Goal: Task Accomplishment & Management: Use online tool/utility

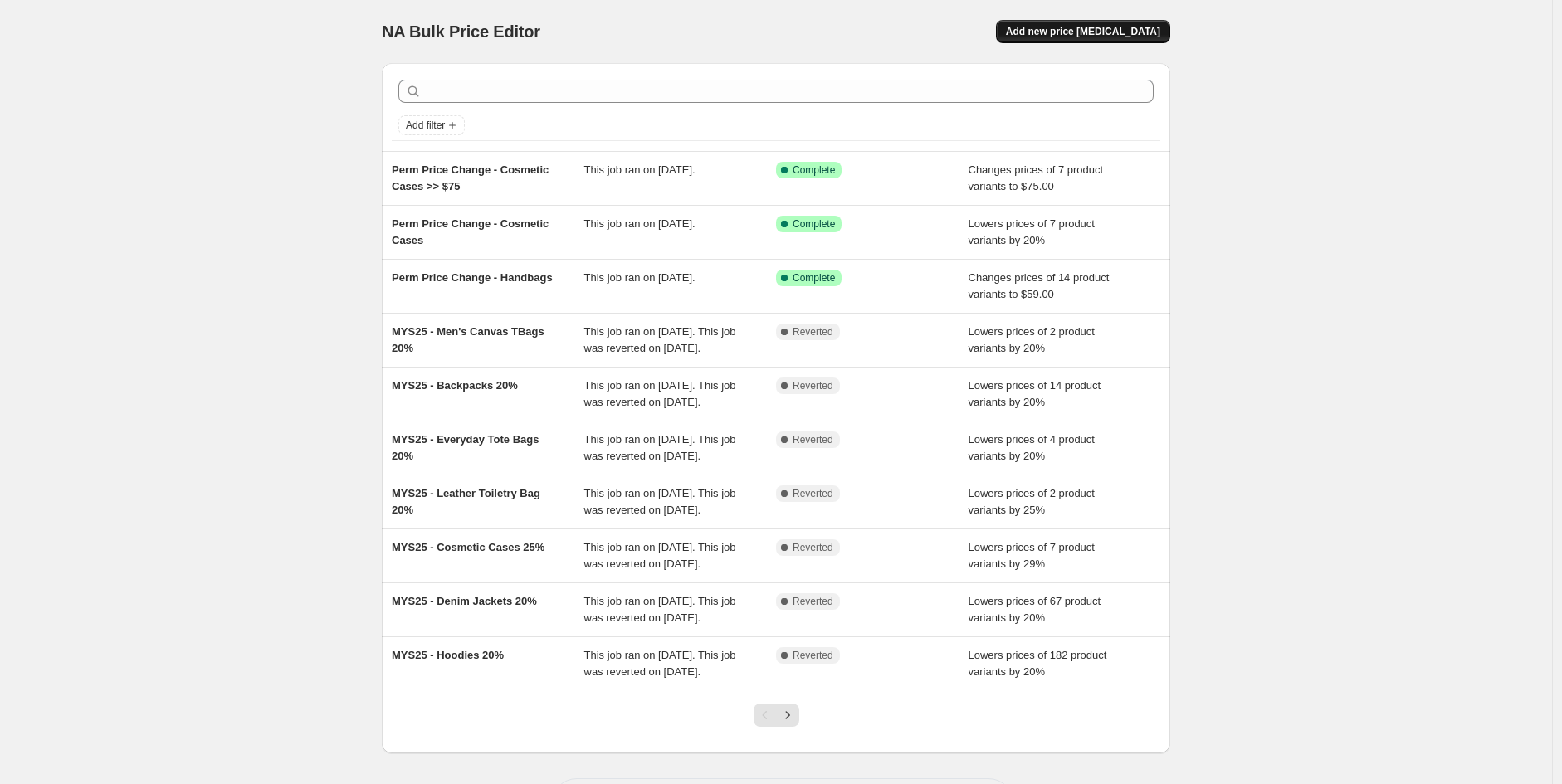
click at [1100, 25] on span "Add new price [MEDICAL_DATA]" at bounding box center [1083, 31] width 155 height 13
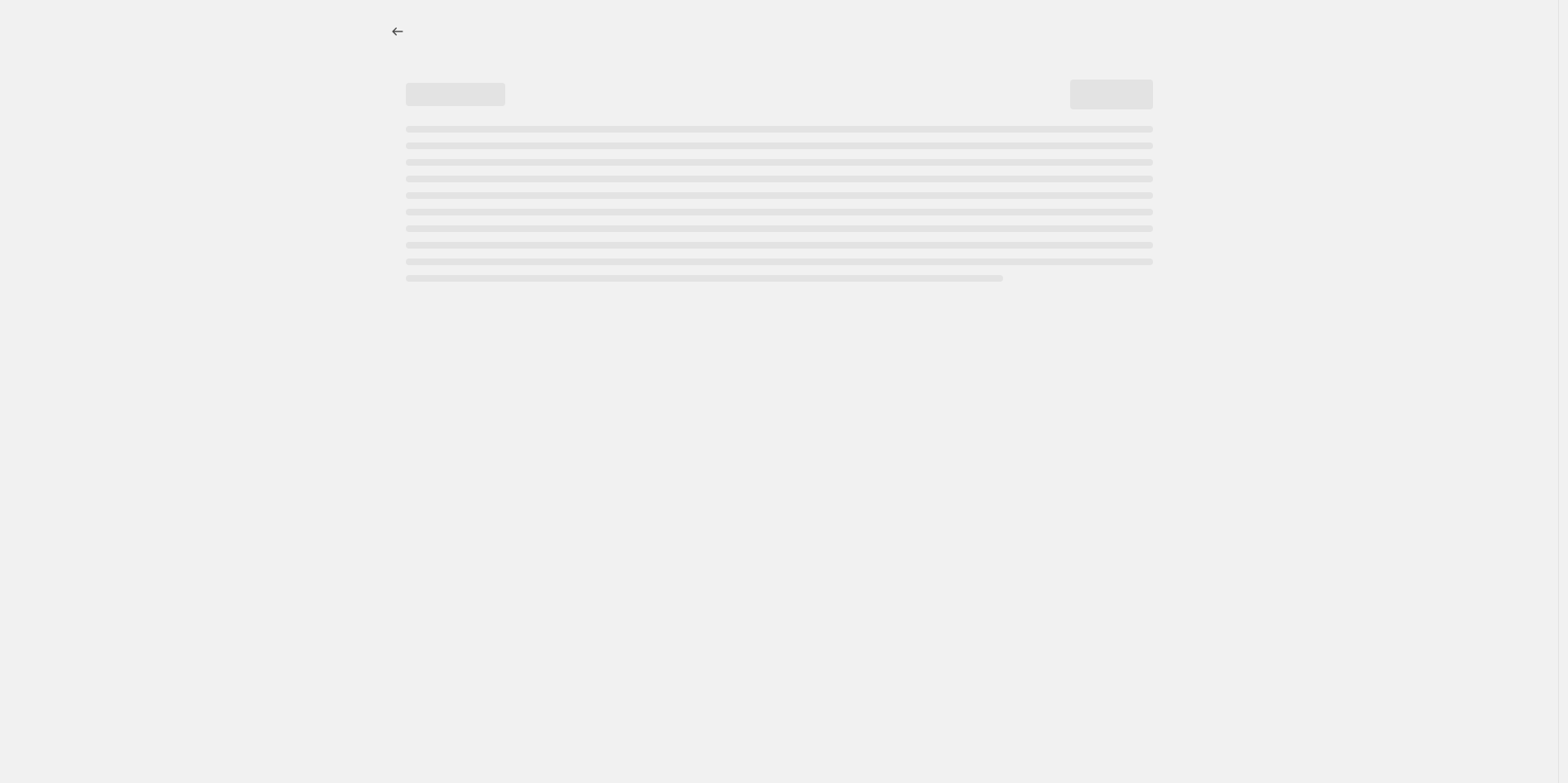
select select "percentage"
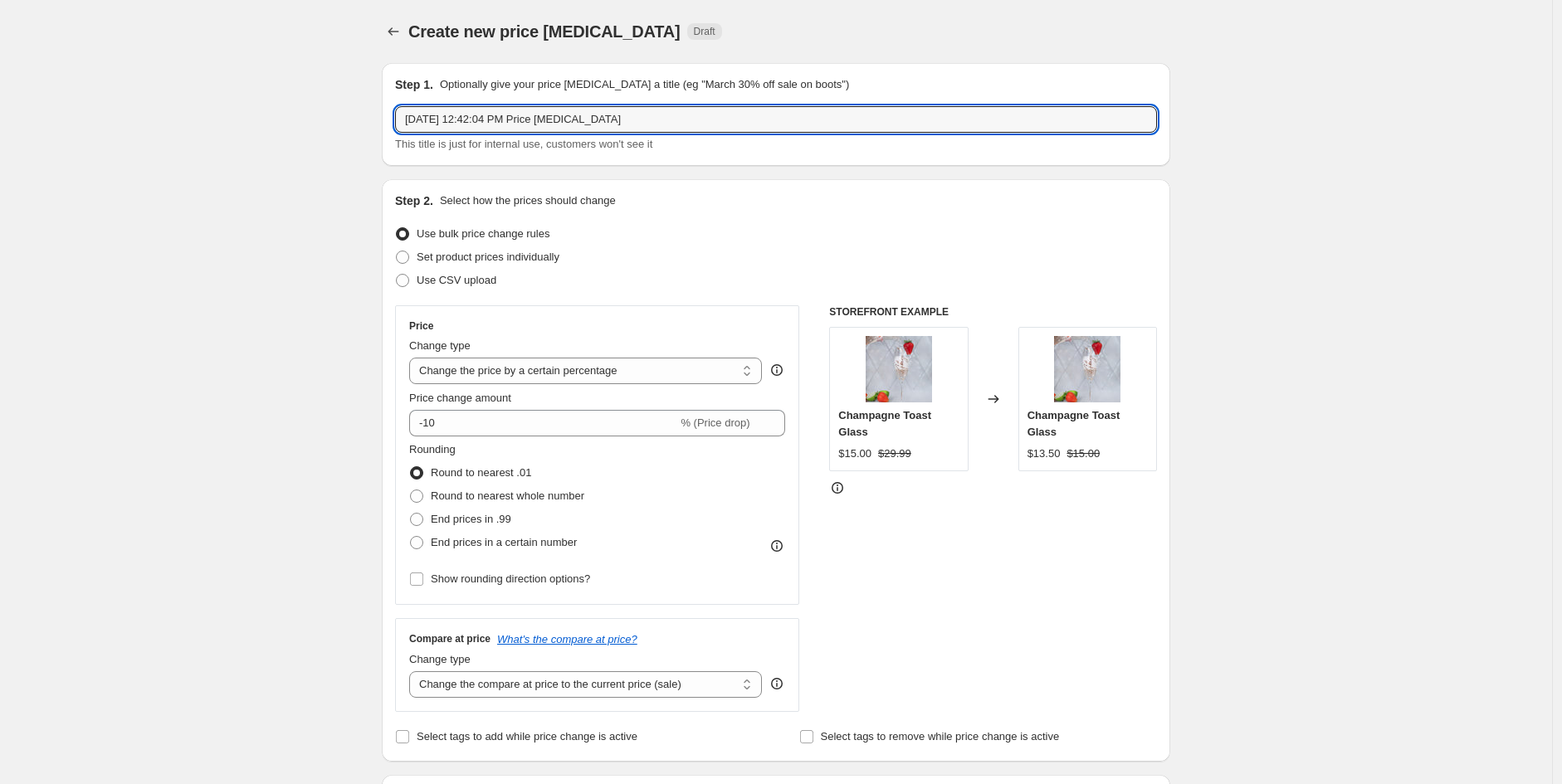
drag, startPoint x: 614, startPoint y: 114, endPoint x: 243, endPoint y: 93, distance: 371.6
type input "Perm Price Change - Duffles"
click at [716, 269] on div "Use CSV upload" at bounding box center [775, 280] width 762 height 23
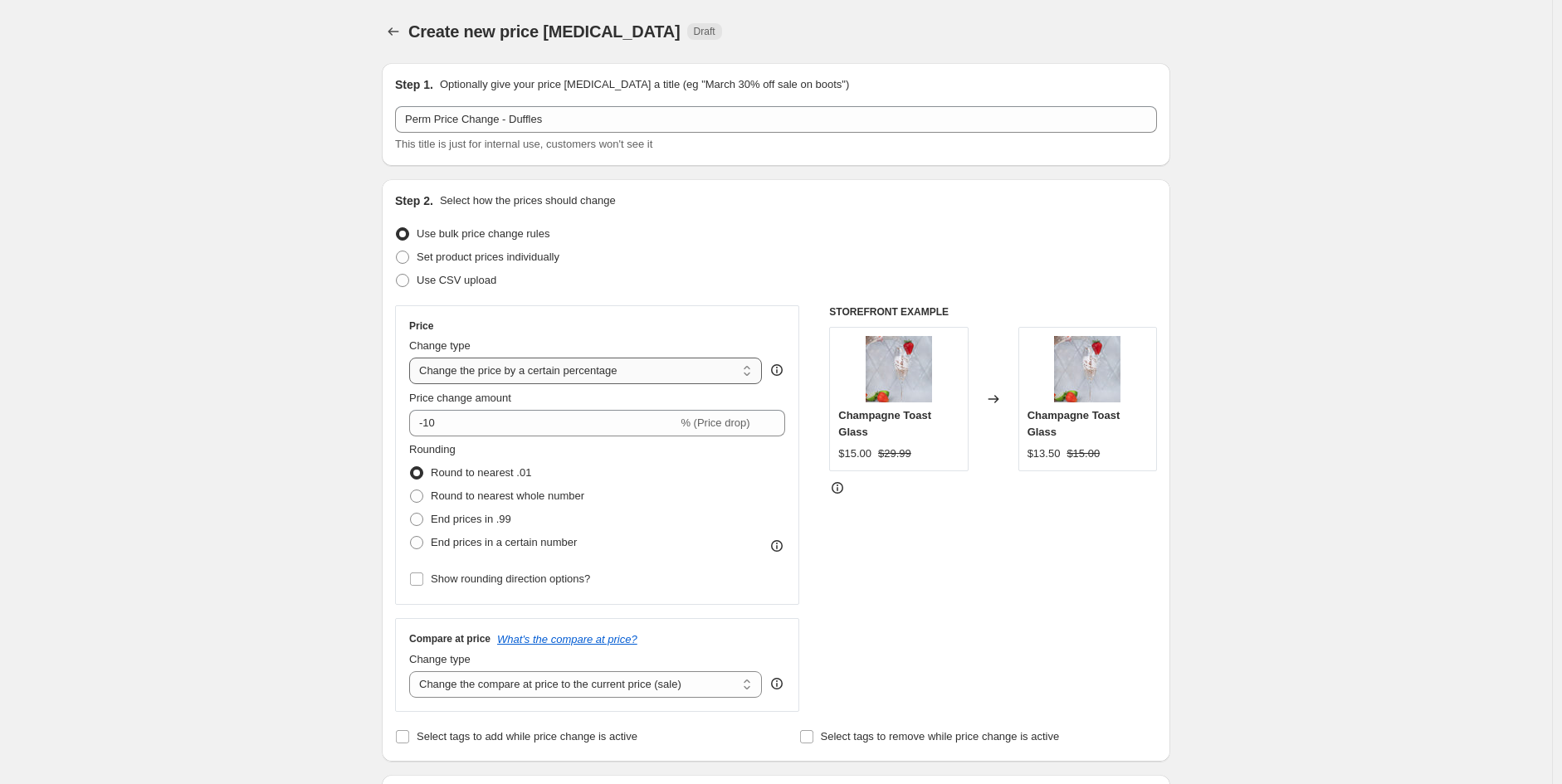
click at [529, 370] on select "Change the price to a certain amount Change the price by a certain amount Chang…" at bounding box center [585, 371] width 352 height 26
select select "to"
click at [413, 358] on select "Change the price to a certain amount Change the price by a certain amount Chang…" at bounding box center [585, 371] width 352 height 26
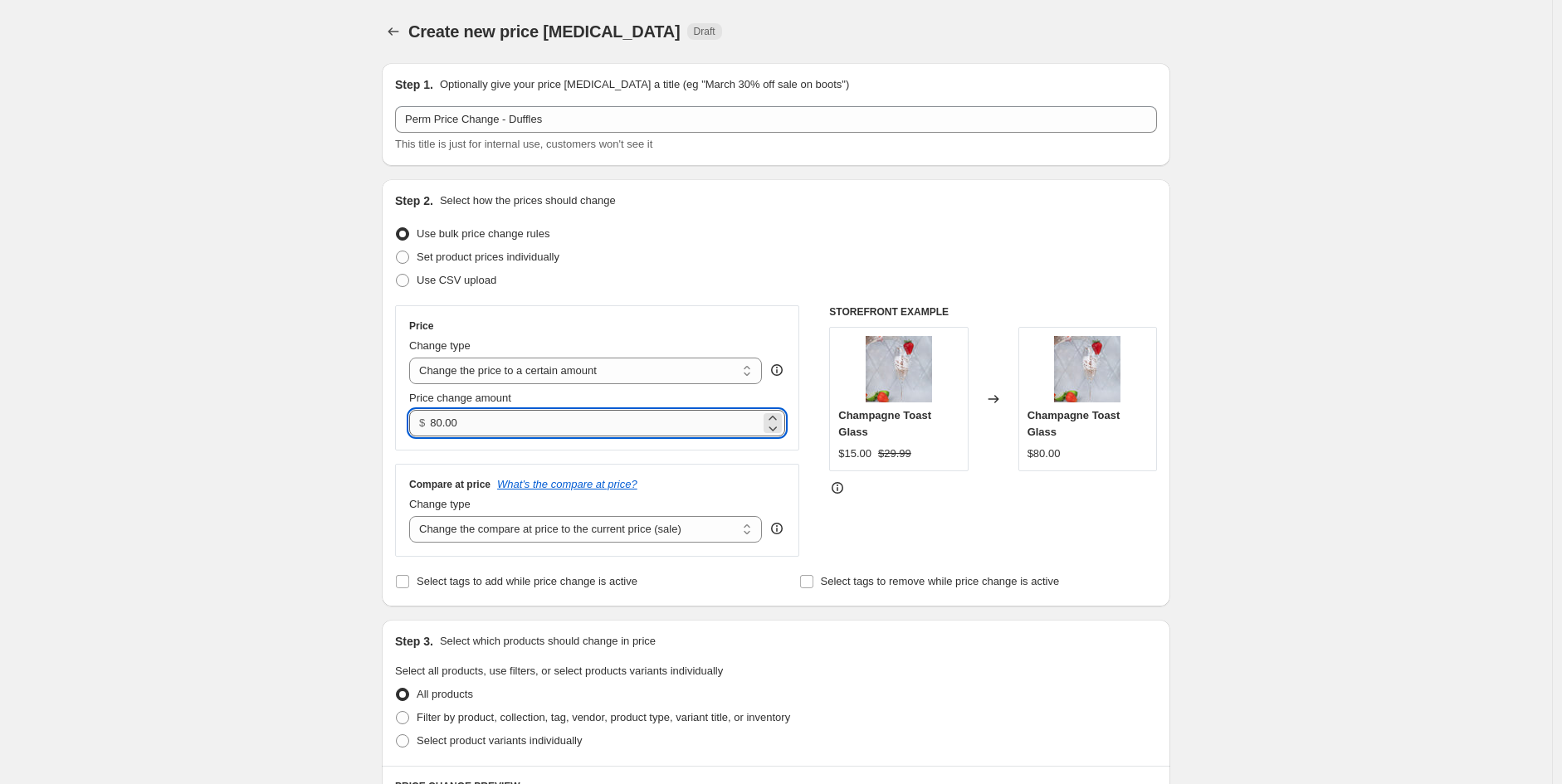
click at [496, 422] on input "80.00" at bounding box center [594, 423] width 330 height 26
type input "89.90"
click at [815, 348] on div "Price Change type Change the price to a certain amount Change the price by a ce…" at bounding box center [775, 431] width 762 height 251
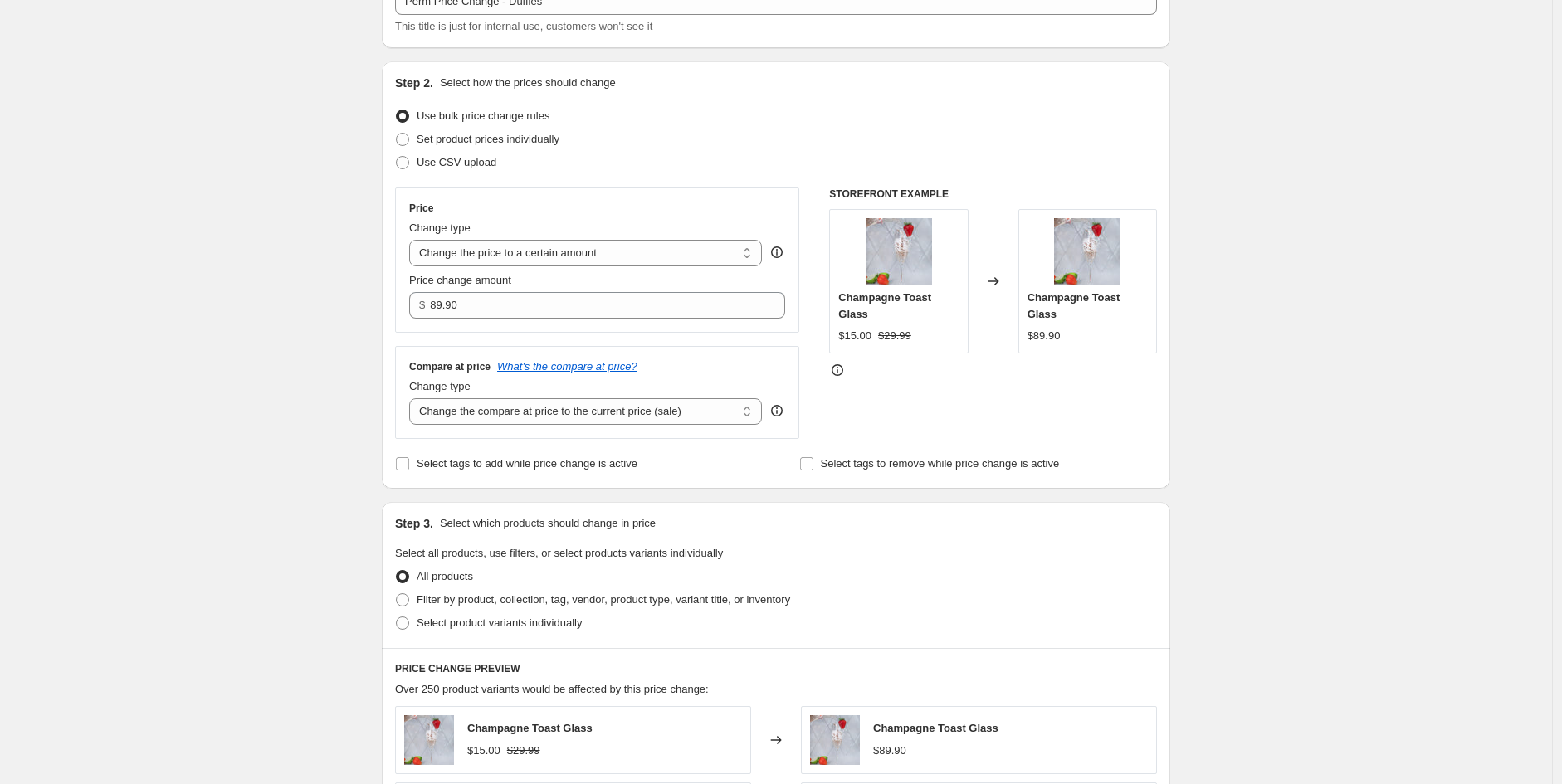
scroll to position [185, 0]
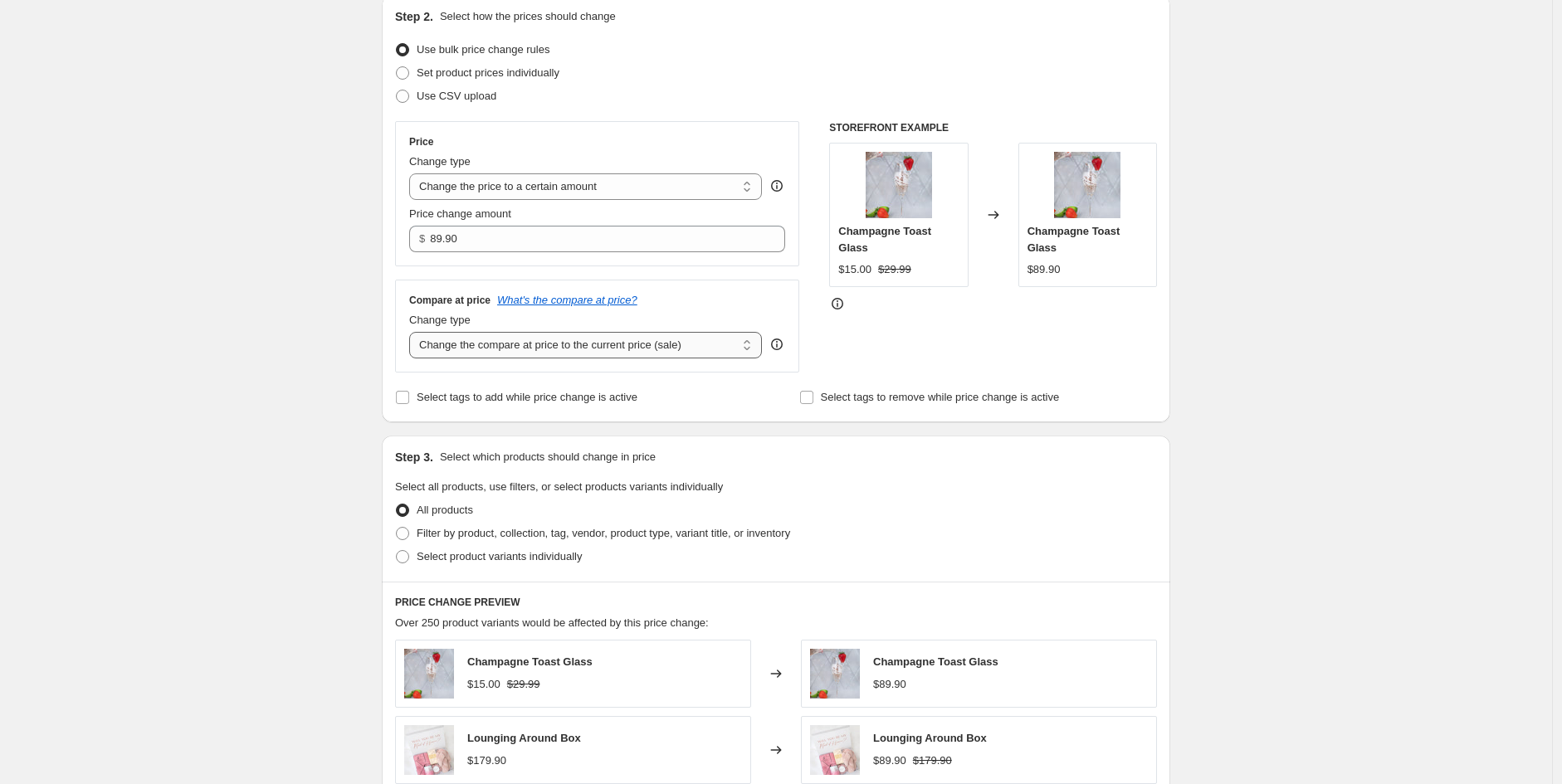
click at [619, 351] on select "Change the compare at price to the current price (sale) Change the compare at p…" at bounding box center [585, 345] width 352 height 26
select select "no_change"
click at [413, 333] on select "Change the compare at price to the current price (sale) Change the compare at p…" at bounding box center [585, 345] width 352 height 26
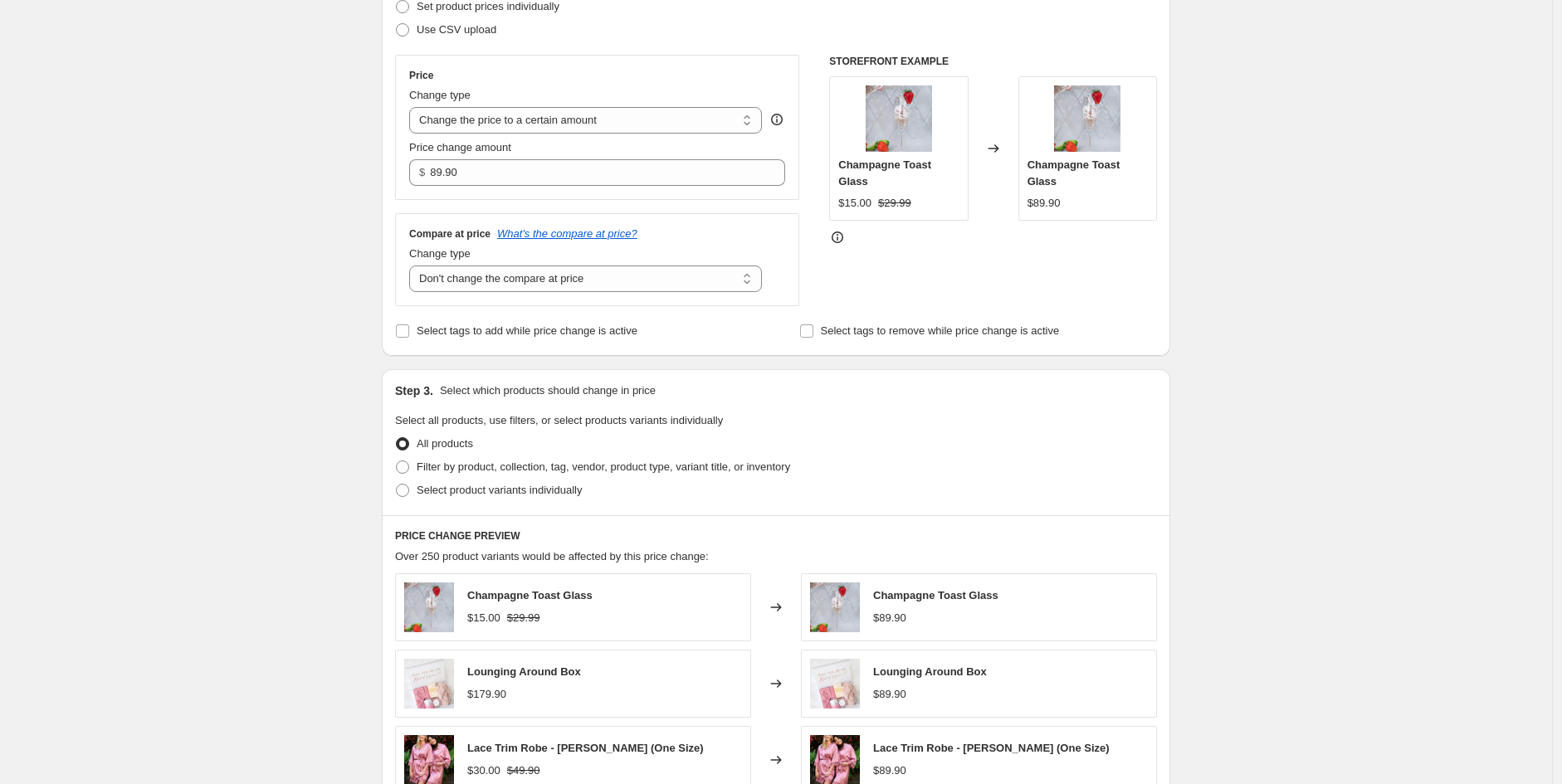
scroll to position [461, 0]
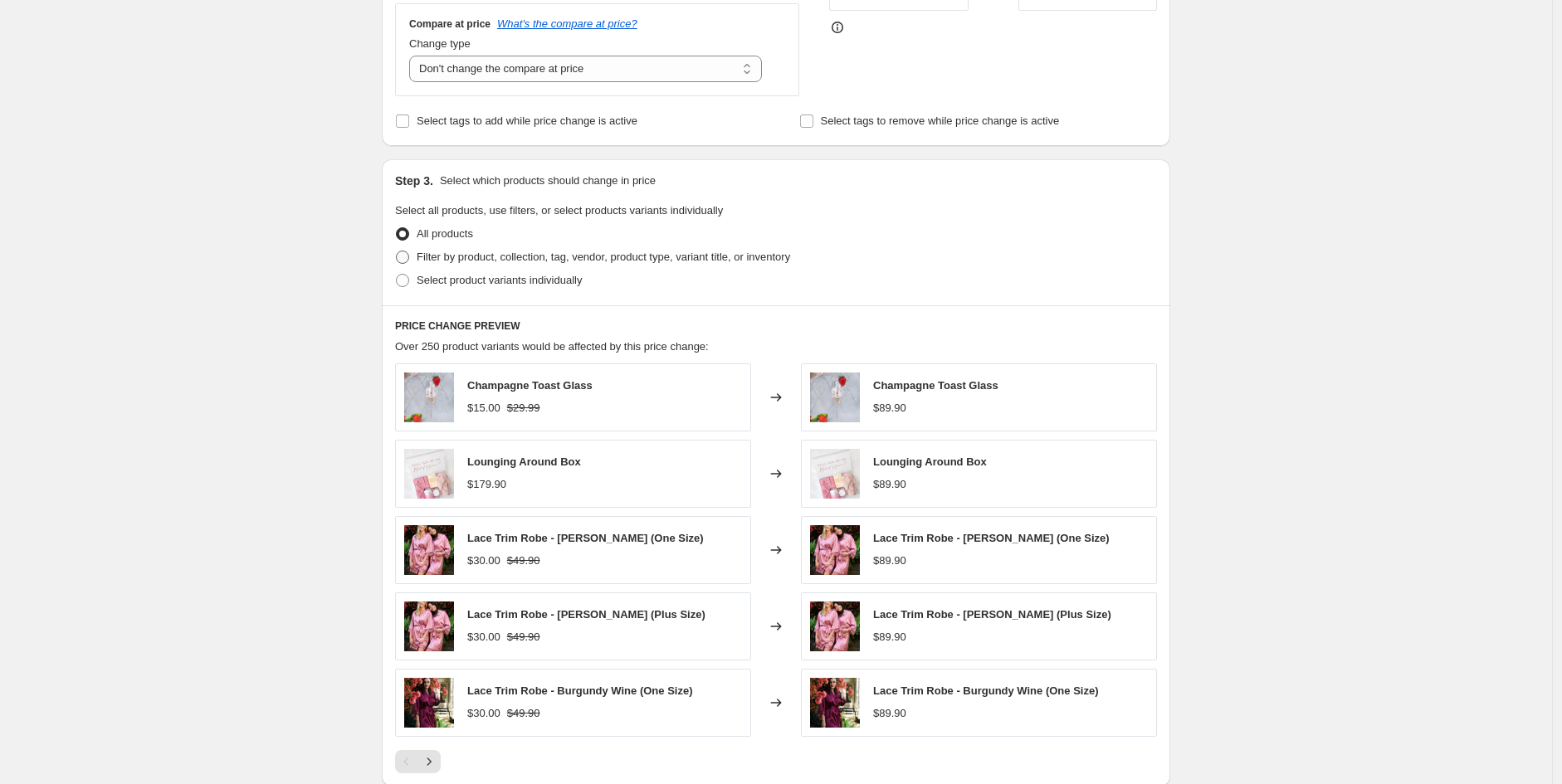
click at [437, 259] on span "Filter by product, collection, tag, vendor, product type, variant title, or inv…" at bounding box center [603, 257] width 374 height 12
click at [396, 251] on input "Filter by product, collection, tag, vendor, product type, variant title, or inv…" at bounding box center [396, 250] width 1 height 1
radio input "true"
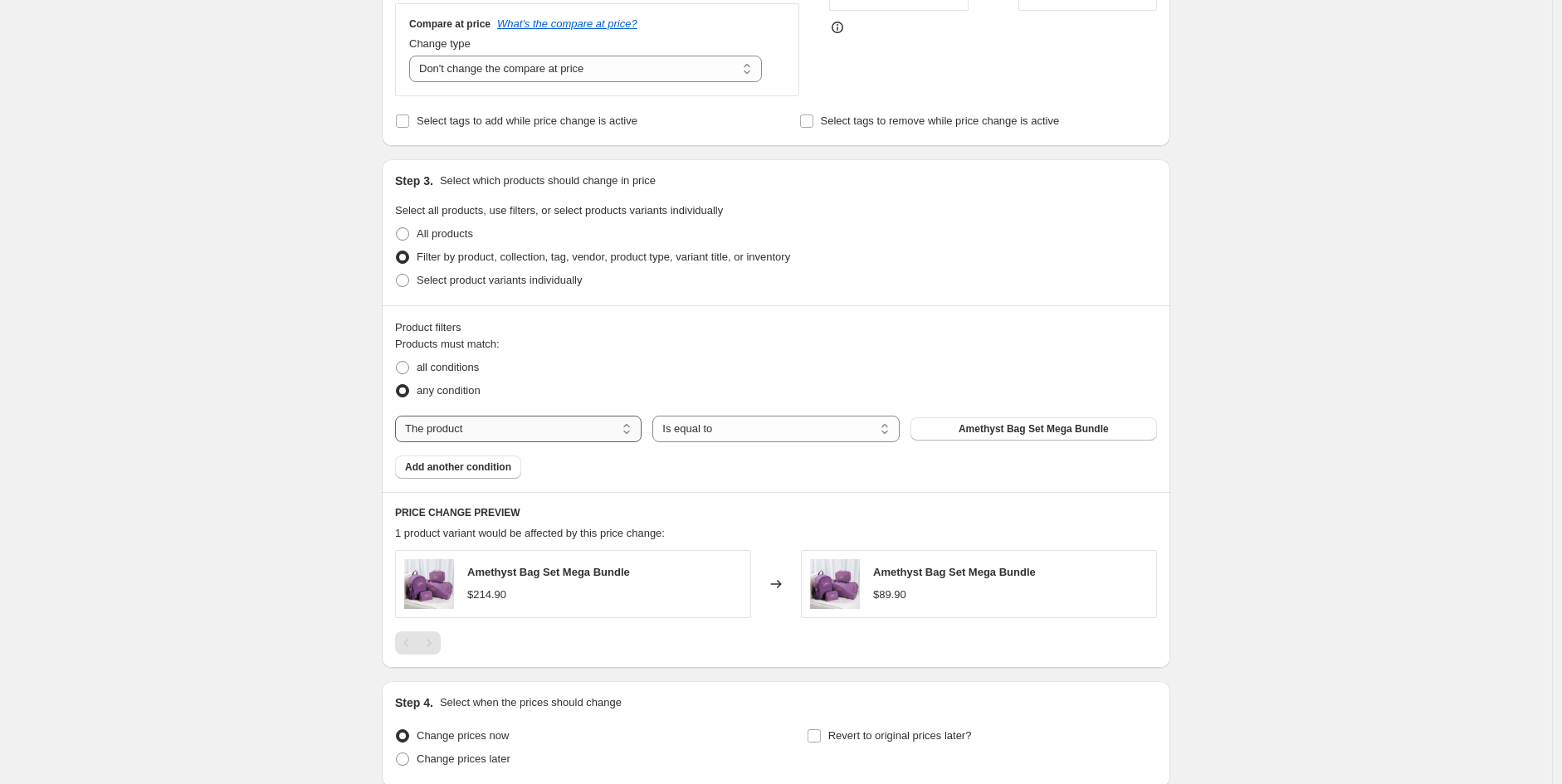
click at [507, 427] on select "The product The product's collection The product's tag The product's vendor The…" at bounding box center [518, 429] width 246 height 26
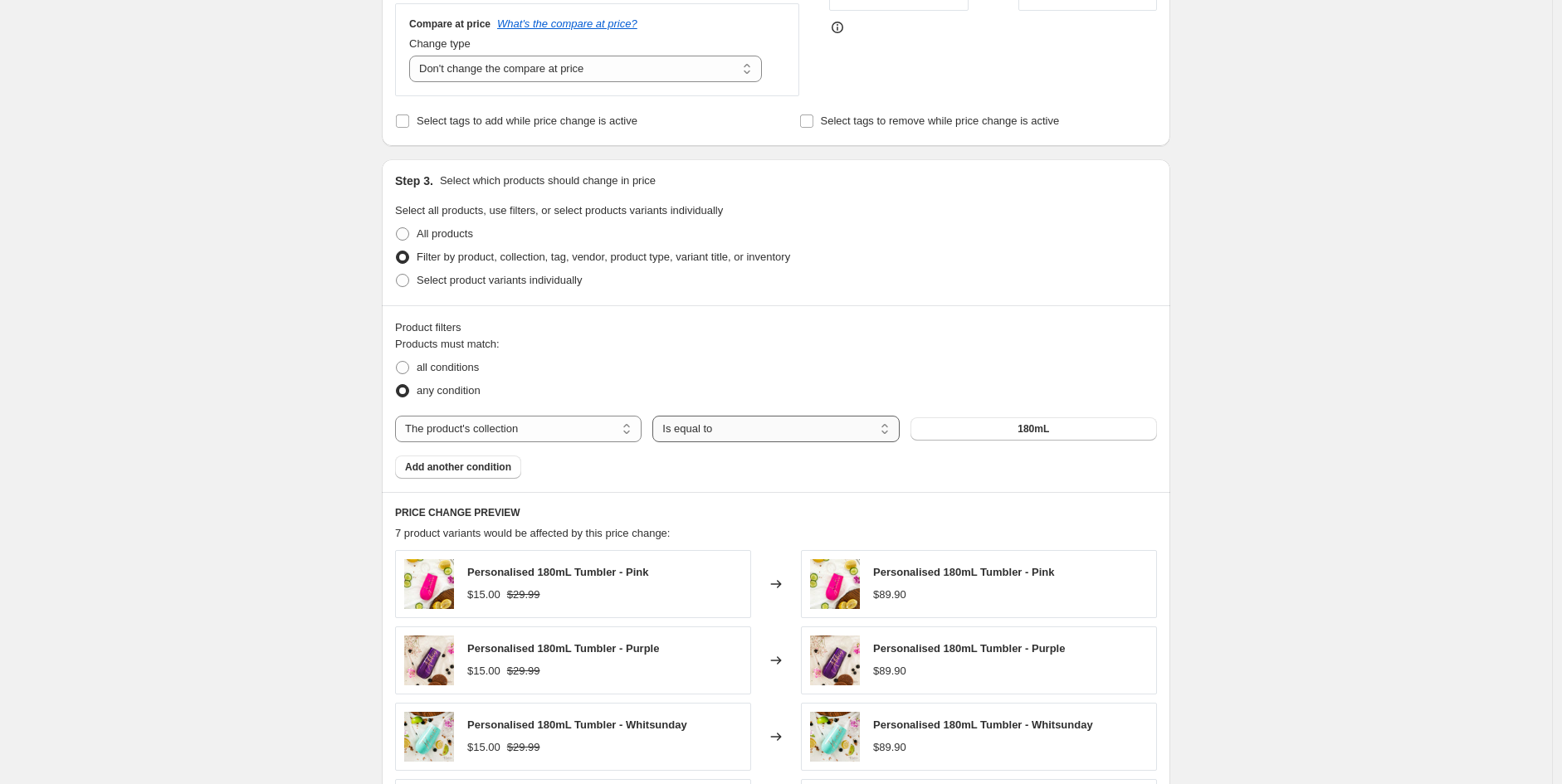
click at [733, 435] on select "Is equal to Is not equal to" at bounding box center [775, 429] width 246 height 26
click at [657, 417] on select "Is equal to Is not equal to" at bounding box center [775, 429] width 246 height 26
click at [988, 432] on button "180mL" at bounding box center [1034, 429] width 246 height 23
click at [731, 432] on select "Is equal to Is not equal to" at bounding box center [775, 429] width 246 height 26
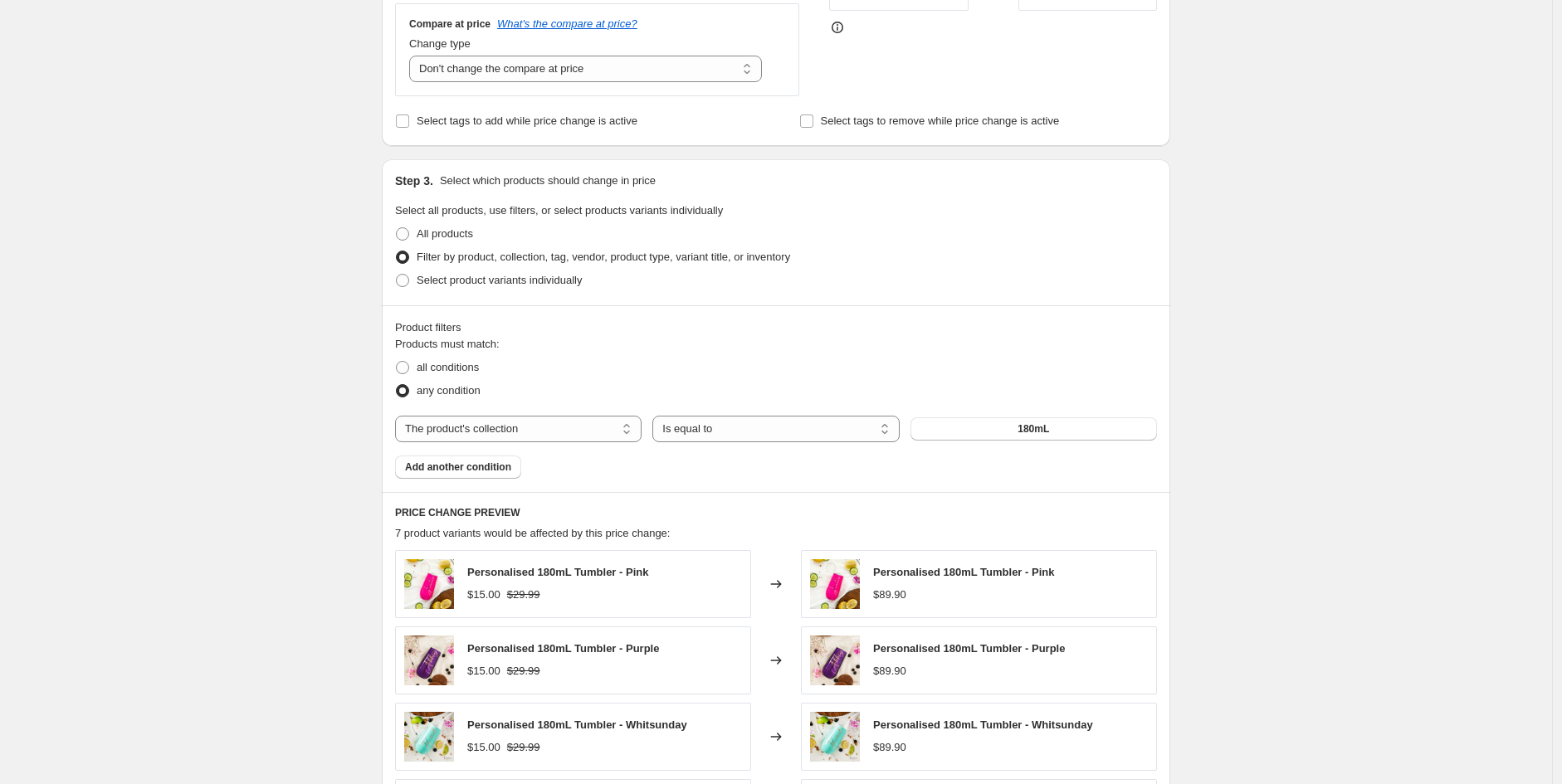
click at [567, 443] on div "Products must match: all conditions any condition The product The product's col…" at bounding box center [775, 407] width 762 height 142
click at [556, 431] on select "The product The product's collection The product's tag The product's vendor The…" at bounding box center [518, 429] width 246 height 26
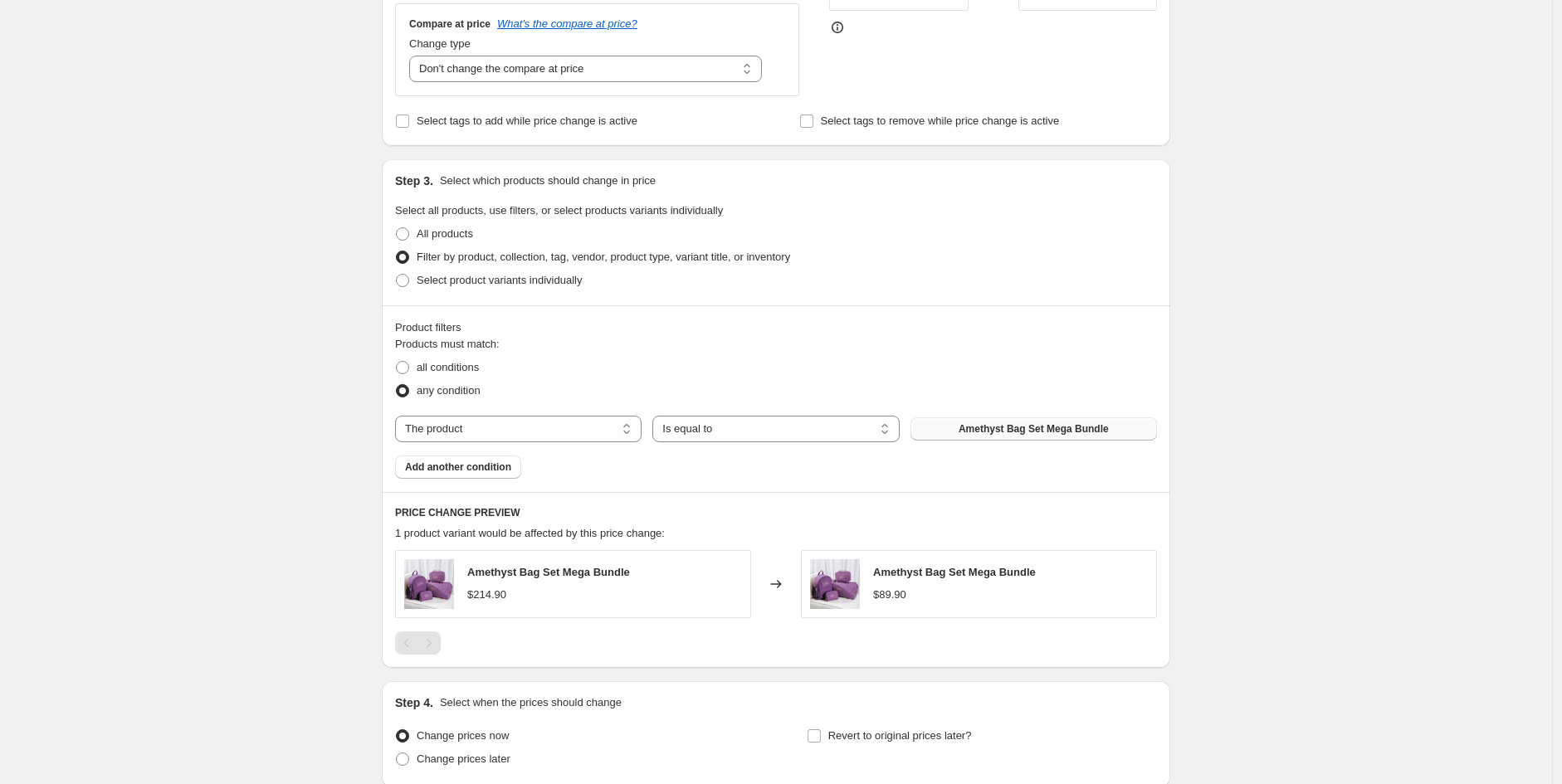
click at [967, 432] on span "Amethyst Bag Set Mega Bundle" at bounding box center [1033, 428] width 150 height 13
click at [1084, 428] on span "Amethyst Bag Set Mega Bundle" at bounding box center [1033, 428] width 150 height 13
click at [540, 431] on select "The product The product's collection The product's tag The product's vendor The…" at bounding box center [518, 429] width 246 height 26
select select "collection"
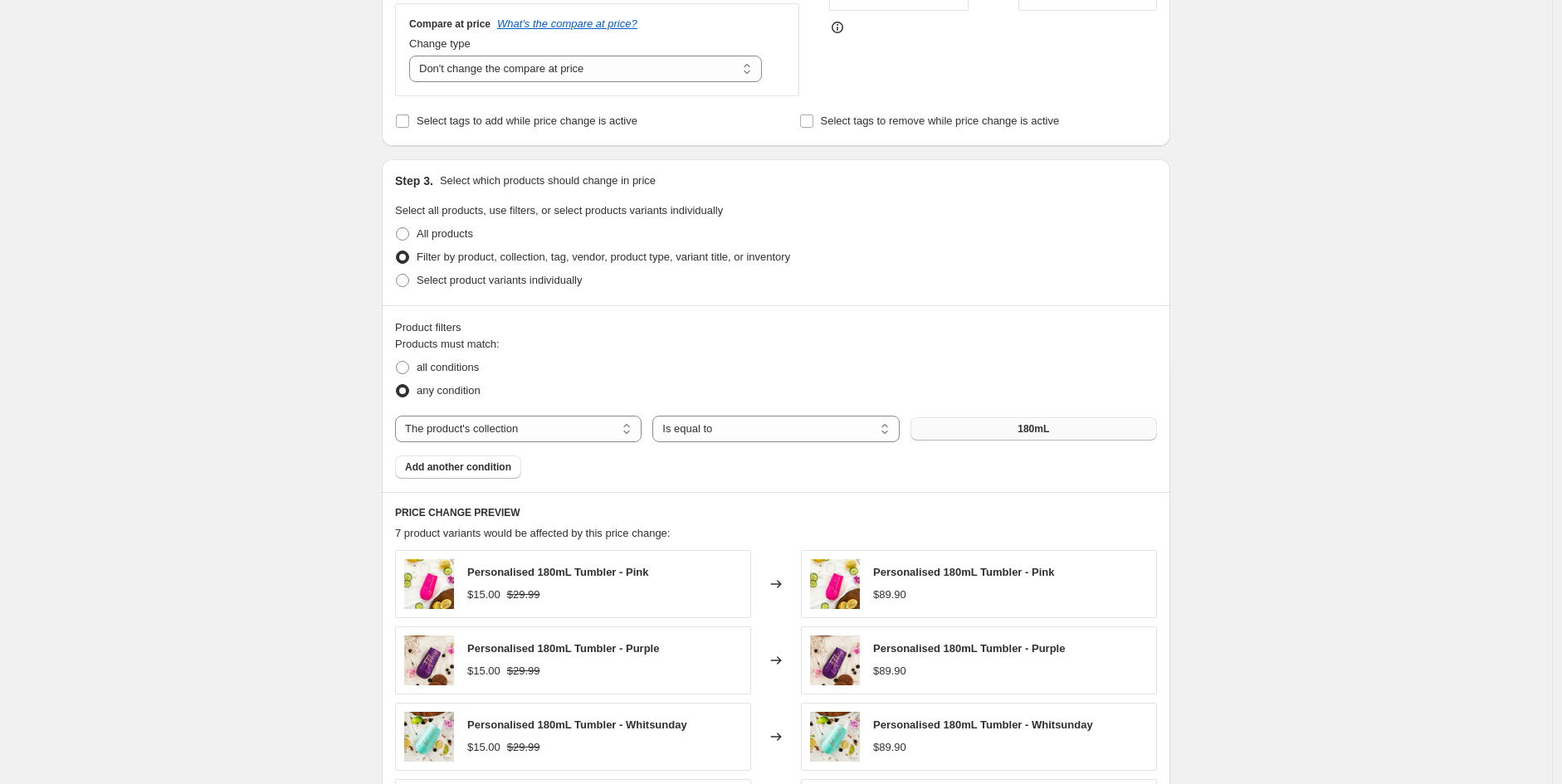
click at [1040, 430] on span "180mL" at bounding box center [1033, 428] width 32 height 13
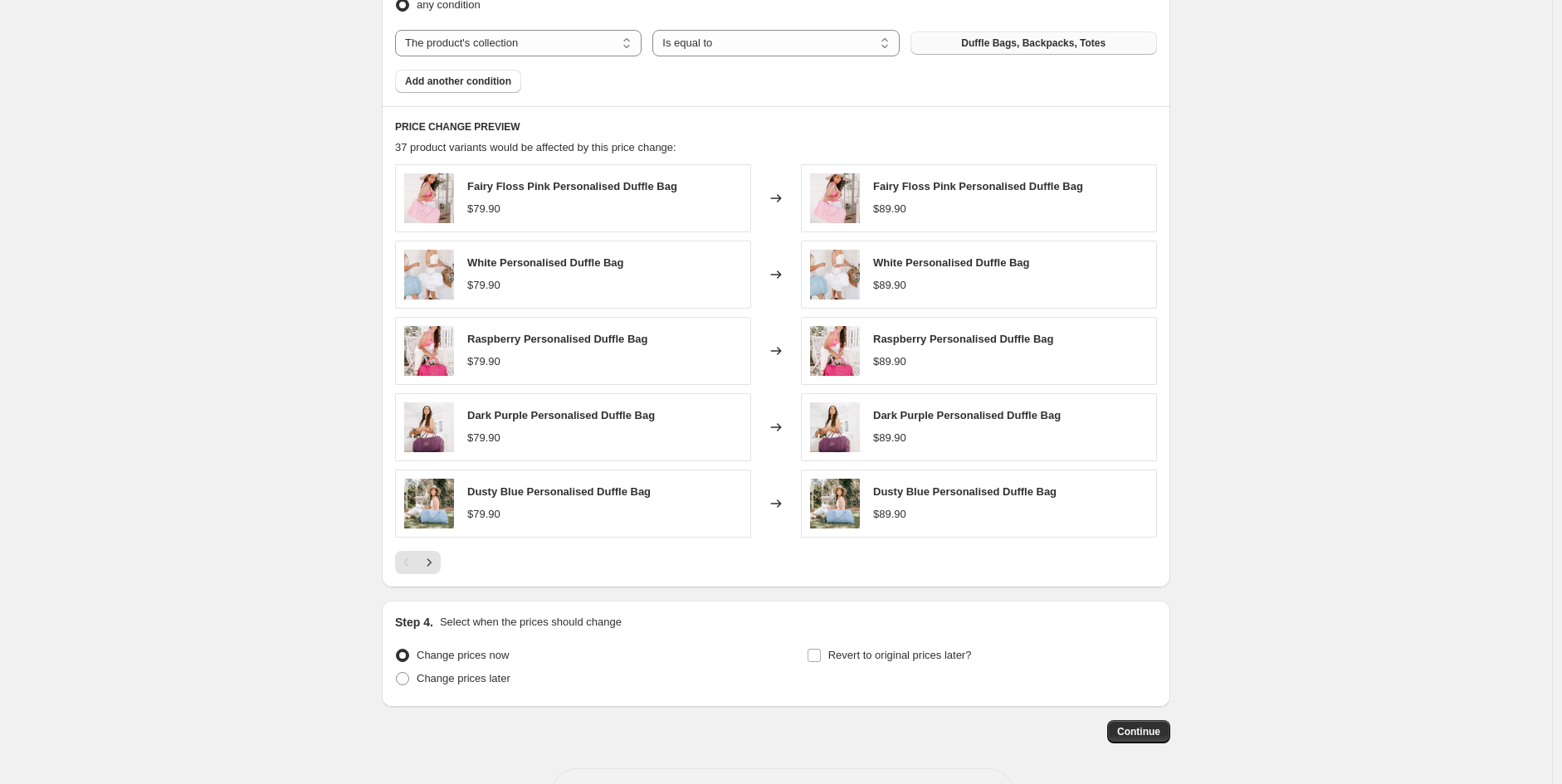
scroll to position [909, 0]
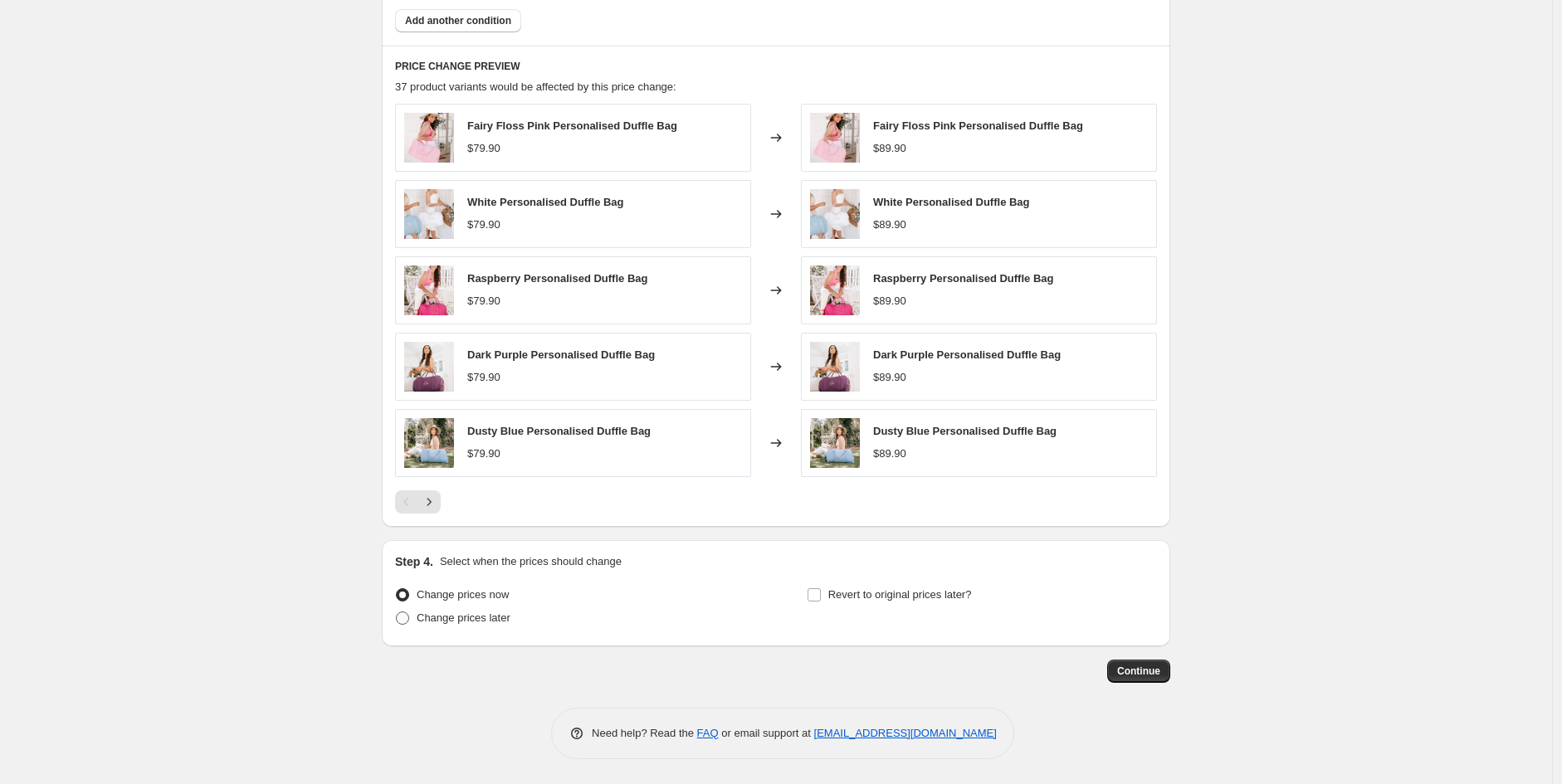
click at [503, 619] on span "Change prices later" at bounding box center [463, 618] width 94 height 12
click at [396, 613] on input "Change prices later" at bounding box center [396, 612] width 1 height 1
radio input "true"
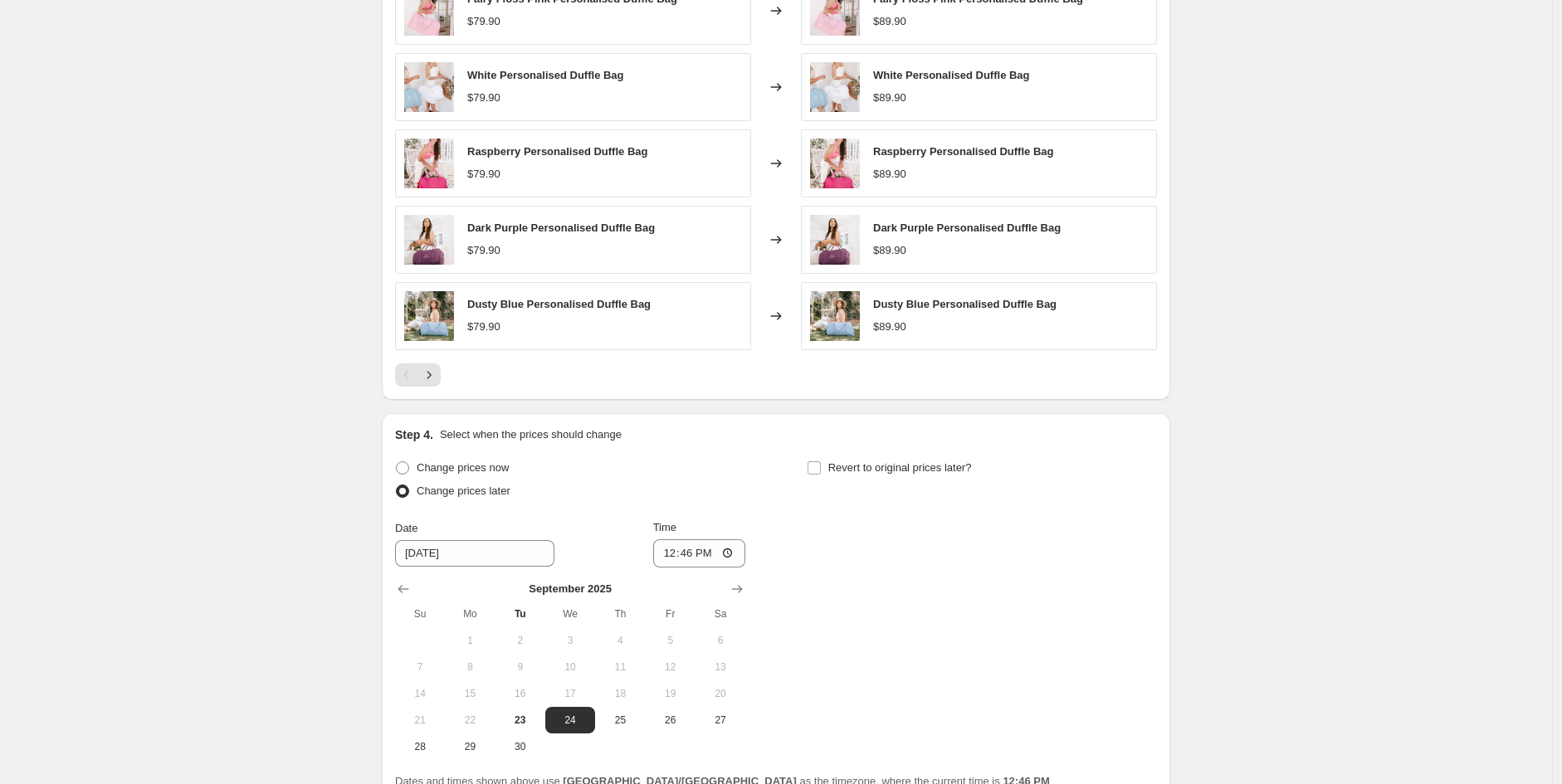
scroll to position [1185, 0]
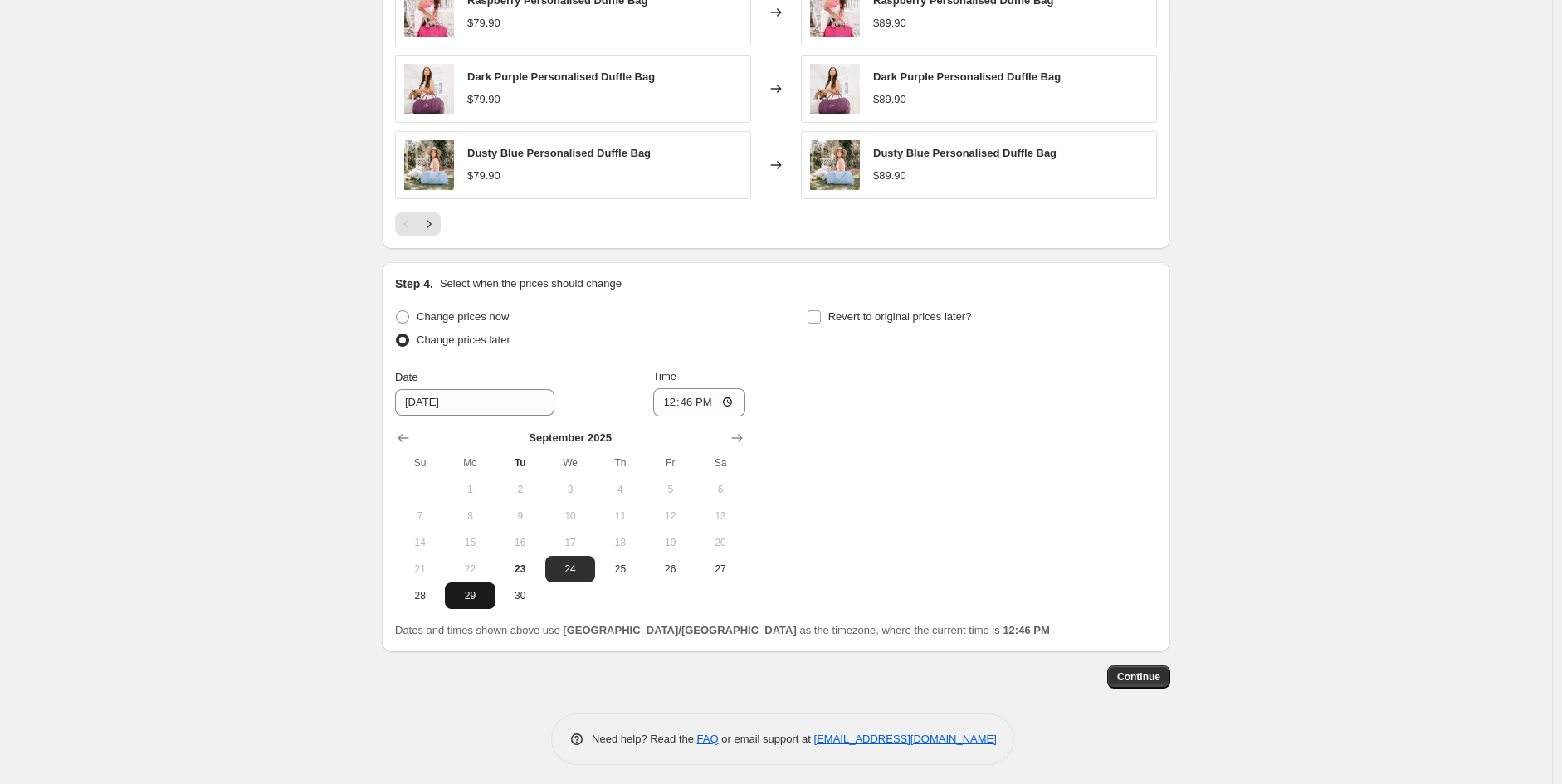
click at [476, 599] on span "29" at bounding box center [470, 595] width 37 height 13
type input "[DATE]"
click at [679, 401] on input "12:46" at bounding box center [700, 403] width 93 height 28
click at [706, 402] on input "13:00" at bounding box center [700, 403] width 93 height 28
type input "01:00"
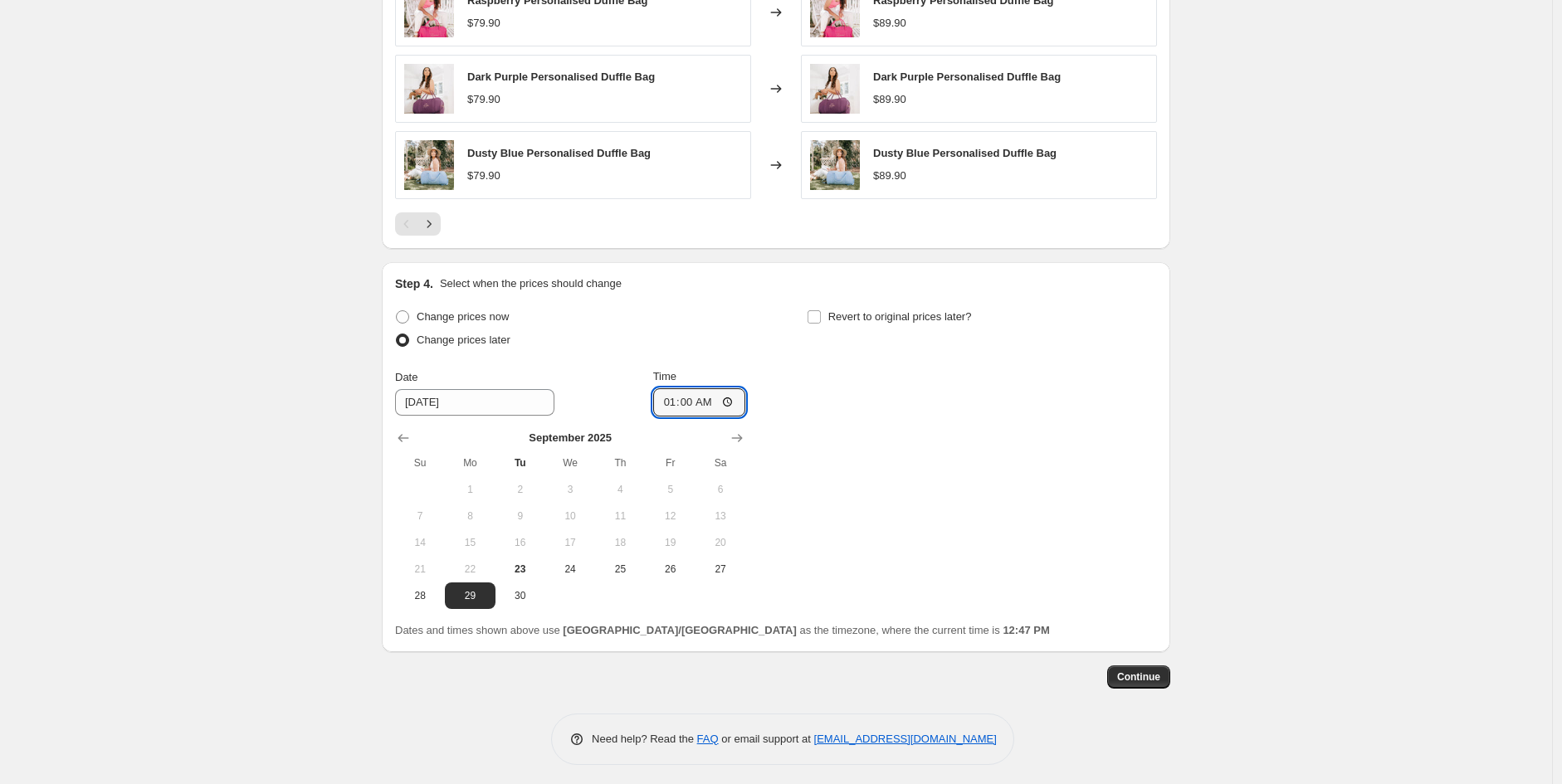
drag, startPoint x: 963, startPoint y: 501, endPoint x: 1042, endPoint y: 551, distance: 93.5
click at [963, 501] on div "Change prices now Change prices later Date [DATE] Time 01:00 [DATE] Su Mo Tu We…" at bounding box center [775, 456] width 762 height 303
click at [1139, 670] on button "Continue" at bounding box center [1138, 677] width 63 height 23
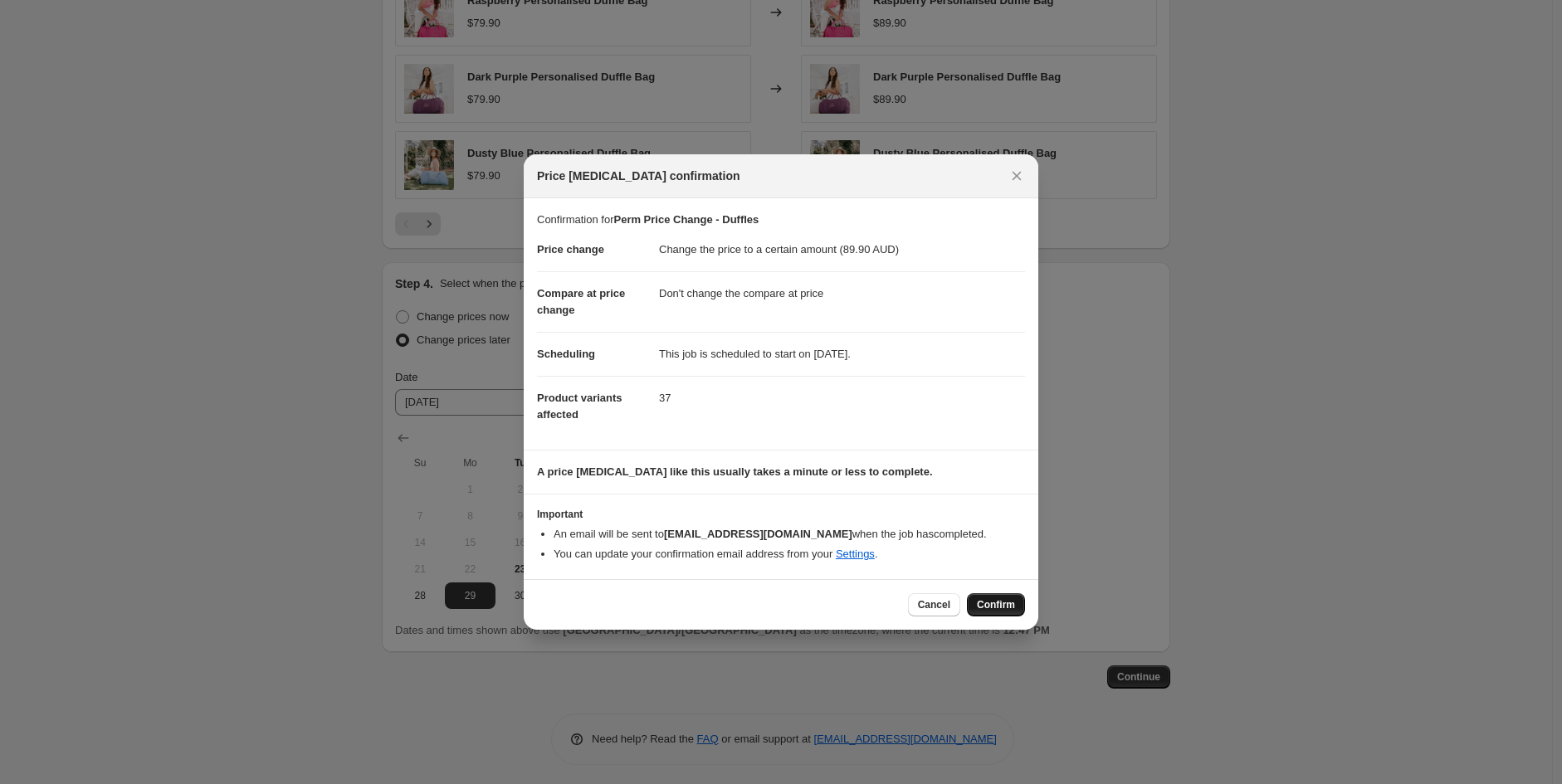
click at [993, 605] on span "Confirm" at bounding box center [995, 605] width 38 height 13
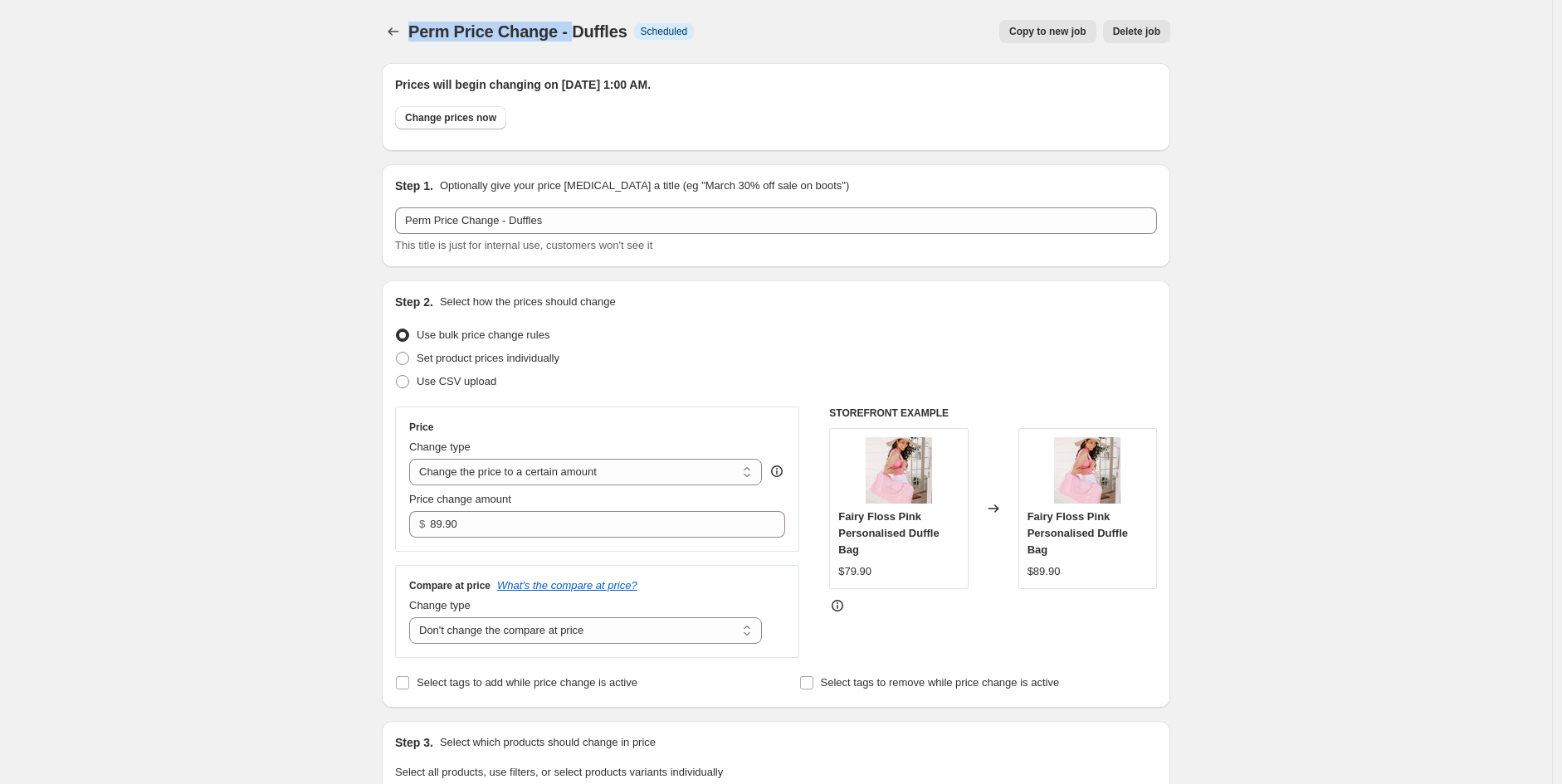
drag, startPoint x: 424, startPoint y: 30, endPoint x: 575, endPoint y: 25, distance: 151.1
click at [575, 25] on span "Perm Price Change - Duffles" at bounding box center [517, 31] width 219 height 18
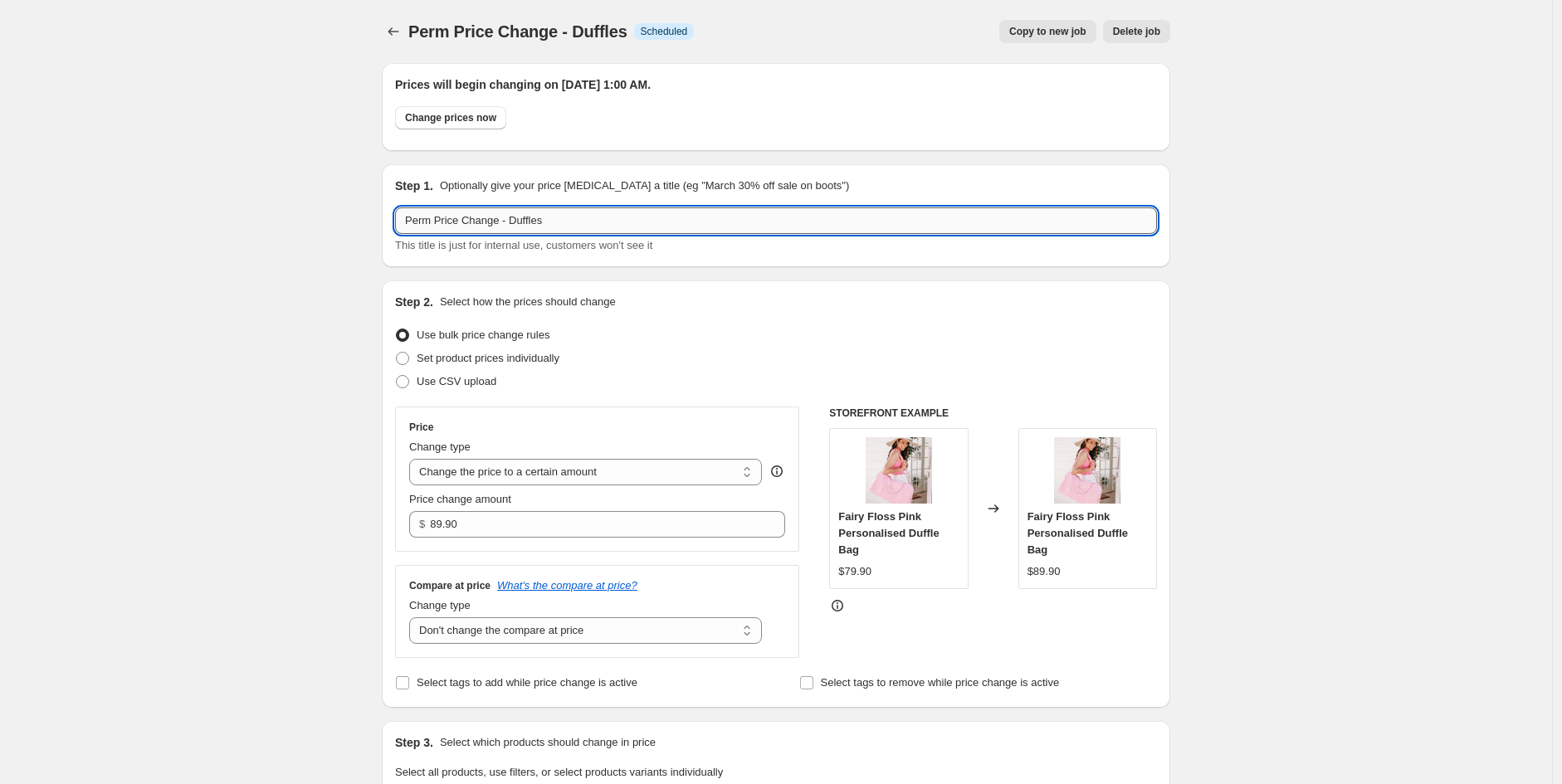
click at [570, 216] on input "Perm Price Change - Duffles" at bounding box center [775, 221] width 762 height 26
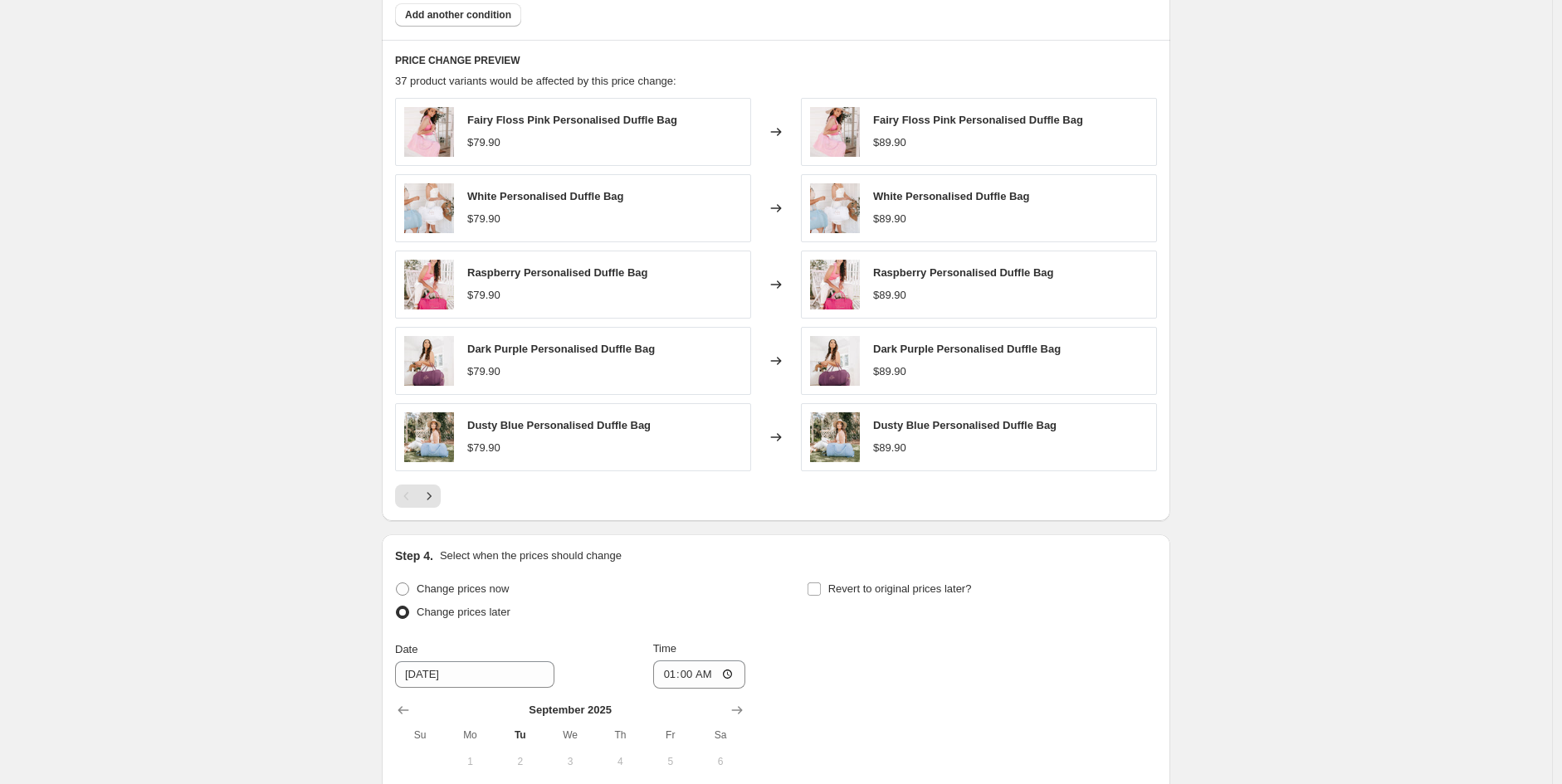
type input "Perm Price Change - Duffles, Backpacks, Totes"
click at [1259, 574] on div "Perm Price Change - Duffles. This page is ready Perm Price Change - Duffles Inf…" at bounding box center [775, 24] width 1551 height 2076
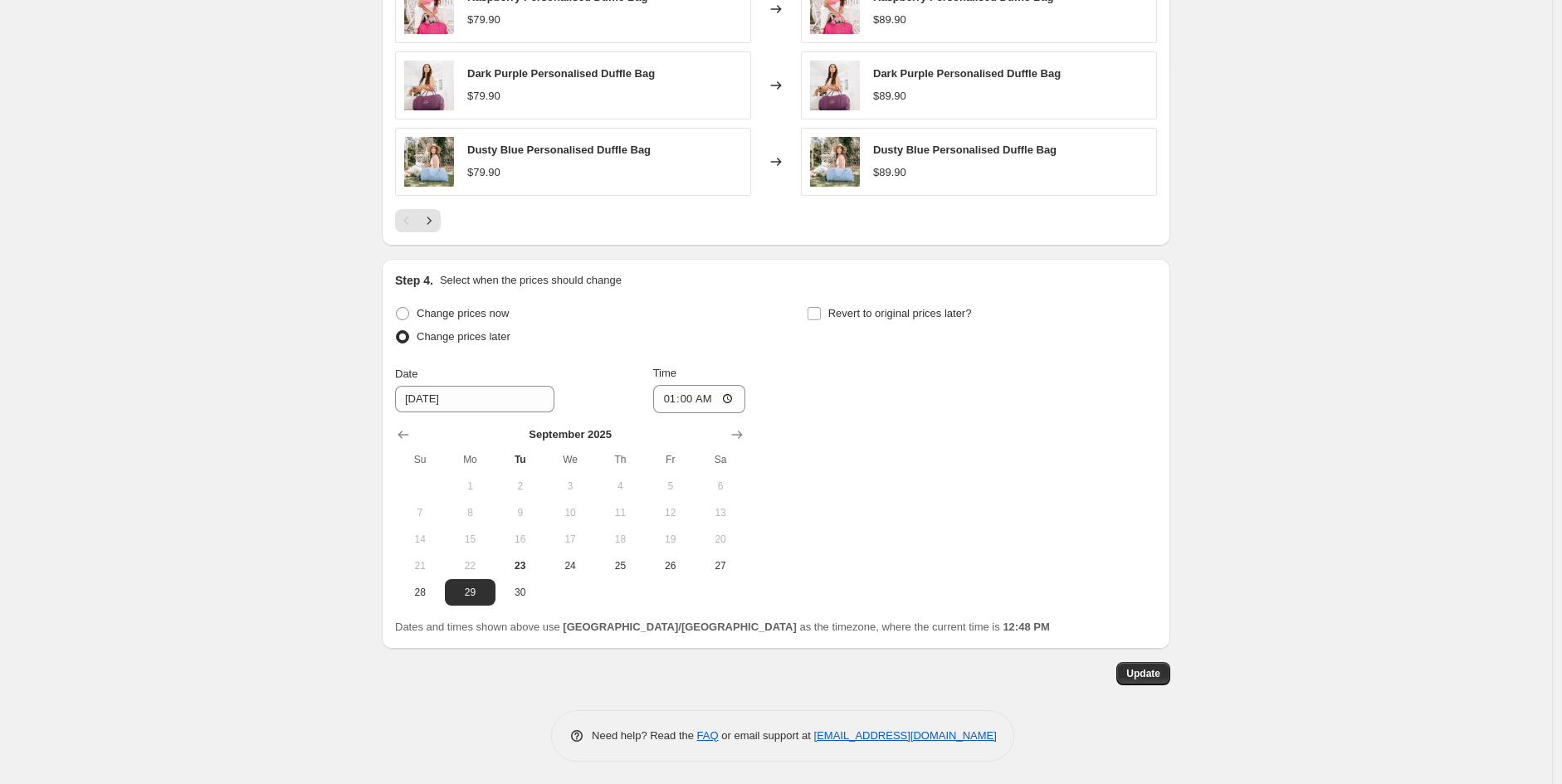
scroll to position [1293, 0]
click at [1154, 662] on button "Update" at bounding box center [1143, 671] width 54 height 23
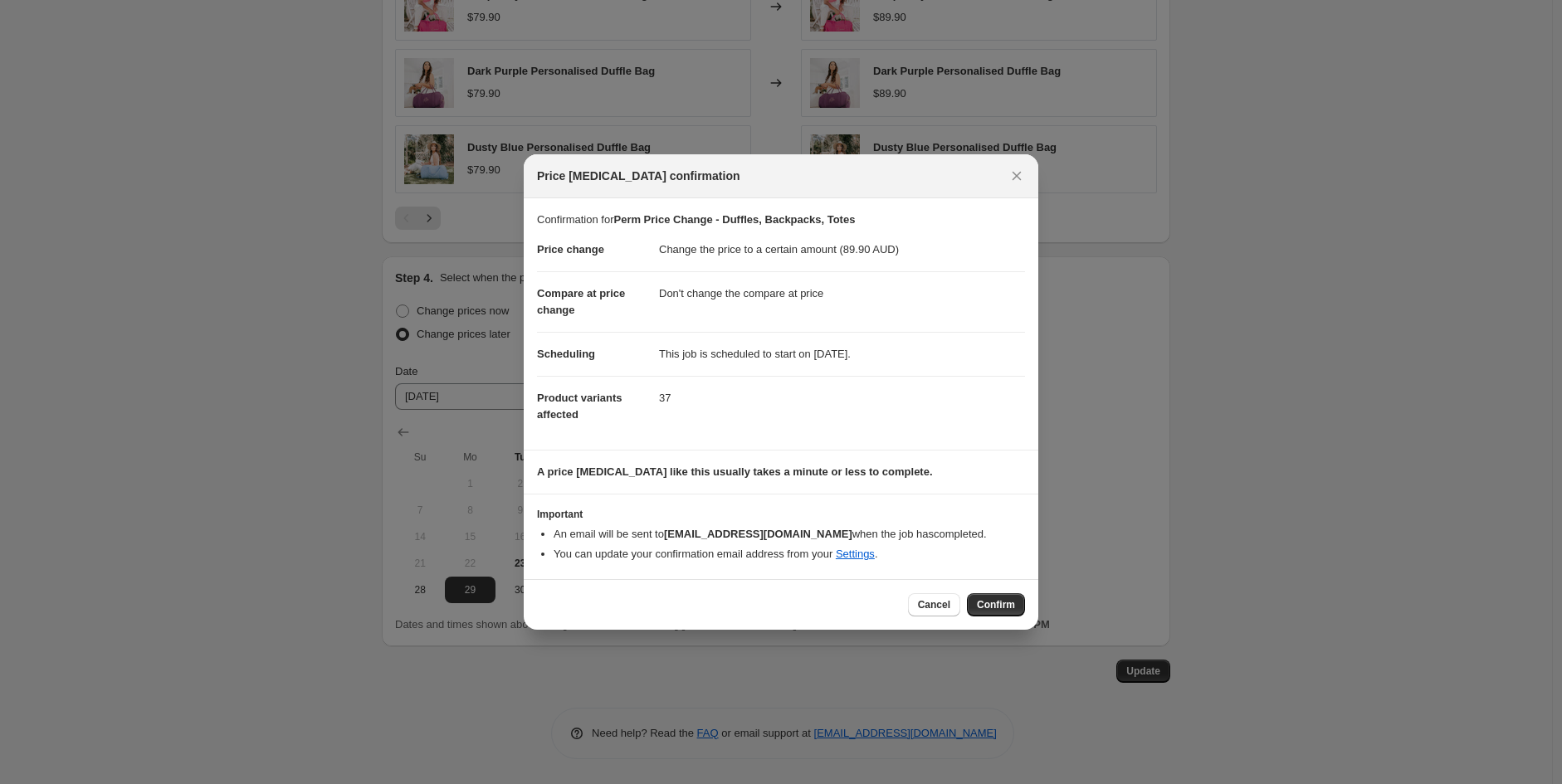
click at [1009, 598] on button "Confirm" at bounding box center [996, 605] width 58 height 23
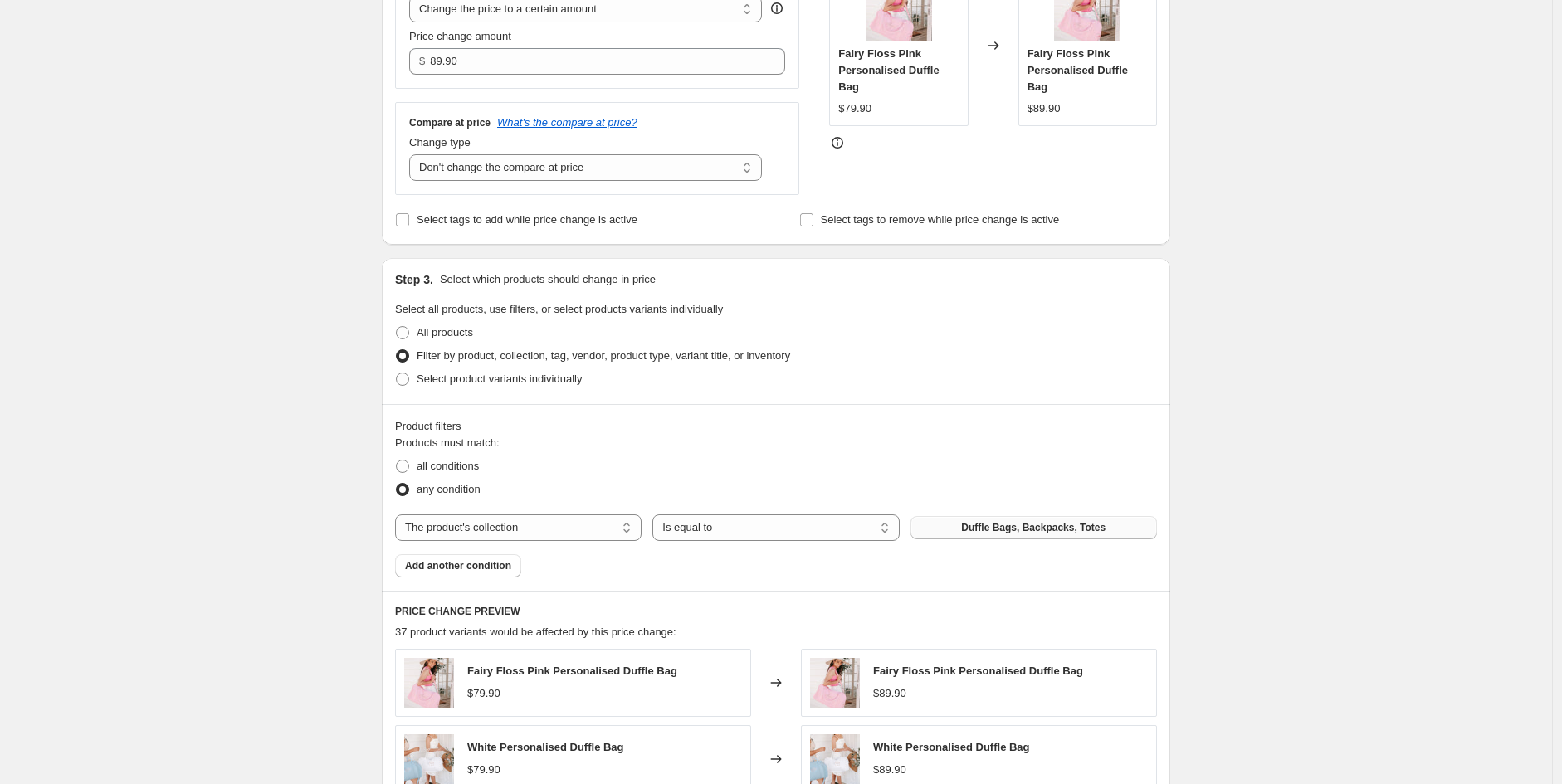
scroll to position [0, 0]
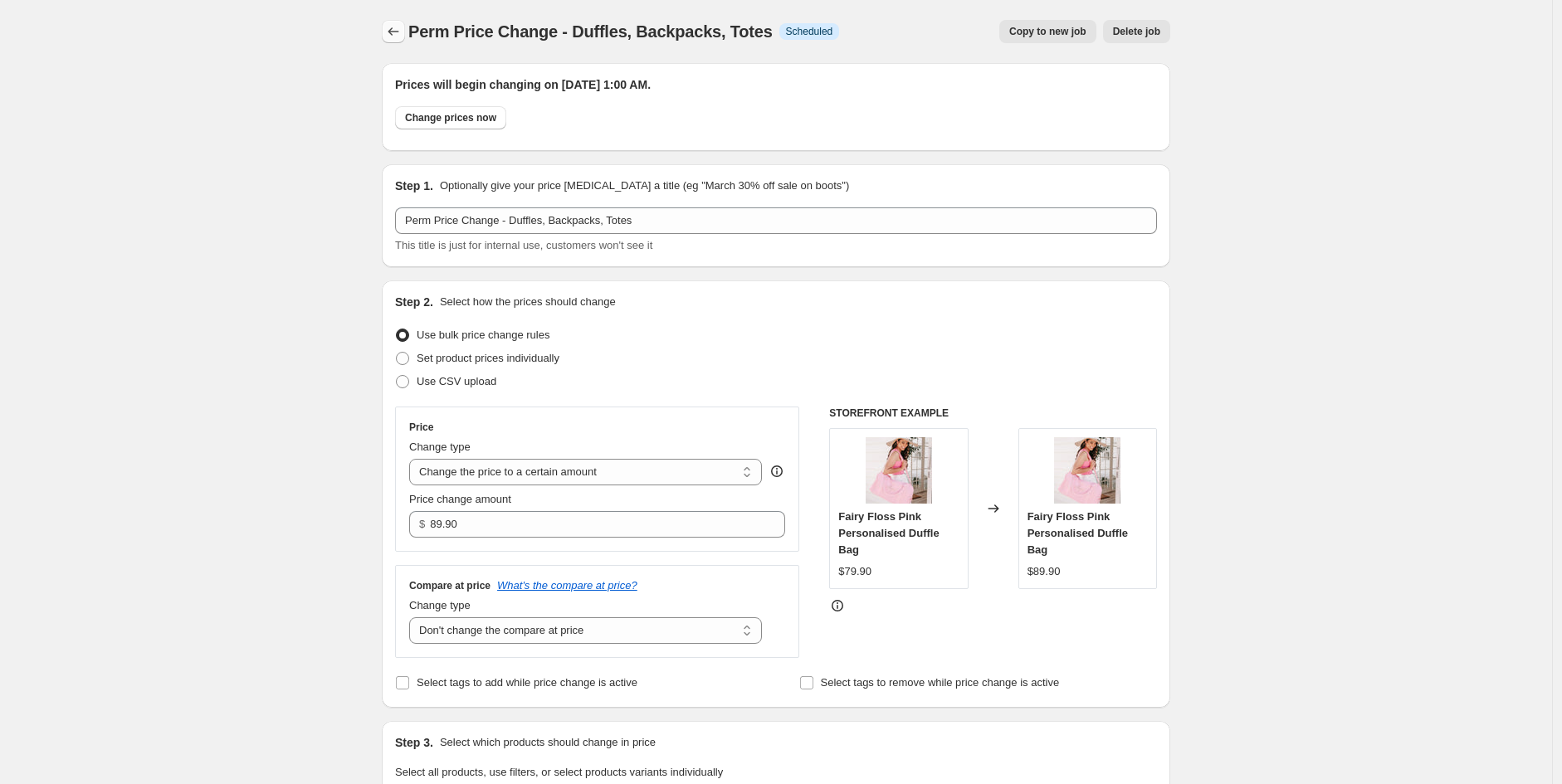
click at [402, 28] on icon "Price change jobs" at bounding box center [393, 31] width 17 height 17
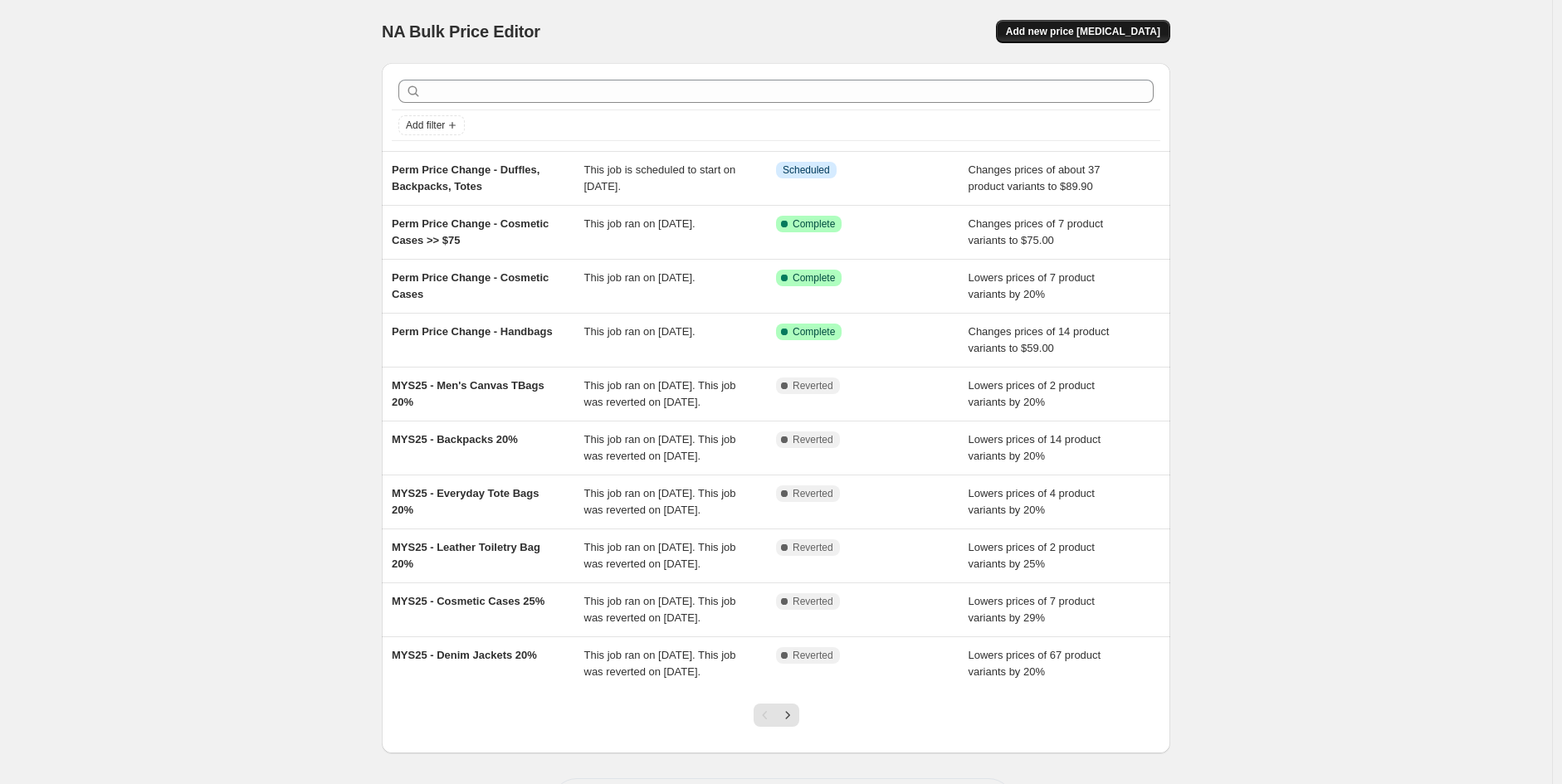
click at [1127, 25] on span "Add new price [MEDICAL_DATA]" at bounding box center [1083, 31] width 155 height 13
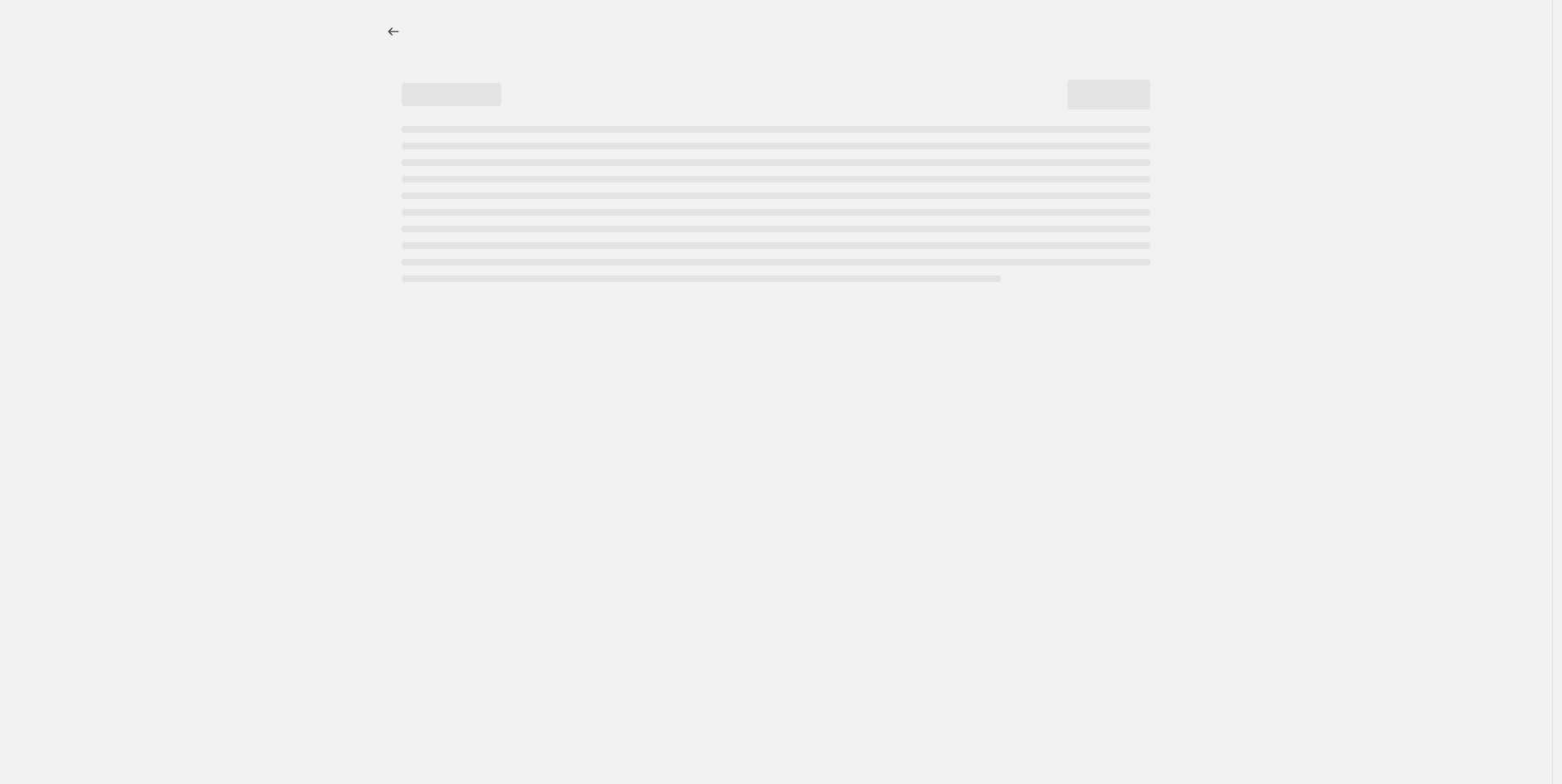
select select "percentage"
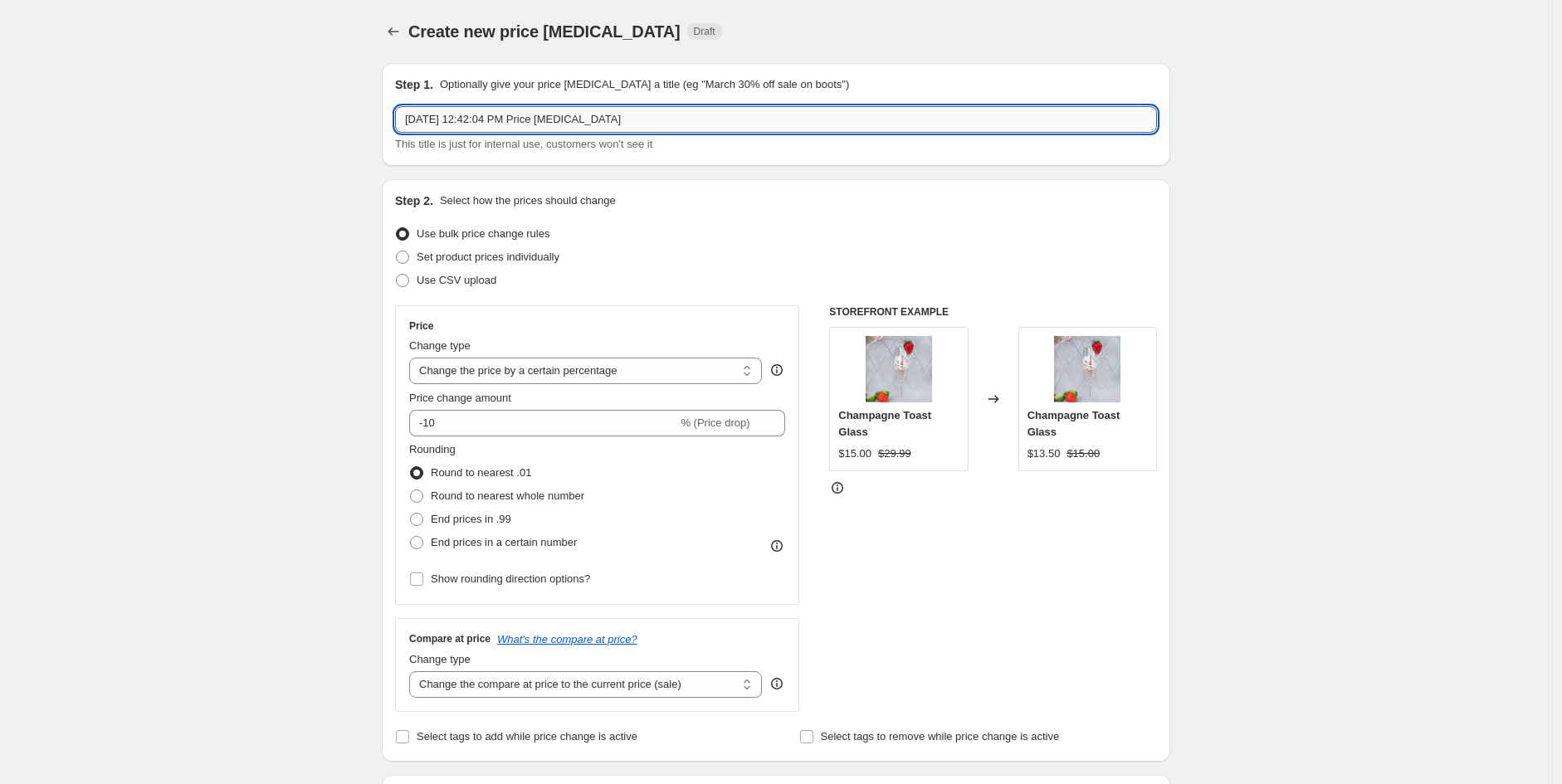
click at [677, 113] on input "[DATE] 12:42:04 PM Price [MEDICAL_DATA]" at bounding box center [775, 120] width 762 height 26
drag, startPoint x: 690, startPoint y: 125, endPoint x: 333, endPoint y: 114, distance: 357.2
paste input "[URL][DOMAIN_NAME]"
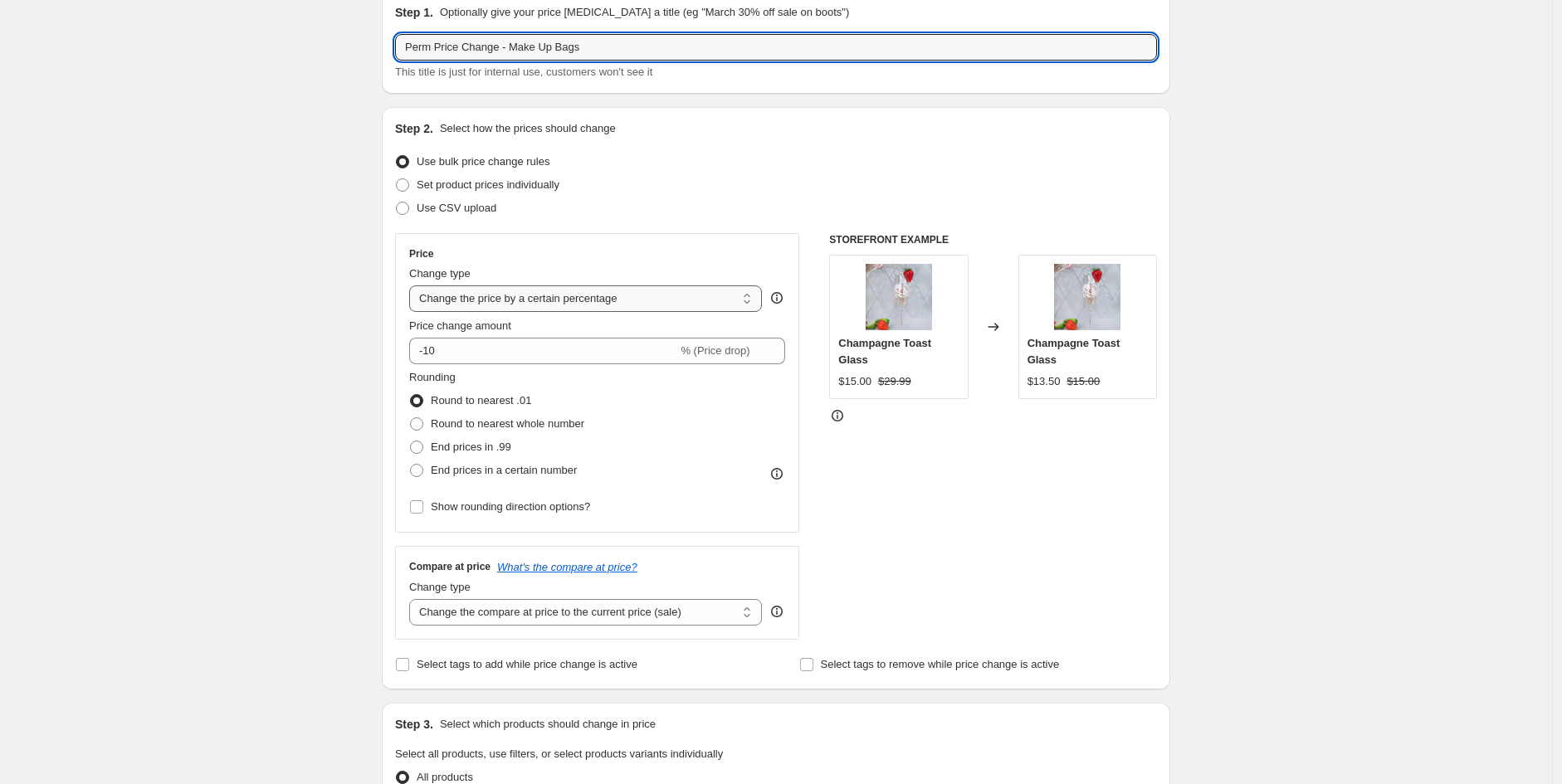
scroll to position [92, 0]
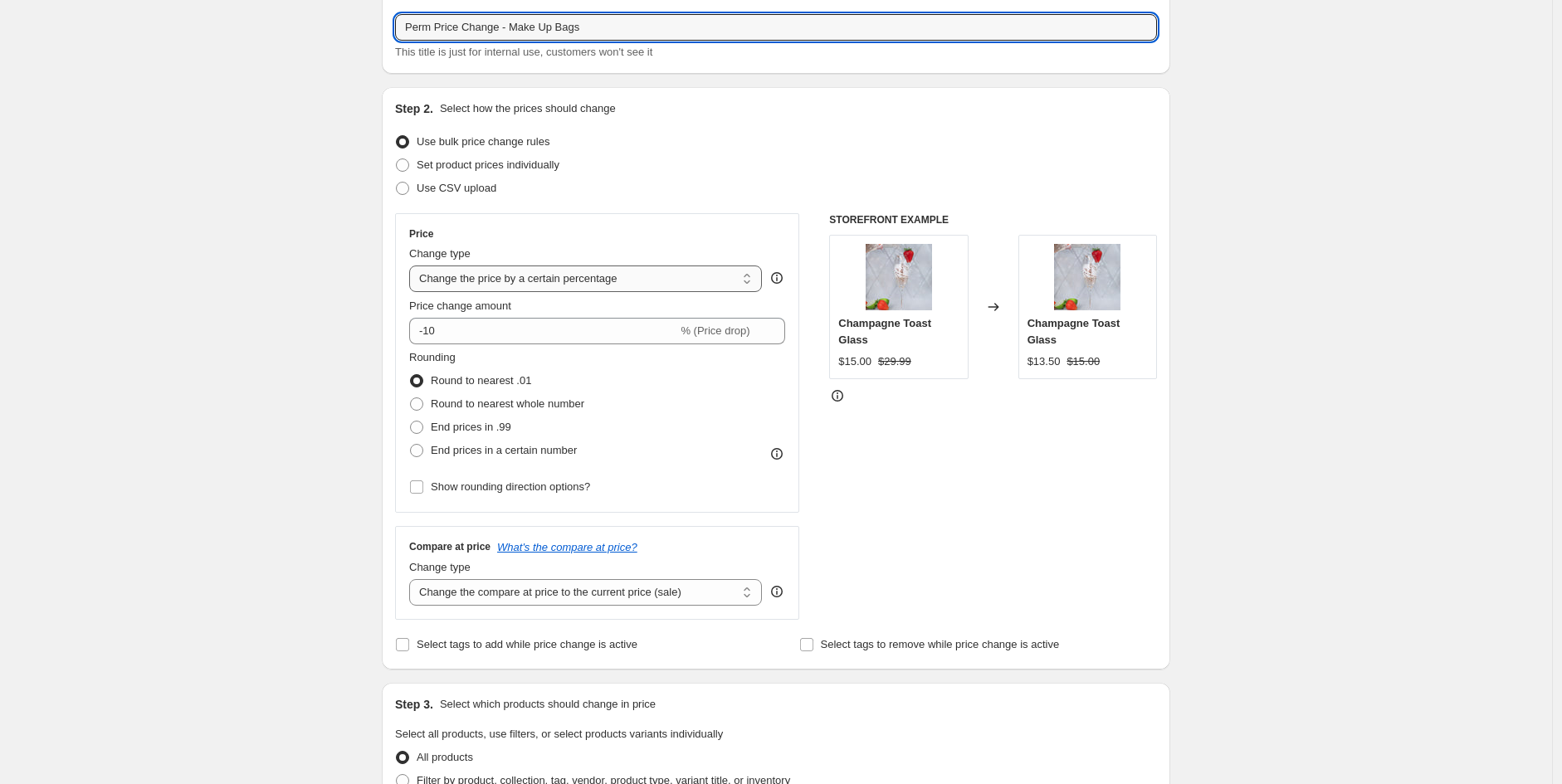
type input "Perm Price Change - Make Up Bags"
click at [590, 277] on select "Change the price to a certain amount Change the price by a certain amount Chang…" at bounding box center [585, 279] width 352 height 26
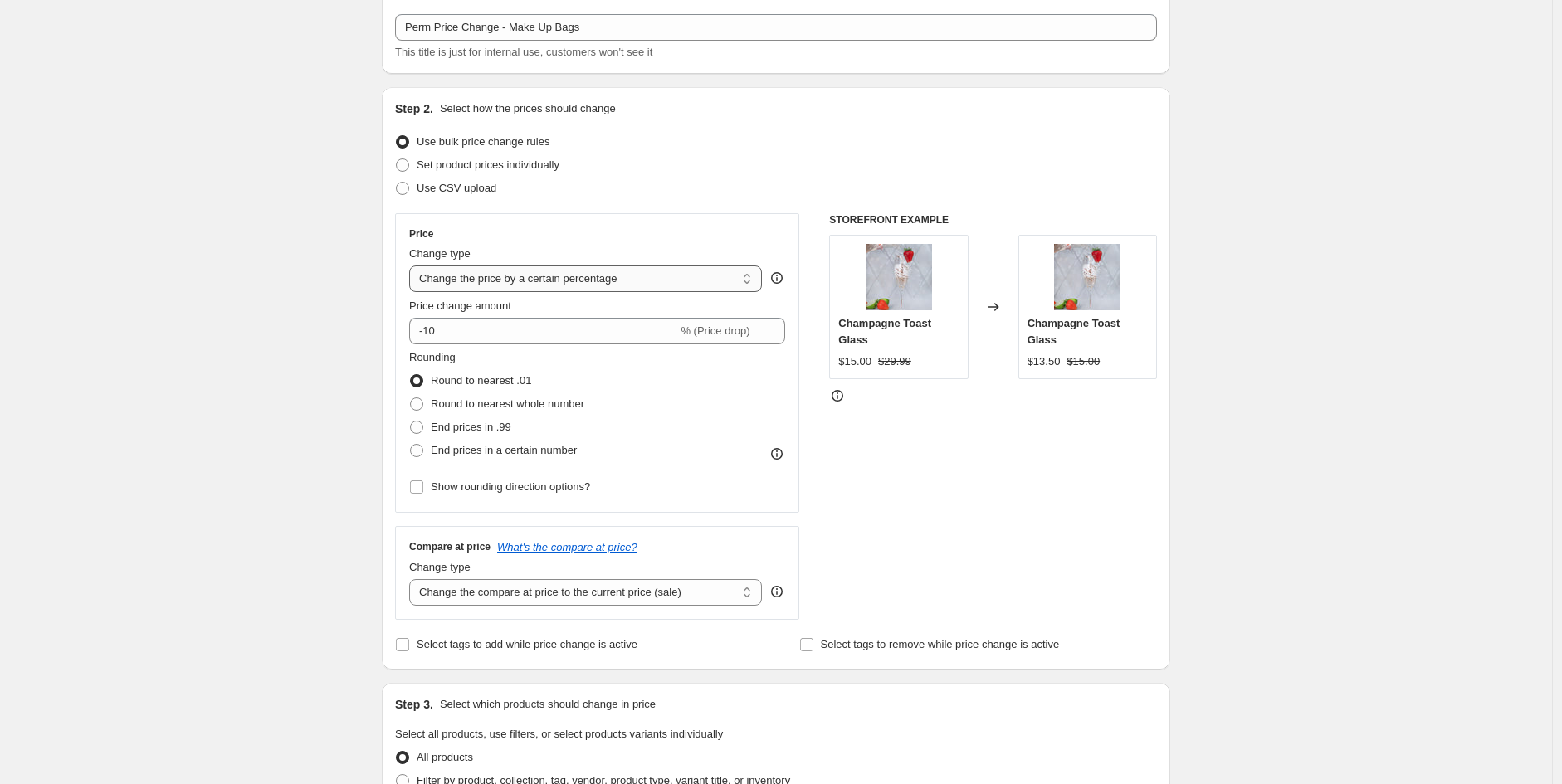
select select "to"
click at [413, 265] on select "Change the price to a certain amount Change the price by a certain amount Chang…" at bounding box center [585, 279] width 352 height 26
type input "80.00"
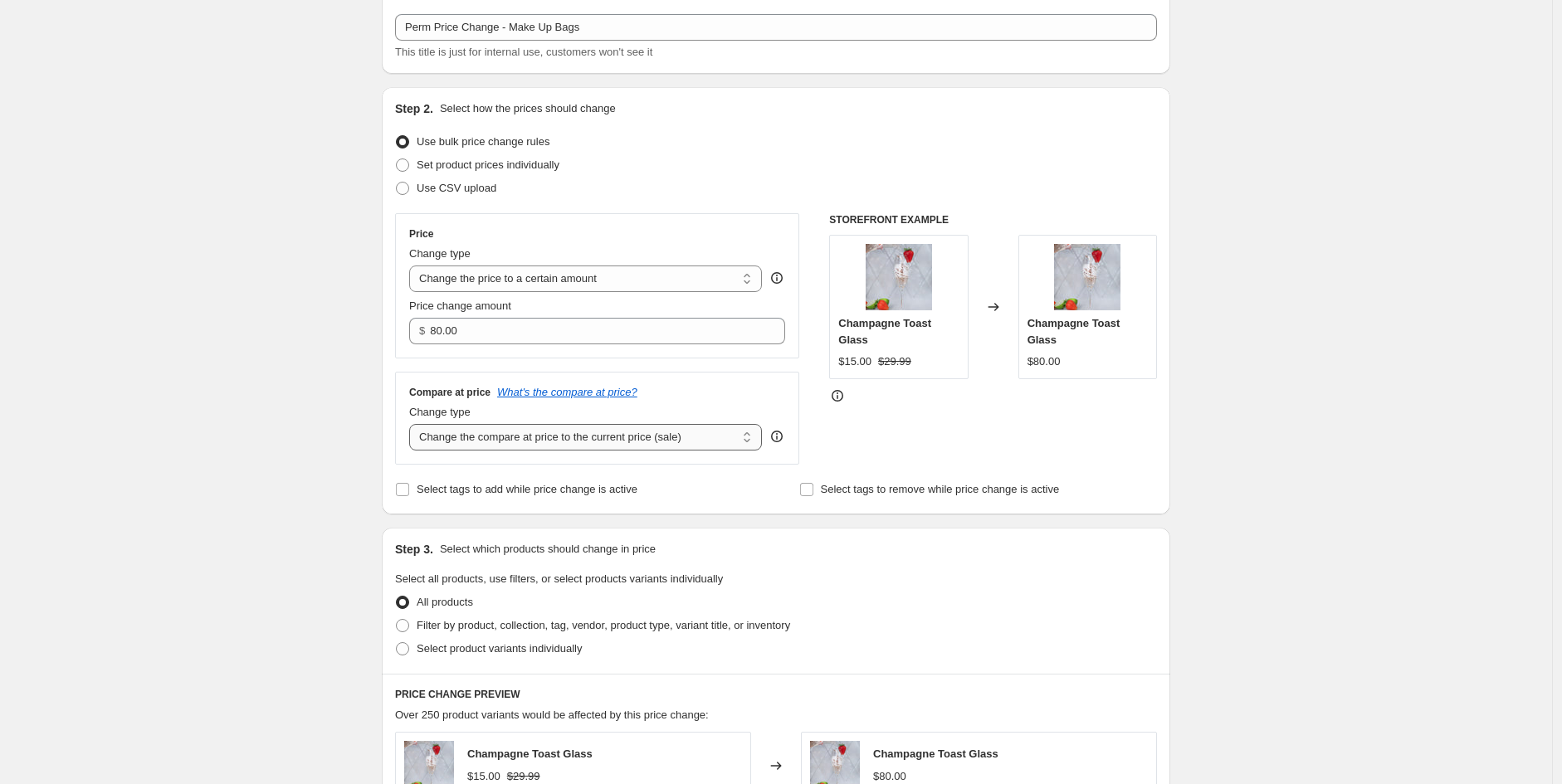
click at [546, 437] on select "Change the compare at price to the current price (sale) Change the compare at p…" at bounding box center [585, 437] width 352 height 26
select select "no_change"
click at [413, 425] on select "Change the compare at price to the current price (sale) Change the compare at p…" at bounding box center [585, 437] width 352 height 26
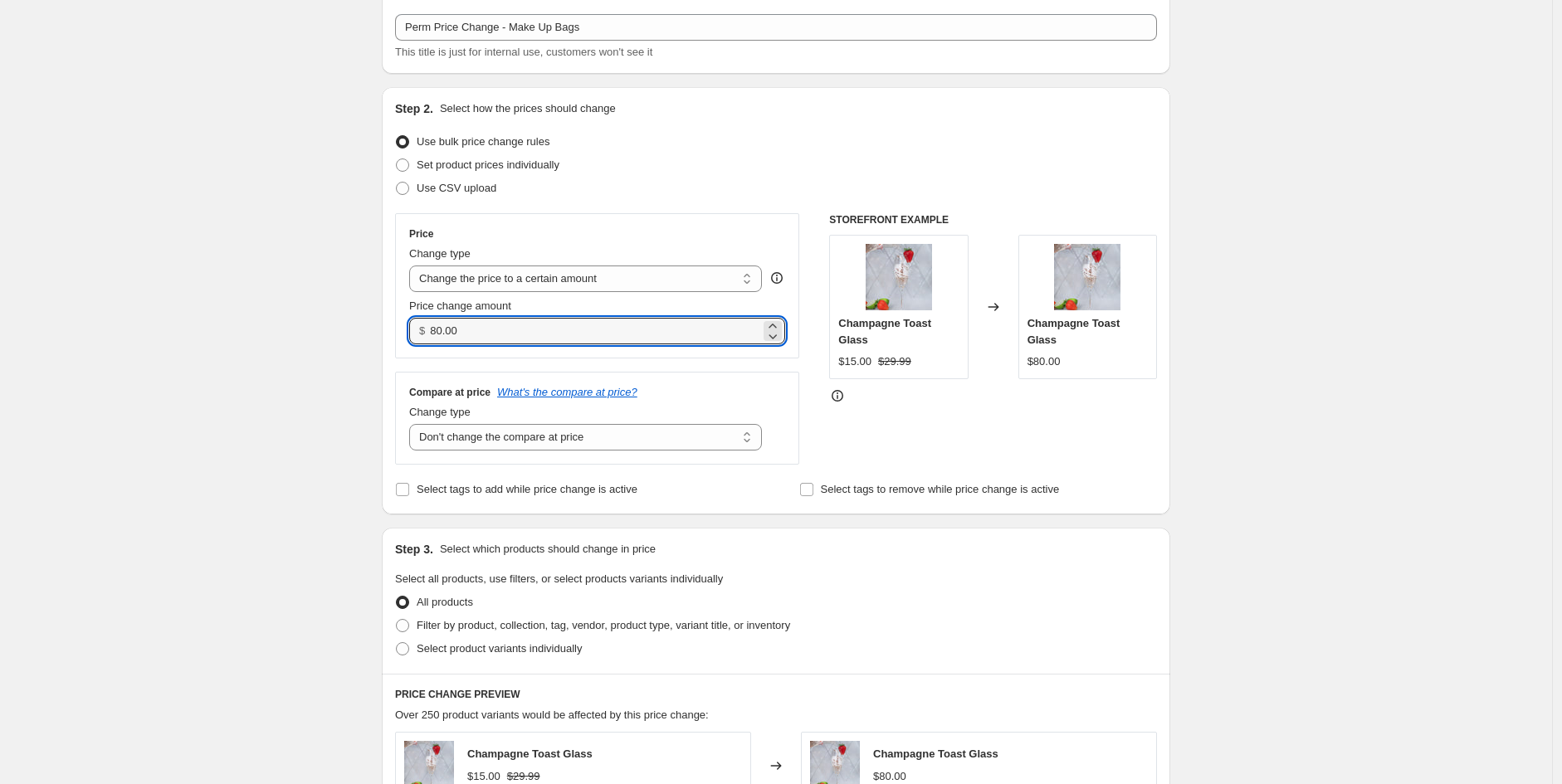
drag, startPoint x: 490, startPoint y: 335, endPoint x: 357, endPoint y: 323, distance: 133.5
click at [367, 323] on div "Create new price [MEDICAL_DATA]. This page is ready Create new price [MEDICAL_D…" at bounding box center [776, 659] width 828 height 1504
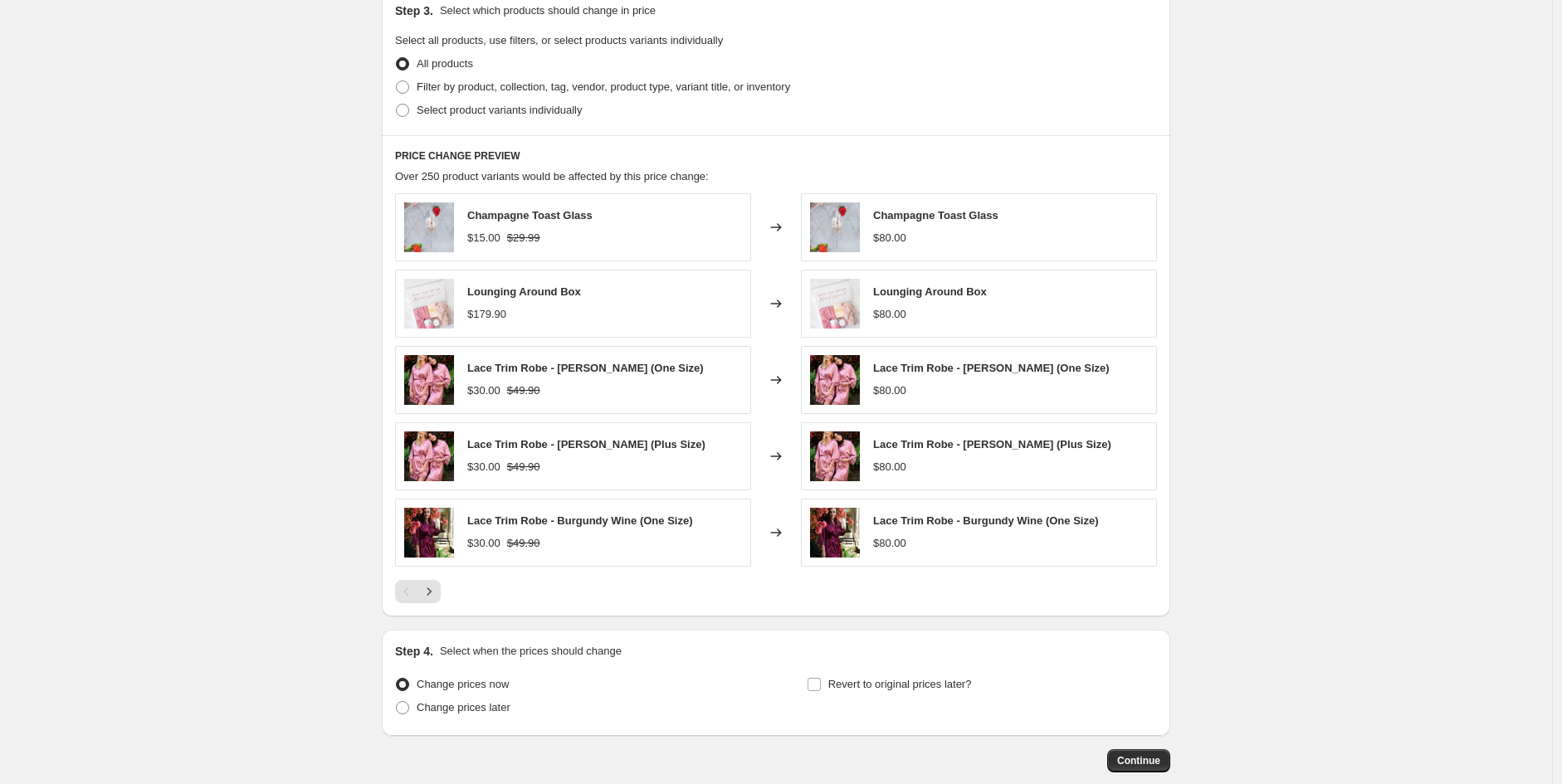
scroll to position [644, 0]
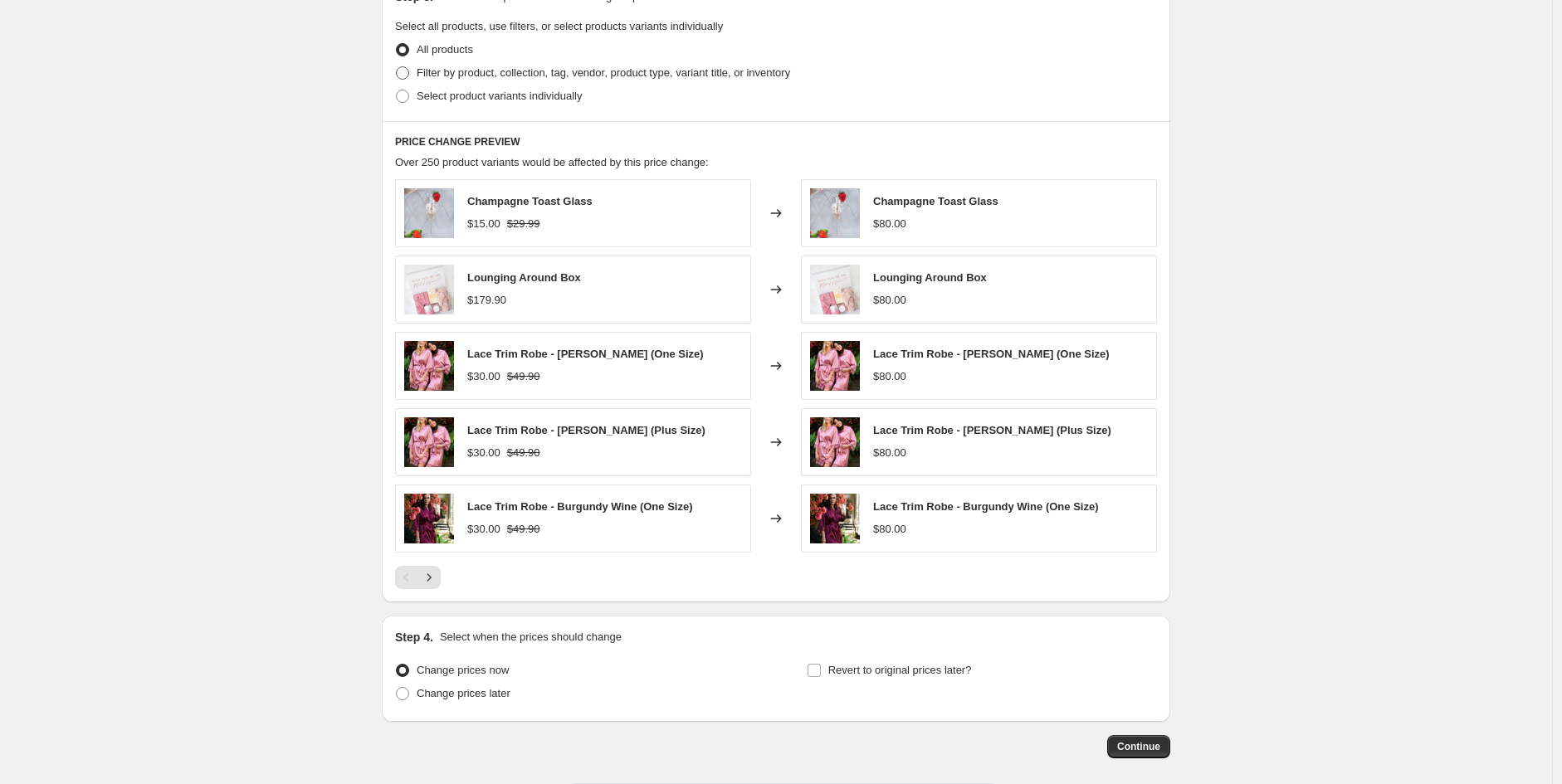
type input "39.90"
click at [461, 69] on span "Filter by product, collection, tag, vendor, product type, variant title, or inv…" at bounding box center [603, 73] width 374 height 12
click at [396, 67] on input "Filter by product, collection, tag, vendor, product type, variant title, or inv…" at bounding box center [396, 67] width 1 height 1
radio input "true"
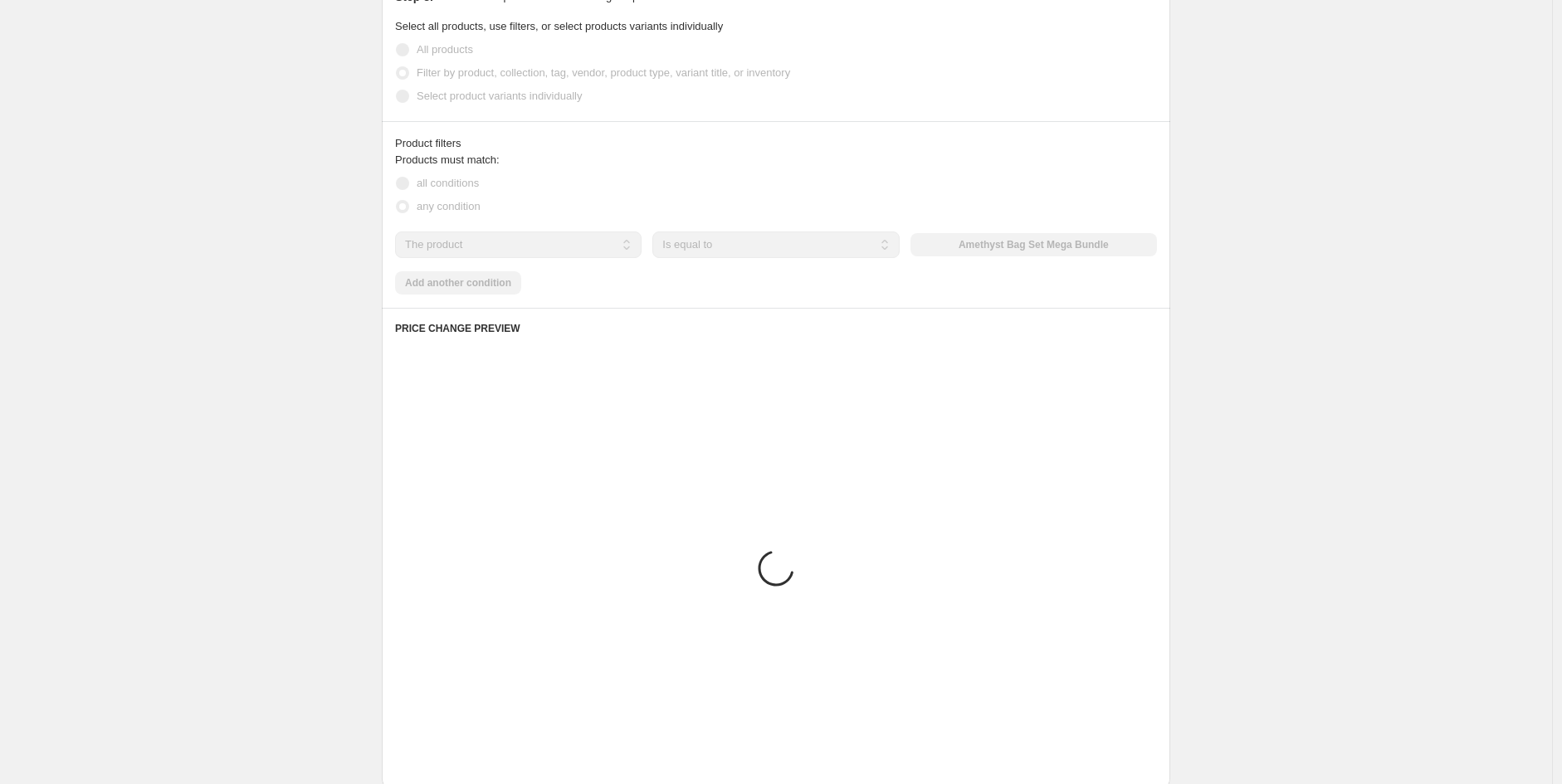
scroll to position [602, 0]
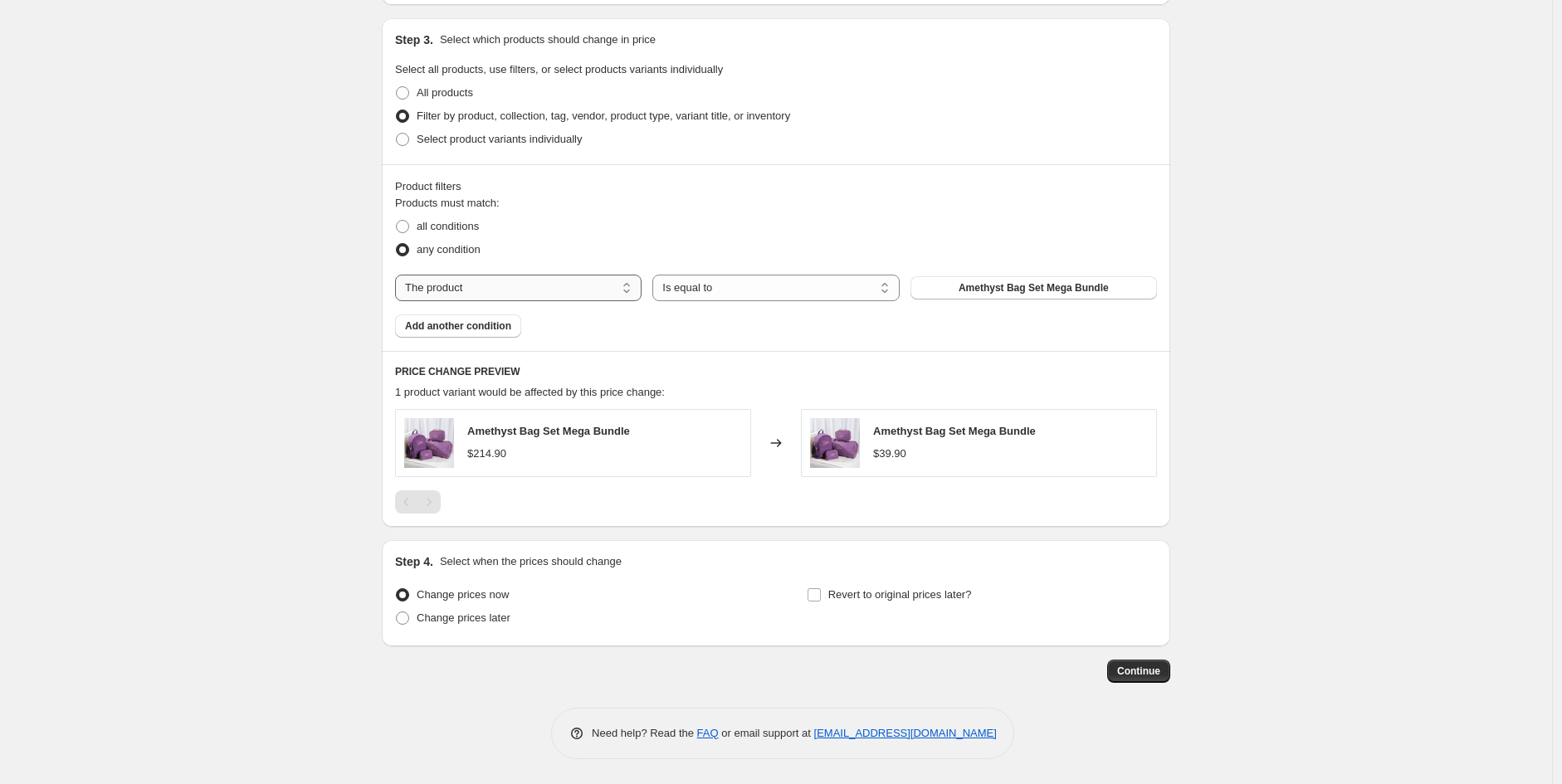
click at [566, 284] on select "The product The product's collection The product's tag The product's vendor The…" at bounding box center [518, 287] width 246 height 26
select select "collection"
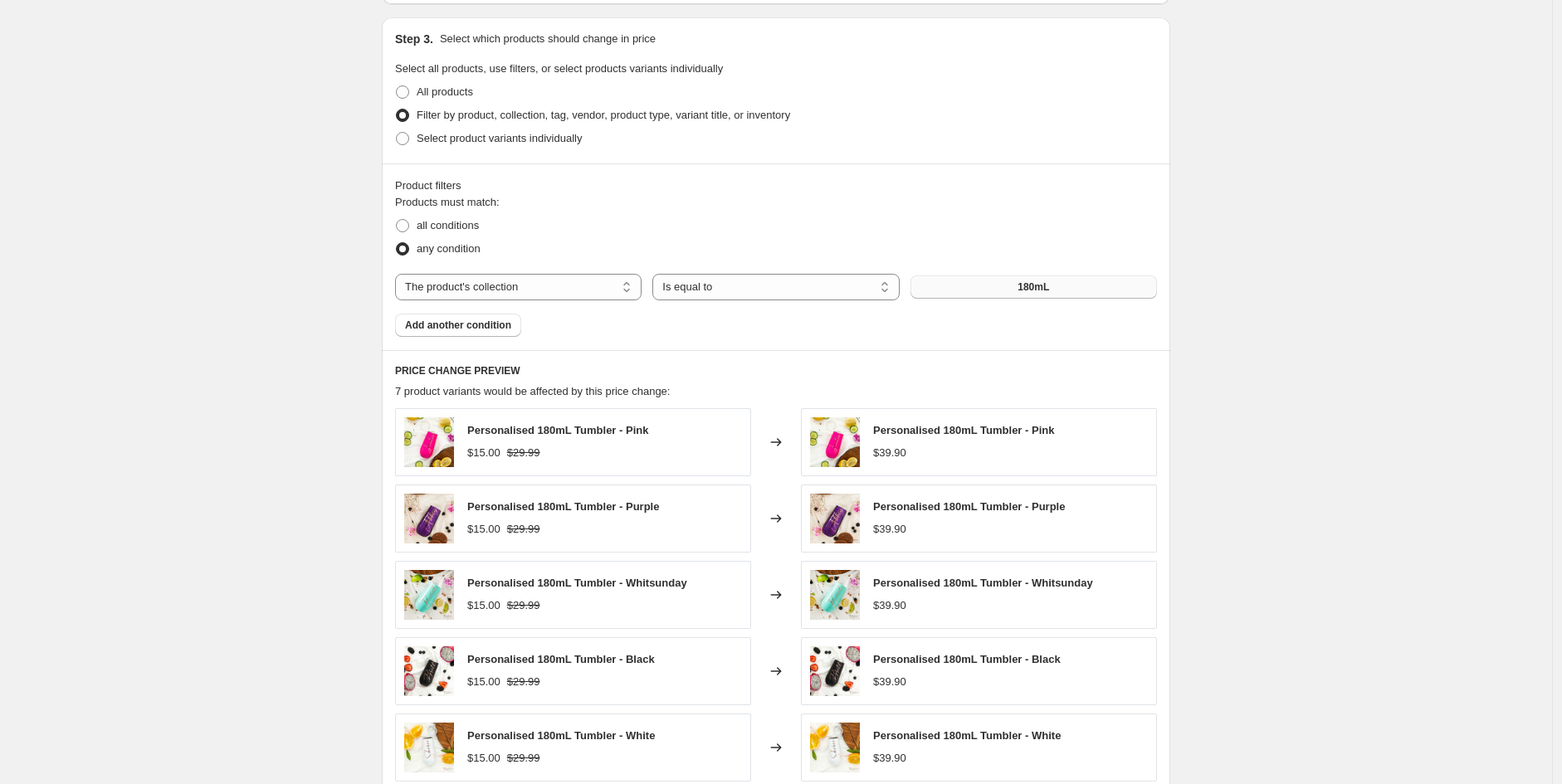
click at [1072, 291] on button "180mL" at bounding box center [1034, 287] width 246 height 23
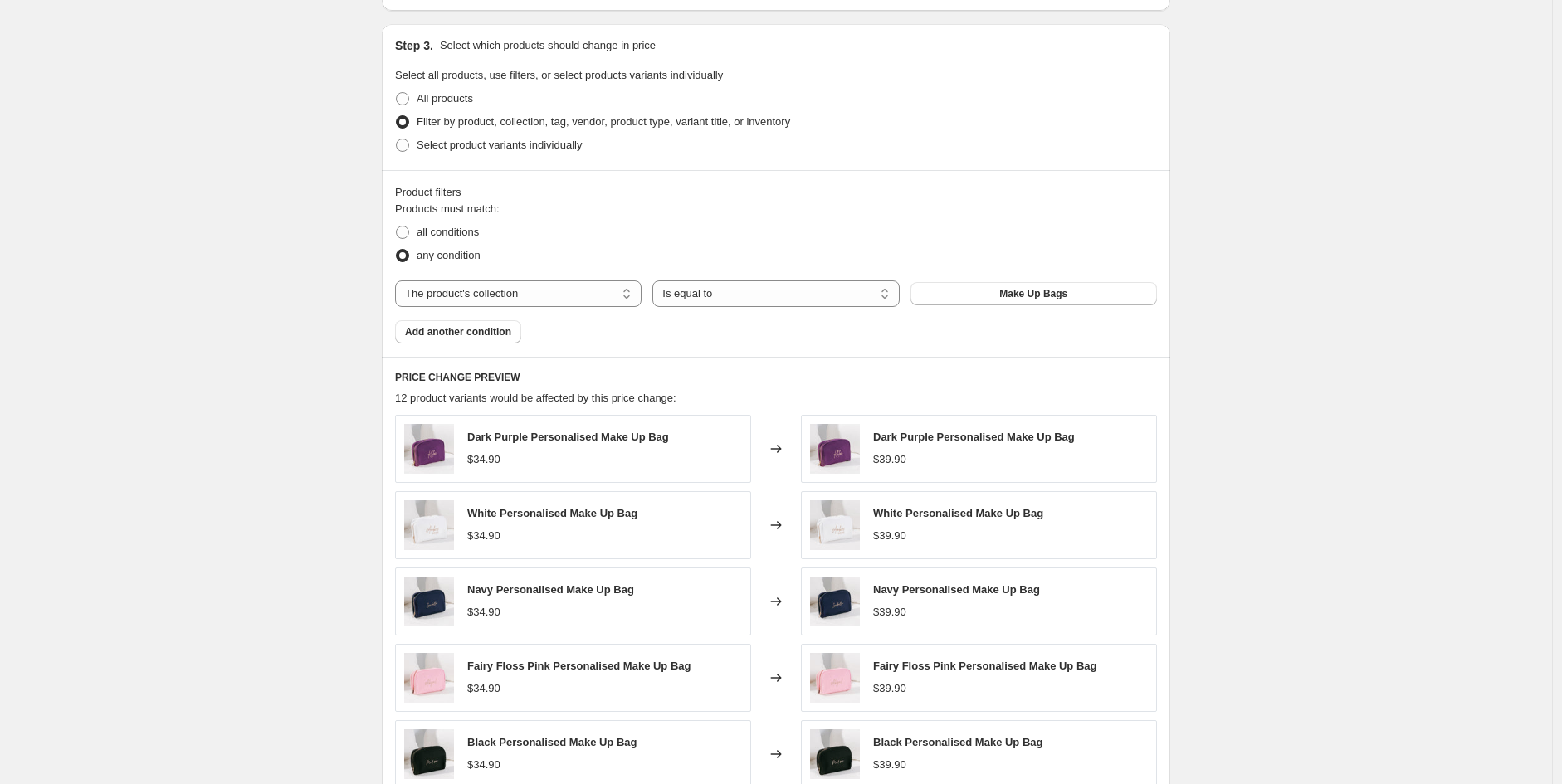
scroll to position [448, 0]
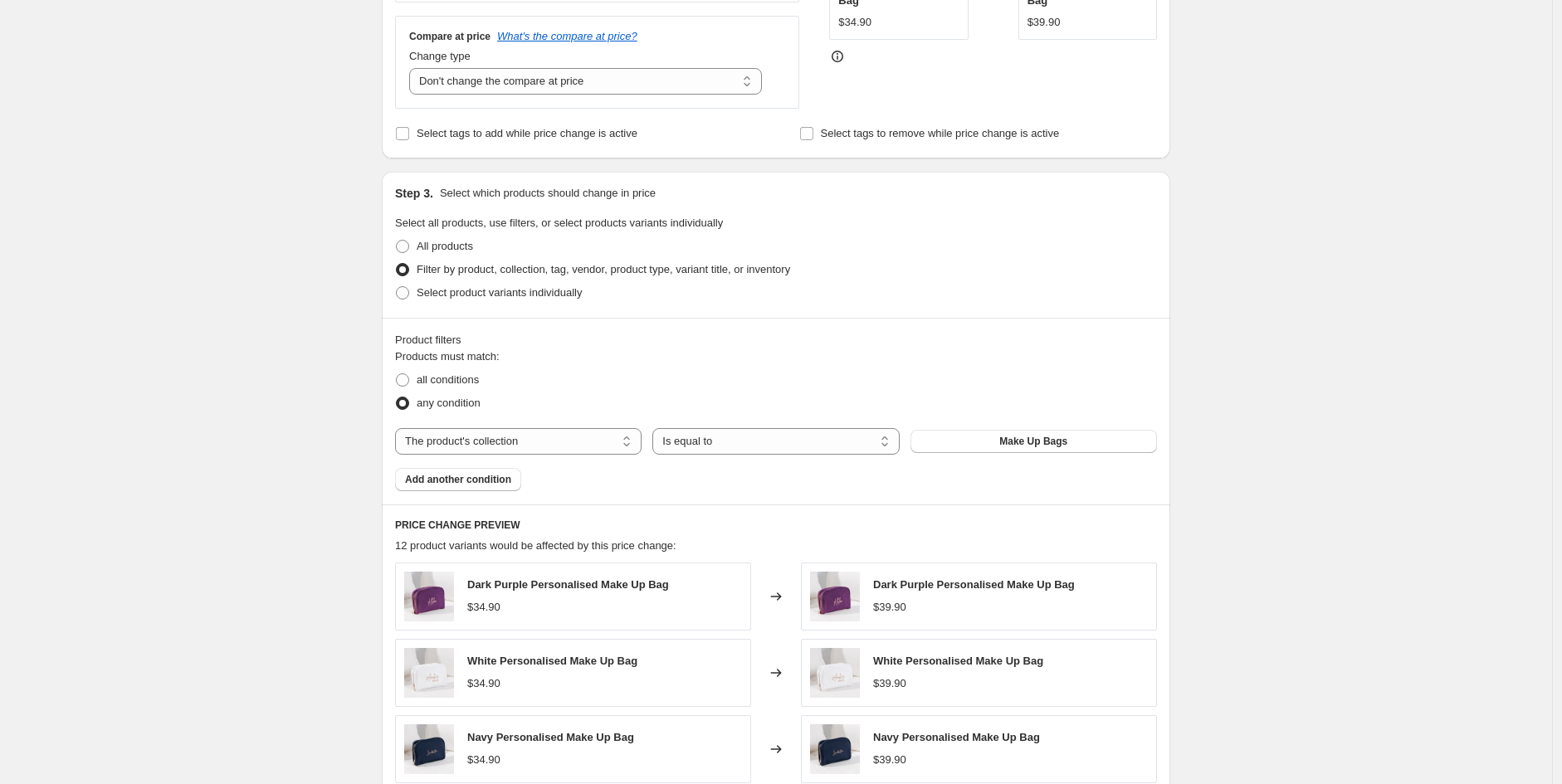
click at [875, 345] on div "Product filters" at bounding box center [775, 340] width 762 height 17
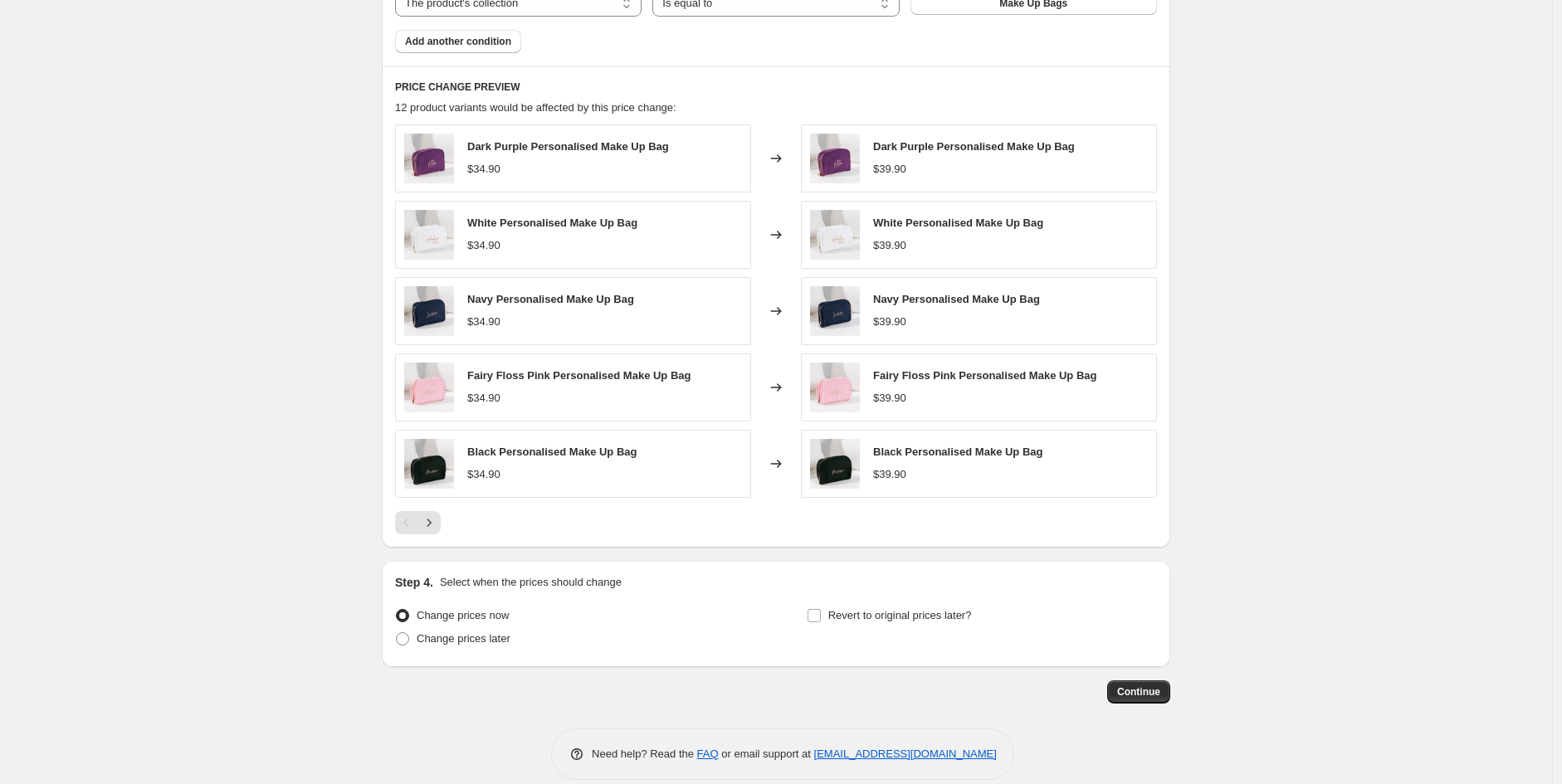
scroll to position [909, 0]
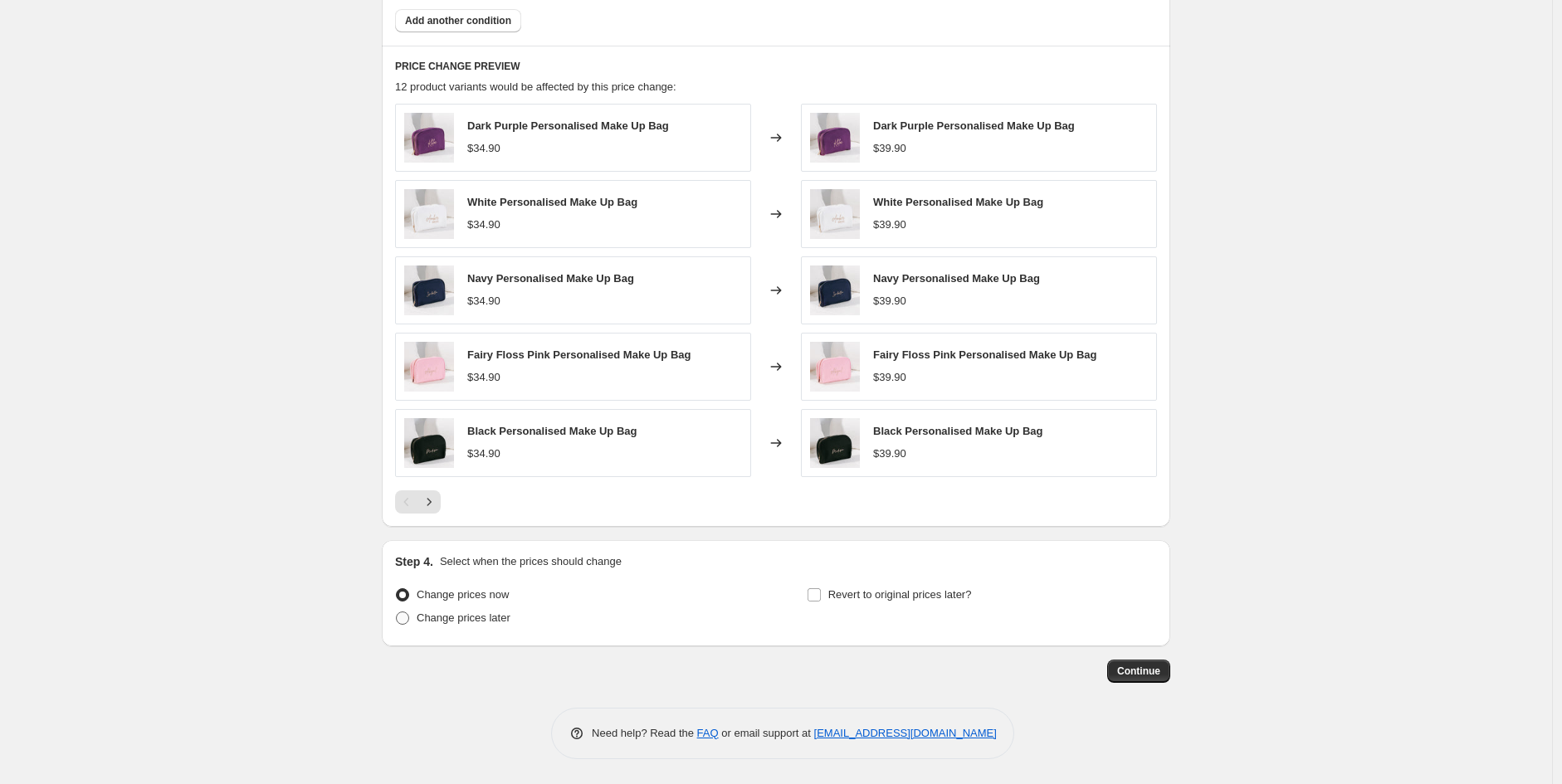
click at [487, 621] on span "Change prices later" at bounding box center [463, 618] width 94 height 12
click at [396, 613] on input "Change prices later" at bounding box center [396, 612] width 1 height 1
radio input "true"
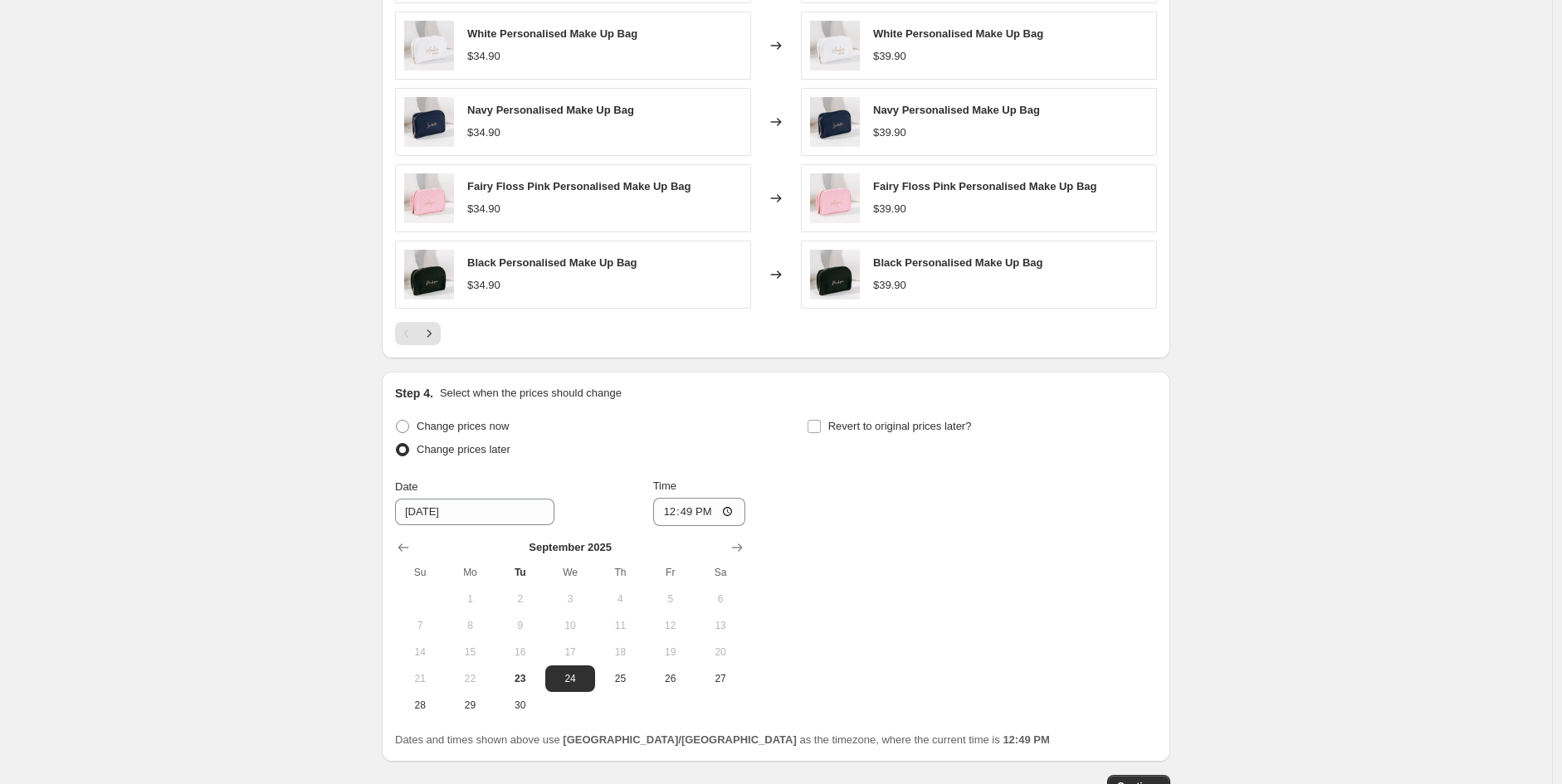
scroll to position [1192, 0]
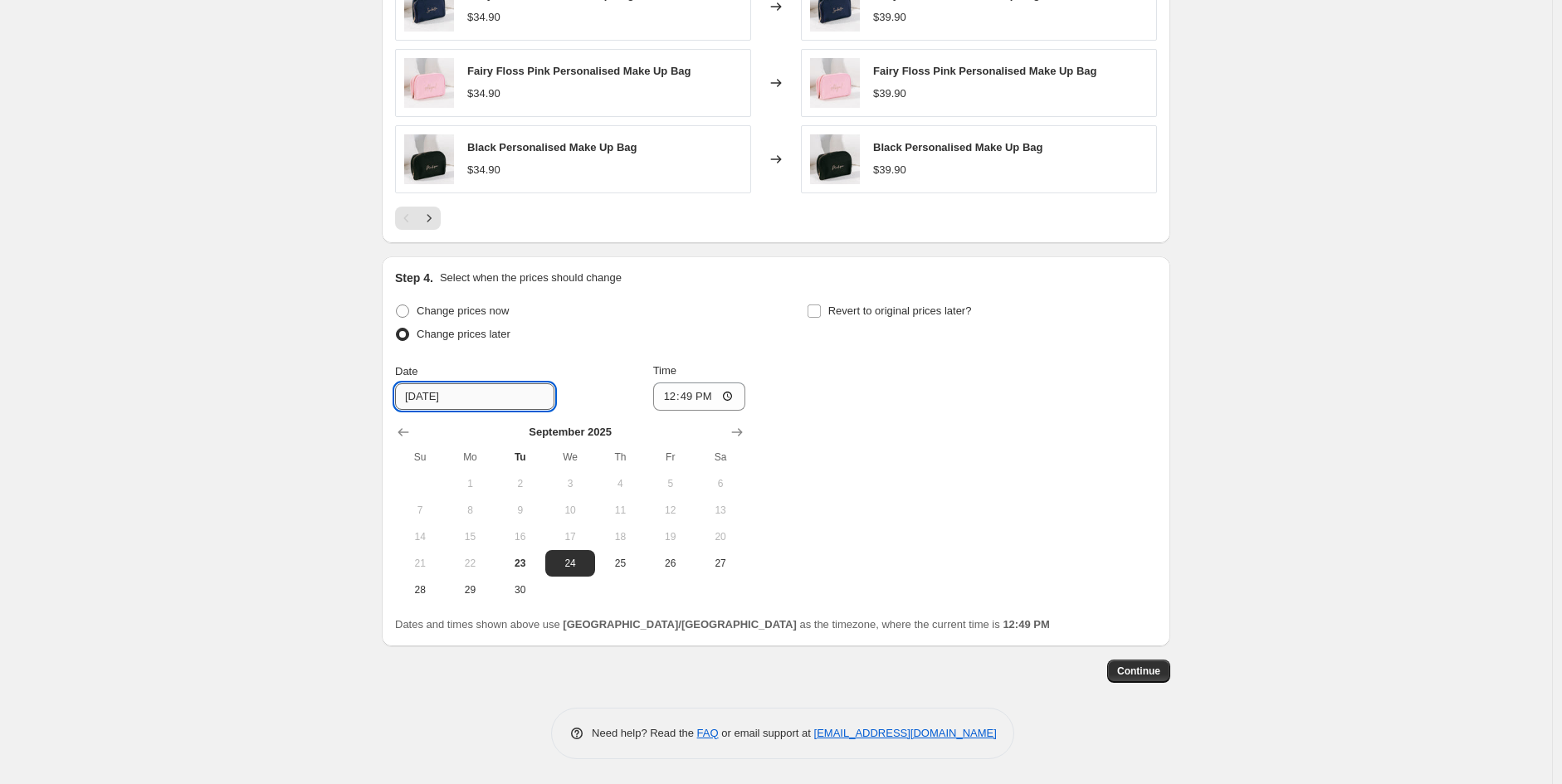
click at [461, 399] on input "[DATE]" at bounding box center [474, 396] width 159 height 26
click at [460, 595] on span "29" at bounding box center [470, 590] width 37 height 13
type input "[DATE]"
click at [671, 394] on input "12:49" at bounding box center [700, 396] width 93 height 28
click at [706, 399] on input "13:00" at bounding box center [700, 396] width 93 height 28
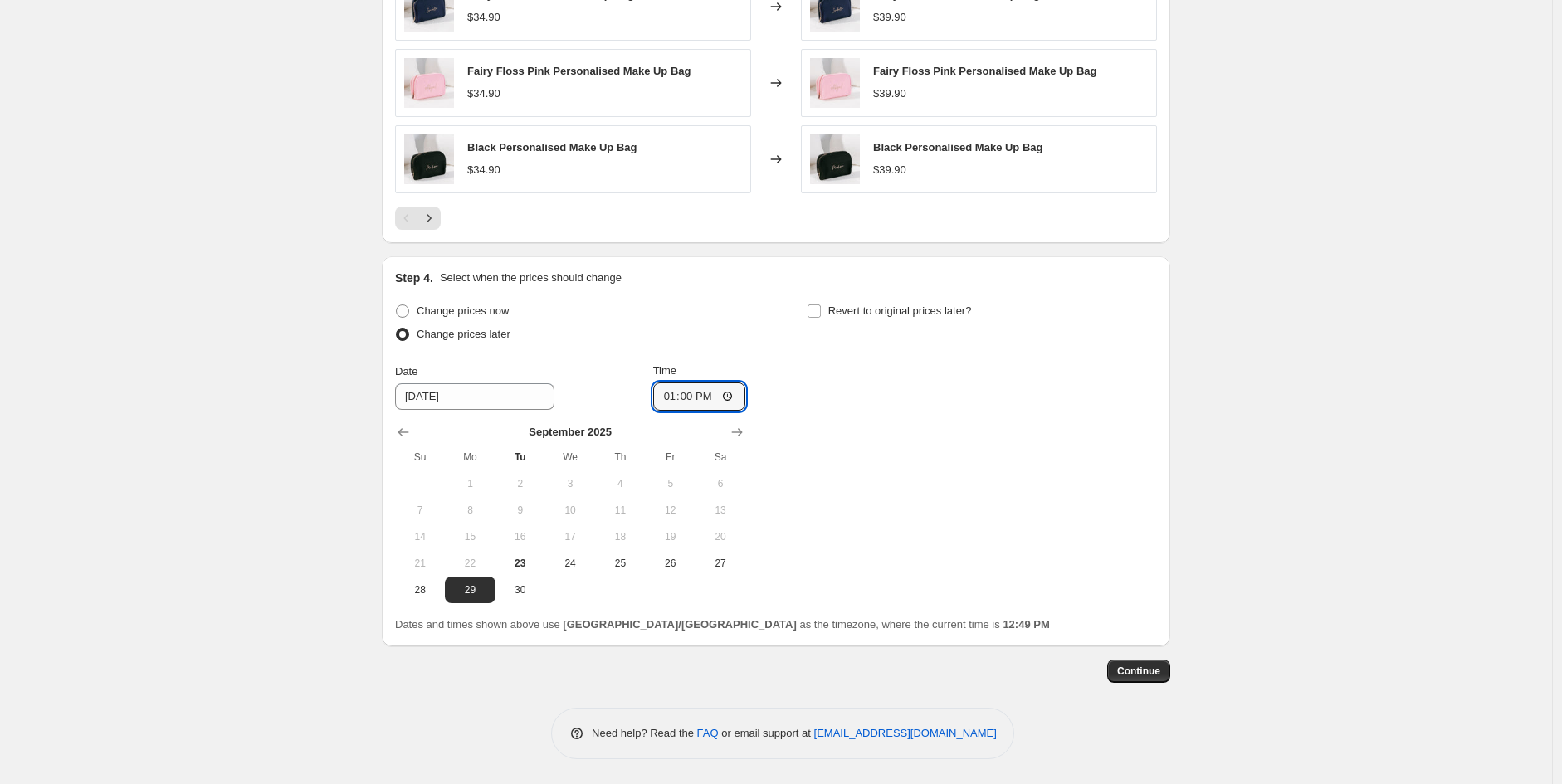
type input "01:00"
click at [1141, 671] on span "Continue" at bounding box center [1138, 671] width 43 height 13
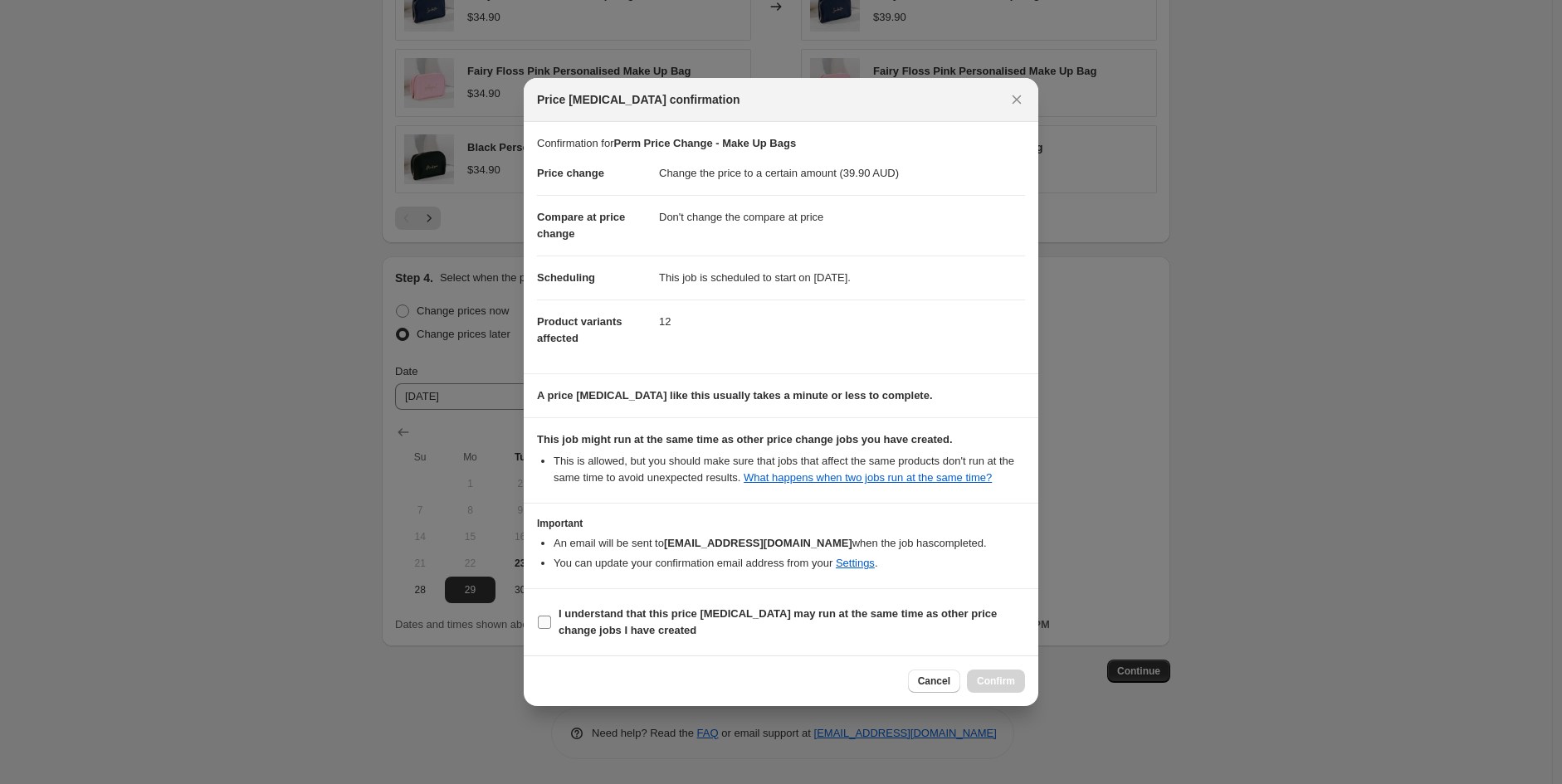
click at [722, 628] on span "I understand that this price [MEDICAL_DATA] may run at the same time as other p…" at bounding box center [791, 622] width 467 height 33
click at [551, 628] on input "I understand that this price [MEDICAL_DATA] may run at the same time as other p…" at bounding box center [544, 621] width 13 height 13
checkbox input "true"
click at [1009, 684] on span "Confirm" at bounding box center [995, 680] width 38 height 13
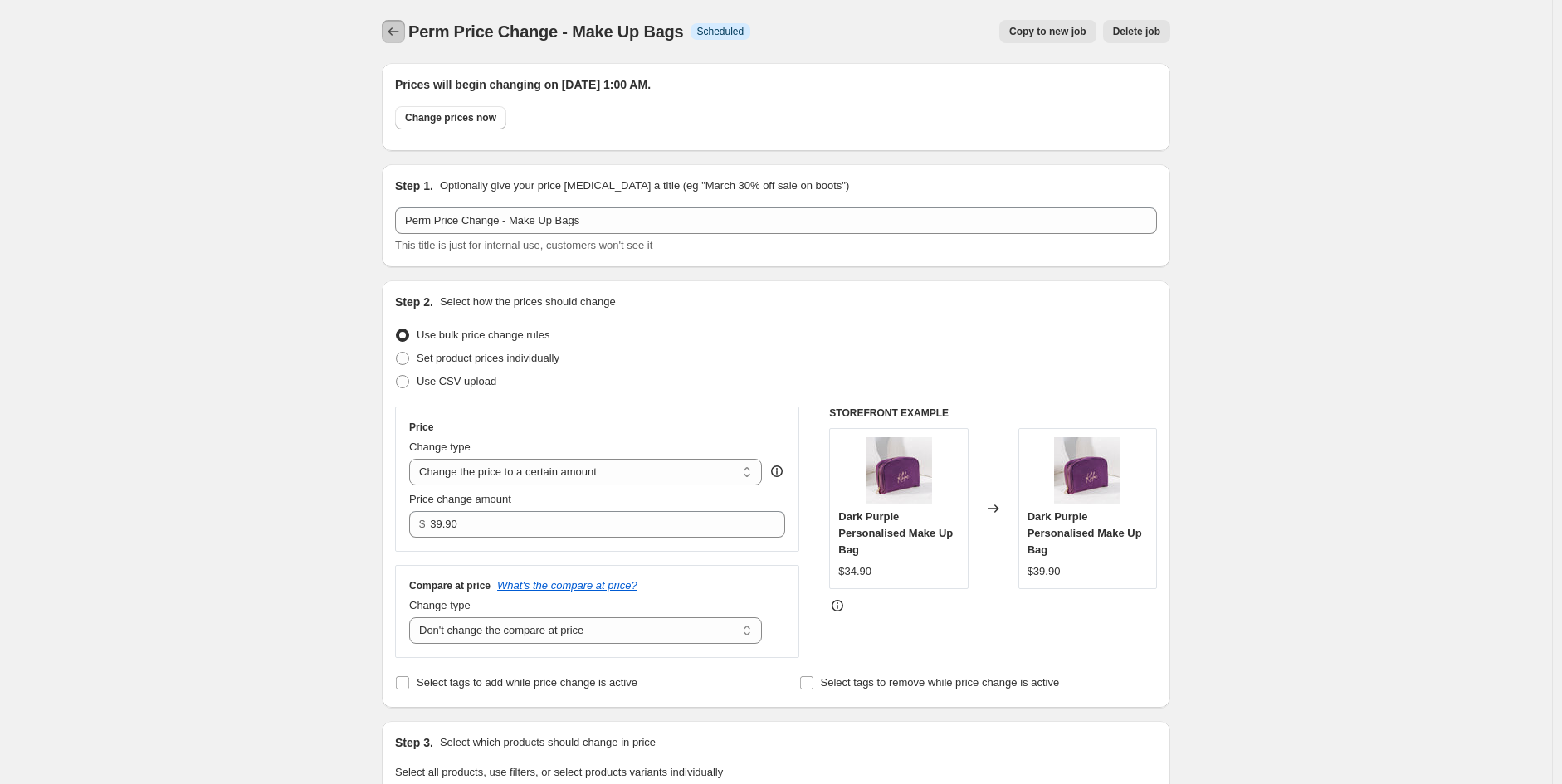
click at [394, 31] on icon "Price change jobs" at bounding box center [394, 31] width 11 height 8
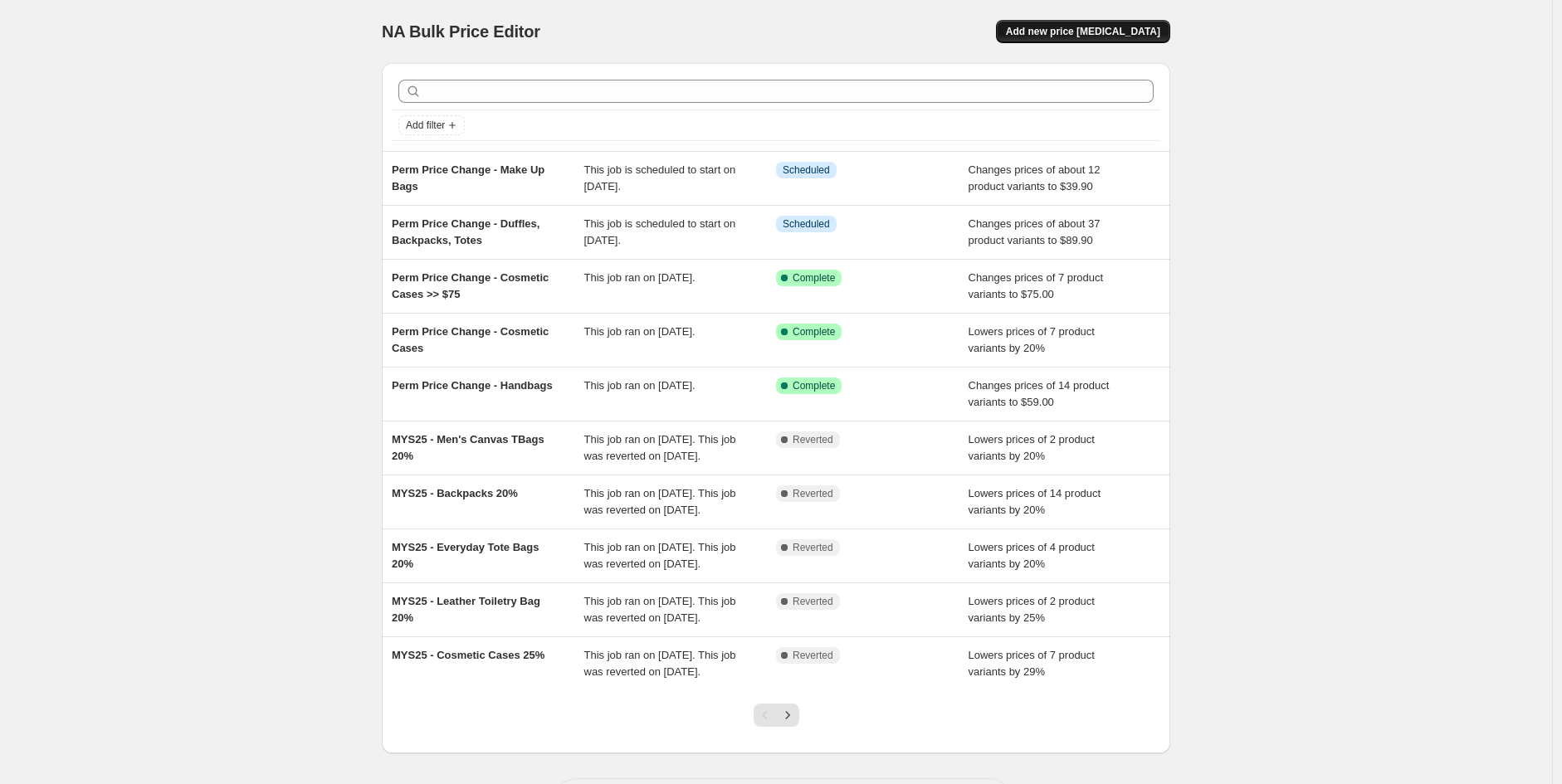
click at [1105, 38] on button "Add new price [MEDICAL_DATA]" at bounding box center [1083, 32] width 174 height 23
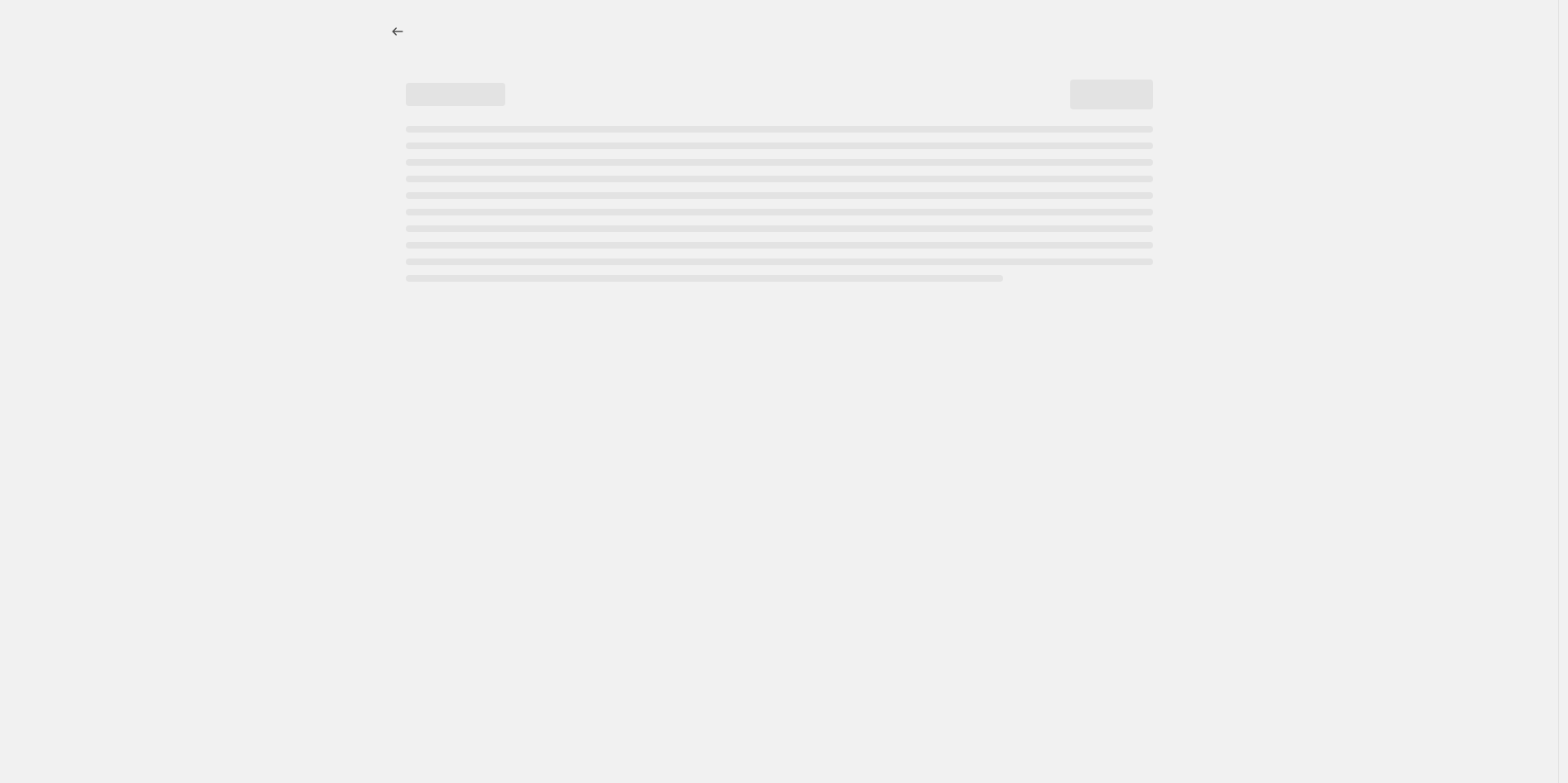
select select "percentage"
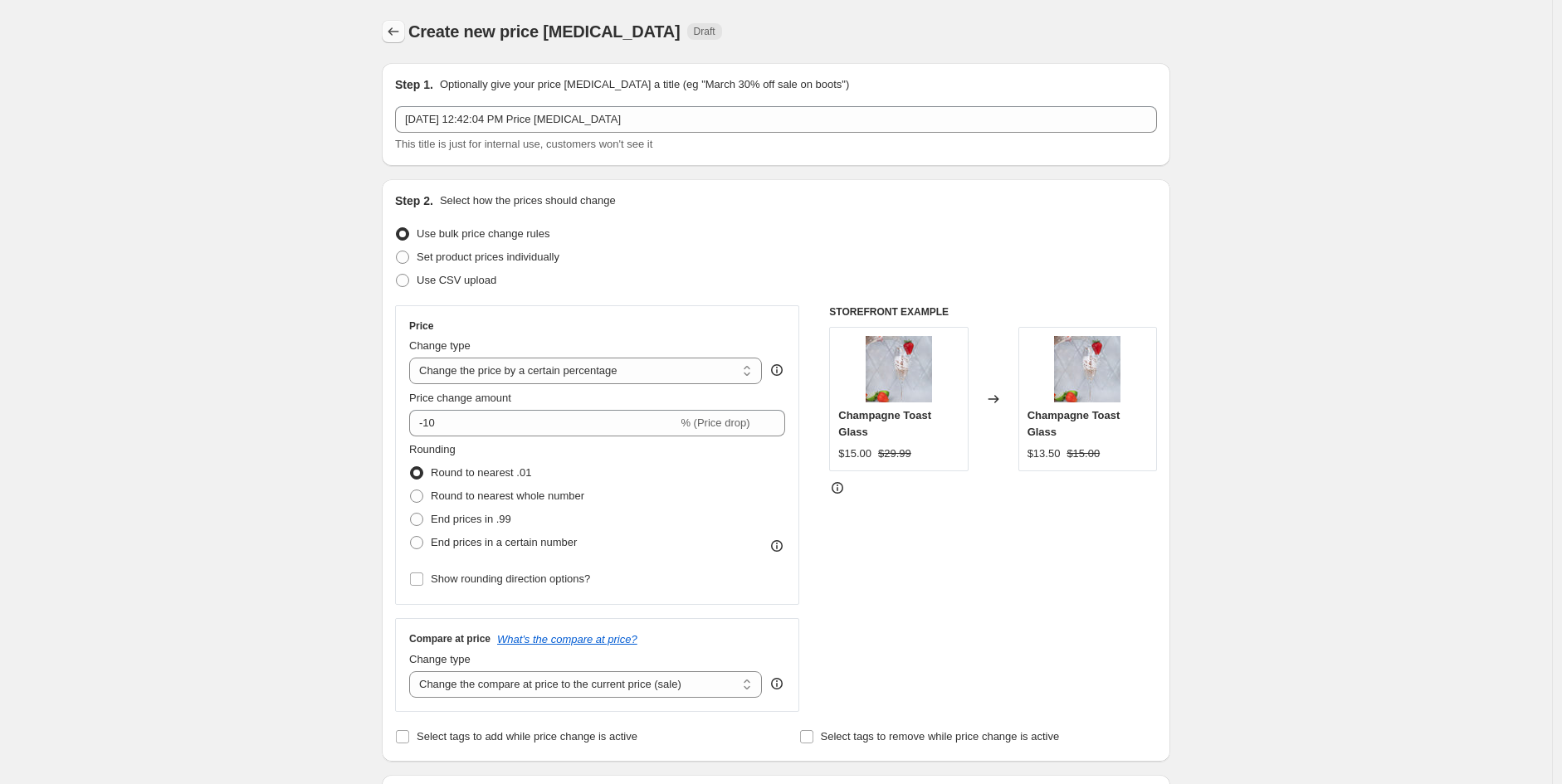
click at [402, 33] on icon "Price change jobs" at bounding box center [393, 31] width 17 height 17
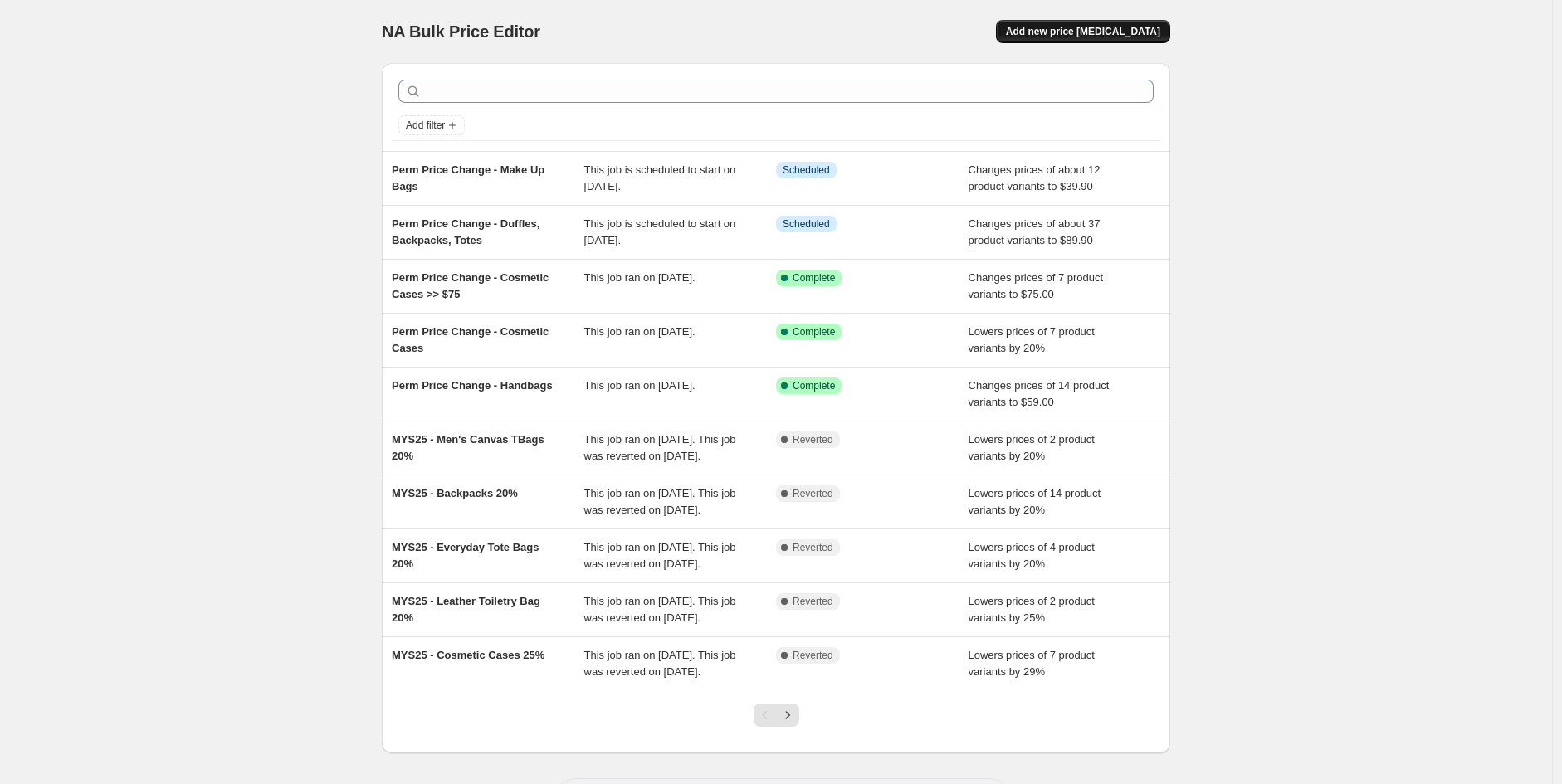
click at [1112, 30] on span "Add new price [MEDICAL_DATA]" at bounding box center [1083, 31] width 155 height 13
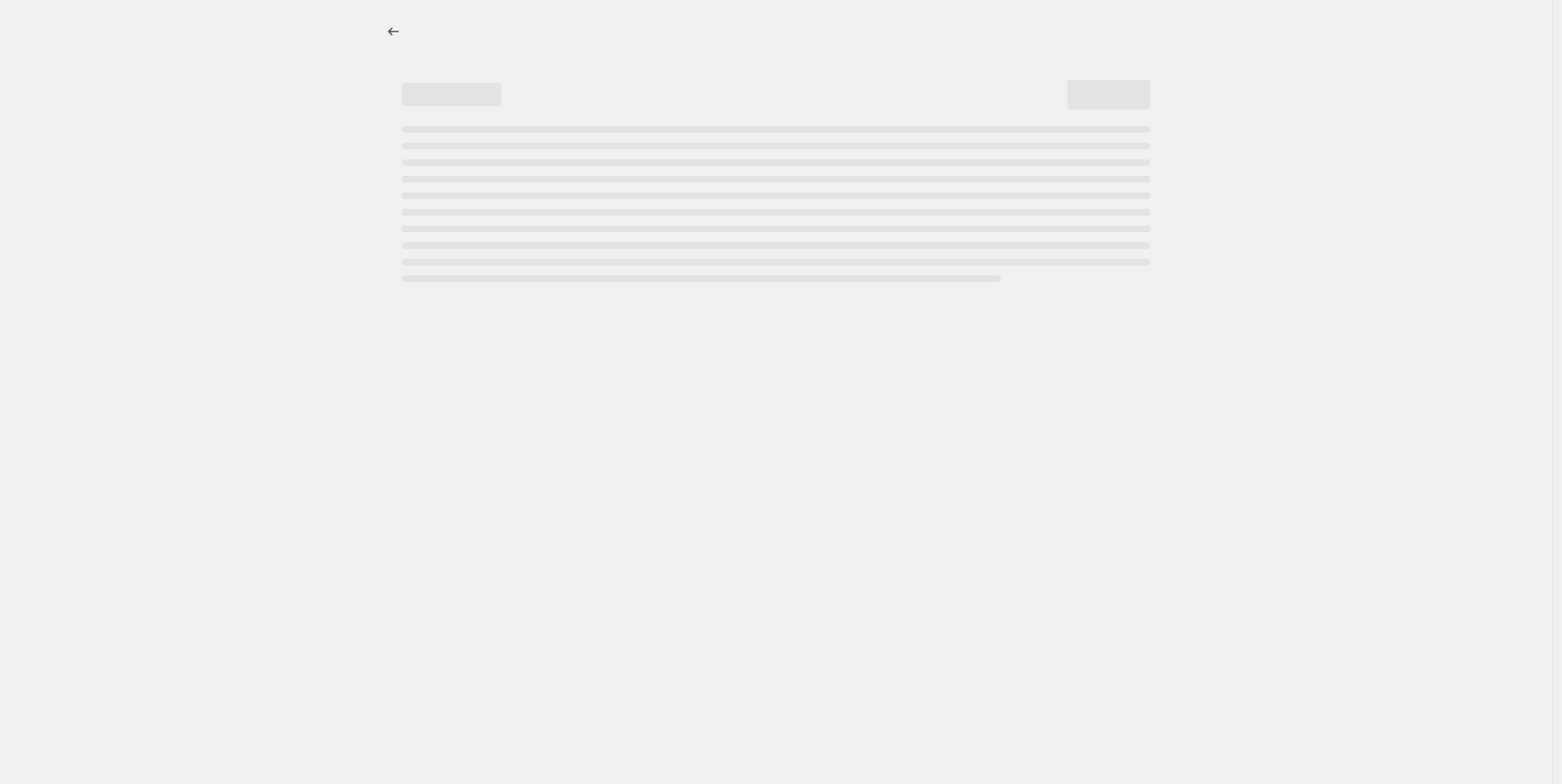
select select "percentage"
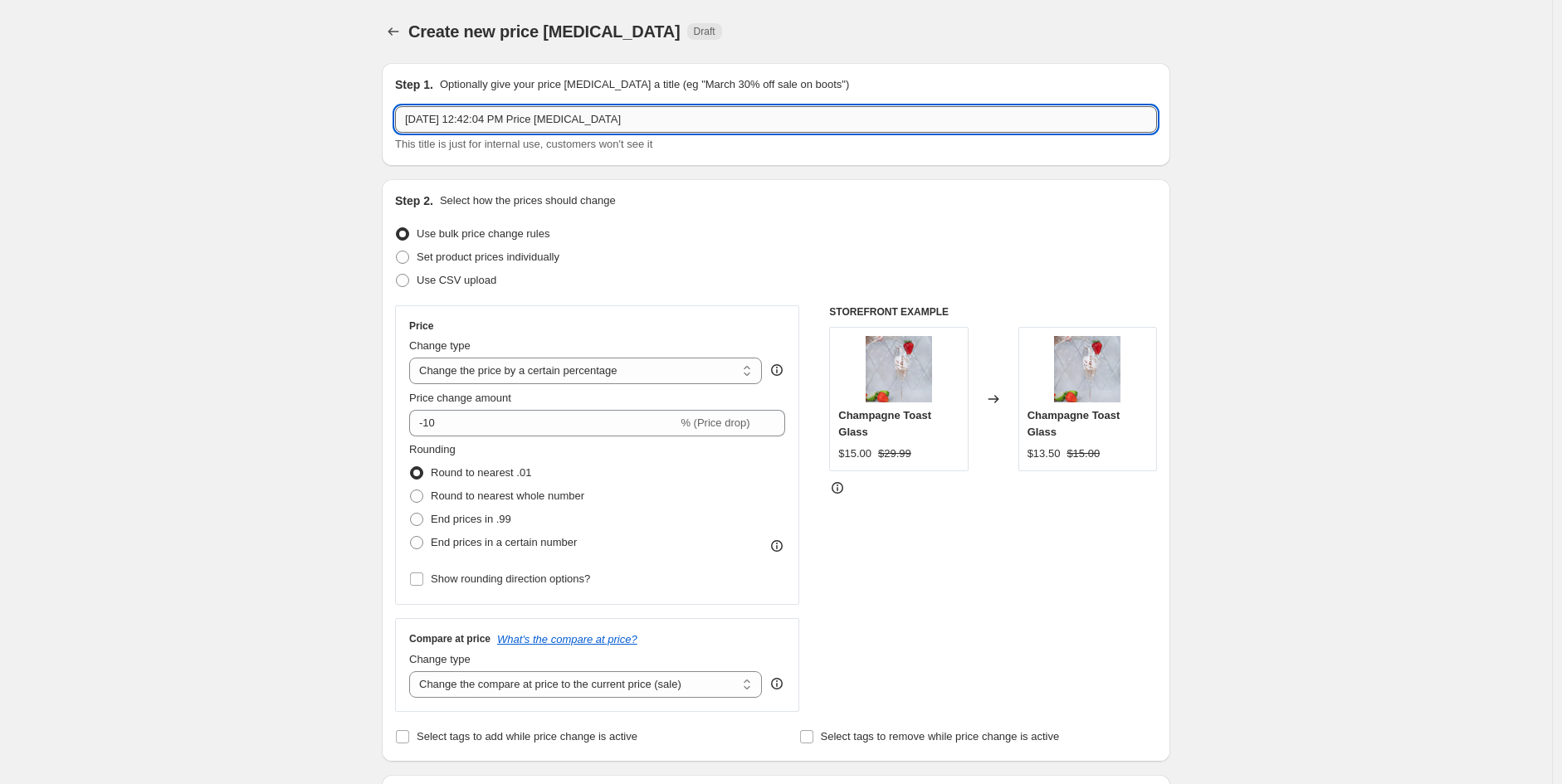
click at [674, 121] on input "[DATE] 12:42:04 PM Price [MEDICAL_DATA]" at bounding box center [775, 120] width 762 height 26
drag, startPoint x: 666, startPoint y: 117, endPoint x: 289, endPoint y: 68, distance: 380.2
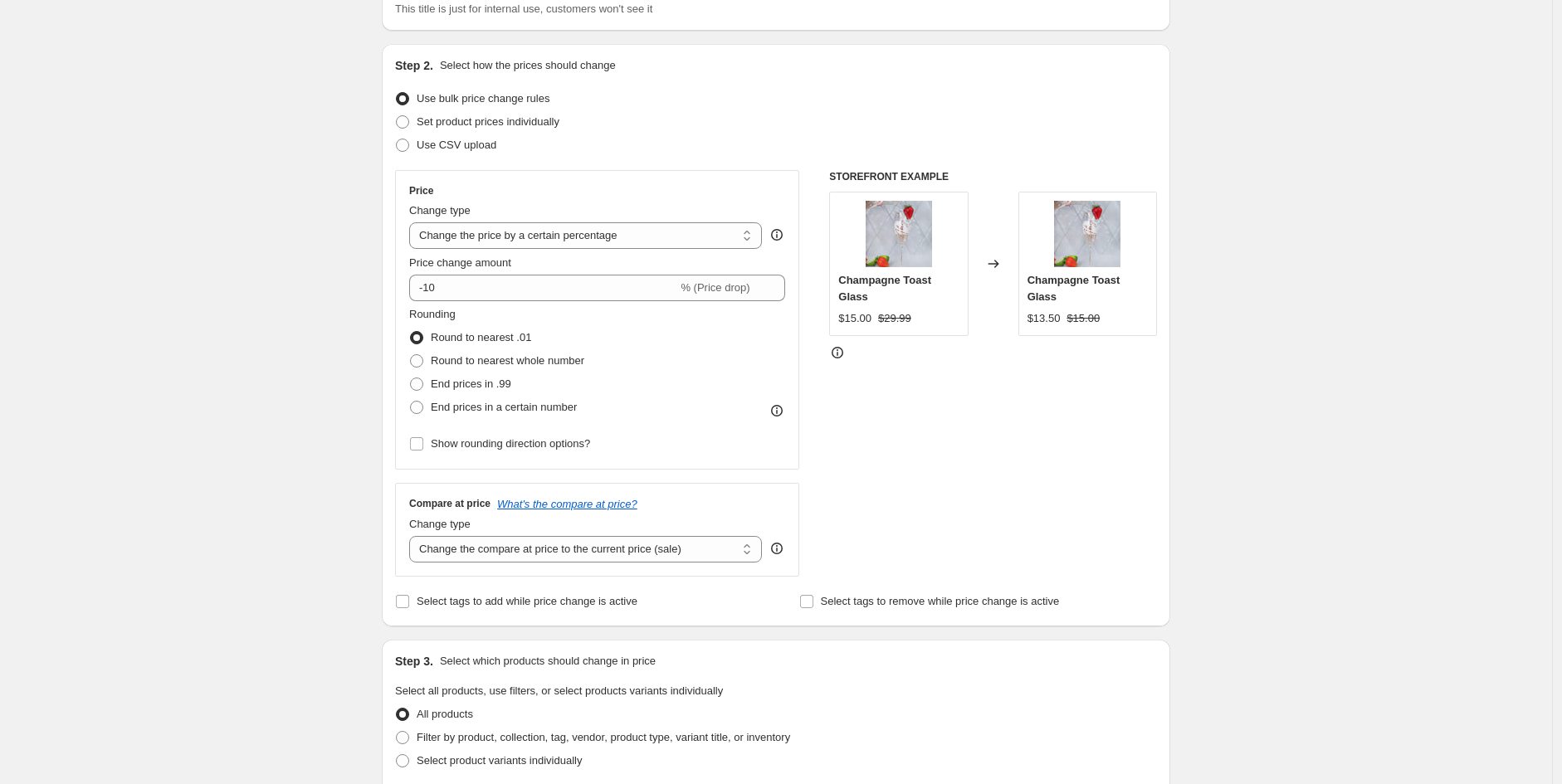
scroll to position [185, 0]
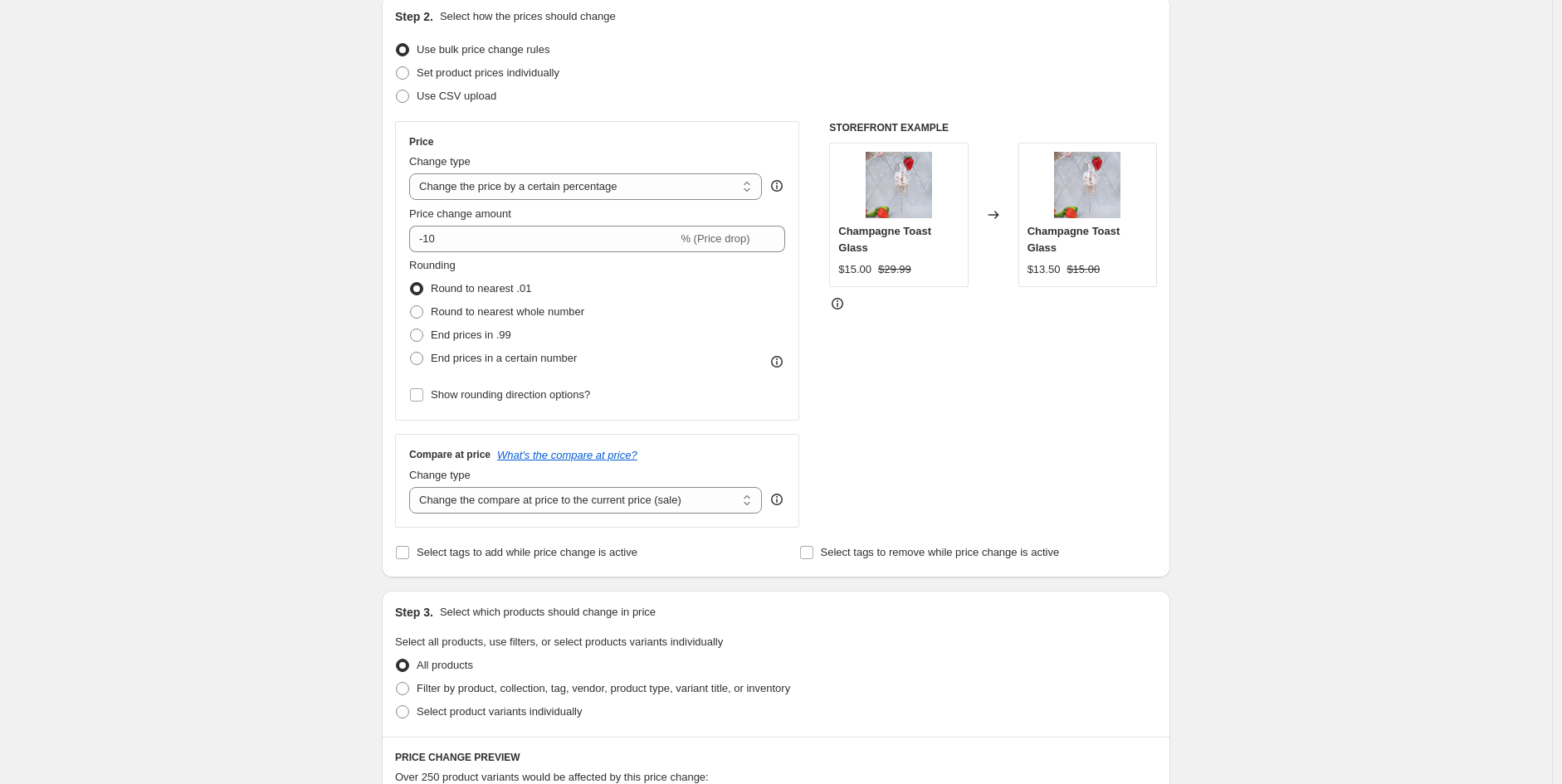
type input "Perm Price Change - Vanity & Toiletry"
click at [575, 201] on div "Price Change type Change the price to a certain amount Change the price by a ce…" at bounding box center [597, 271] width 376 height 272
click at [577, 194] on select "Change the price to a certain amount Change the price by a certain amount Chang…" at bounding box center [585, 186] width 352 height 26
select select "to"
click at [413, 173] on select "Change the price to a certain amount Change the price by a certain amount Chang…" at bounding box center [585, 186] width 352 height 26
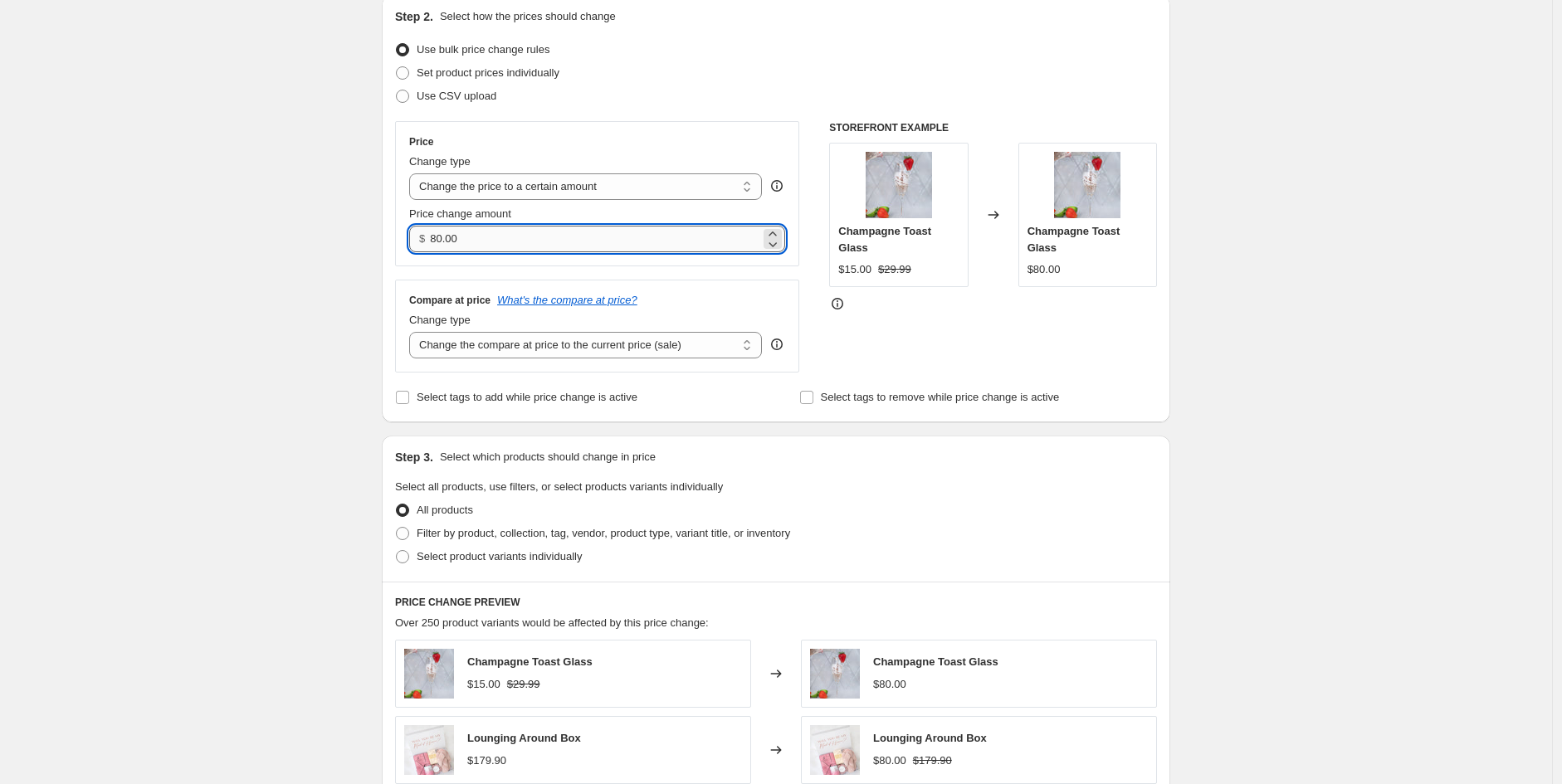
click at [512, 247] on input "80.00" at bounding box center [594, 239] width 330 height 26
drag, startPoint x: 425, startPoint y: 239, endPoint x: 367, endPoint y: 226, distance: 59.4
click at [367, 229] on div "Create new price [MEDICAL_DATA]. This page is ready Create new price [MEDICAL_D…" at bounding box center [776, 567] width 828 height 1504
type input "44.90"
click at [508, 343] on select "Change the compare at price to the current price (sale) Change the compare at p…" at bounding box center [585, 345] width 352 height 26
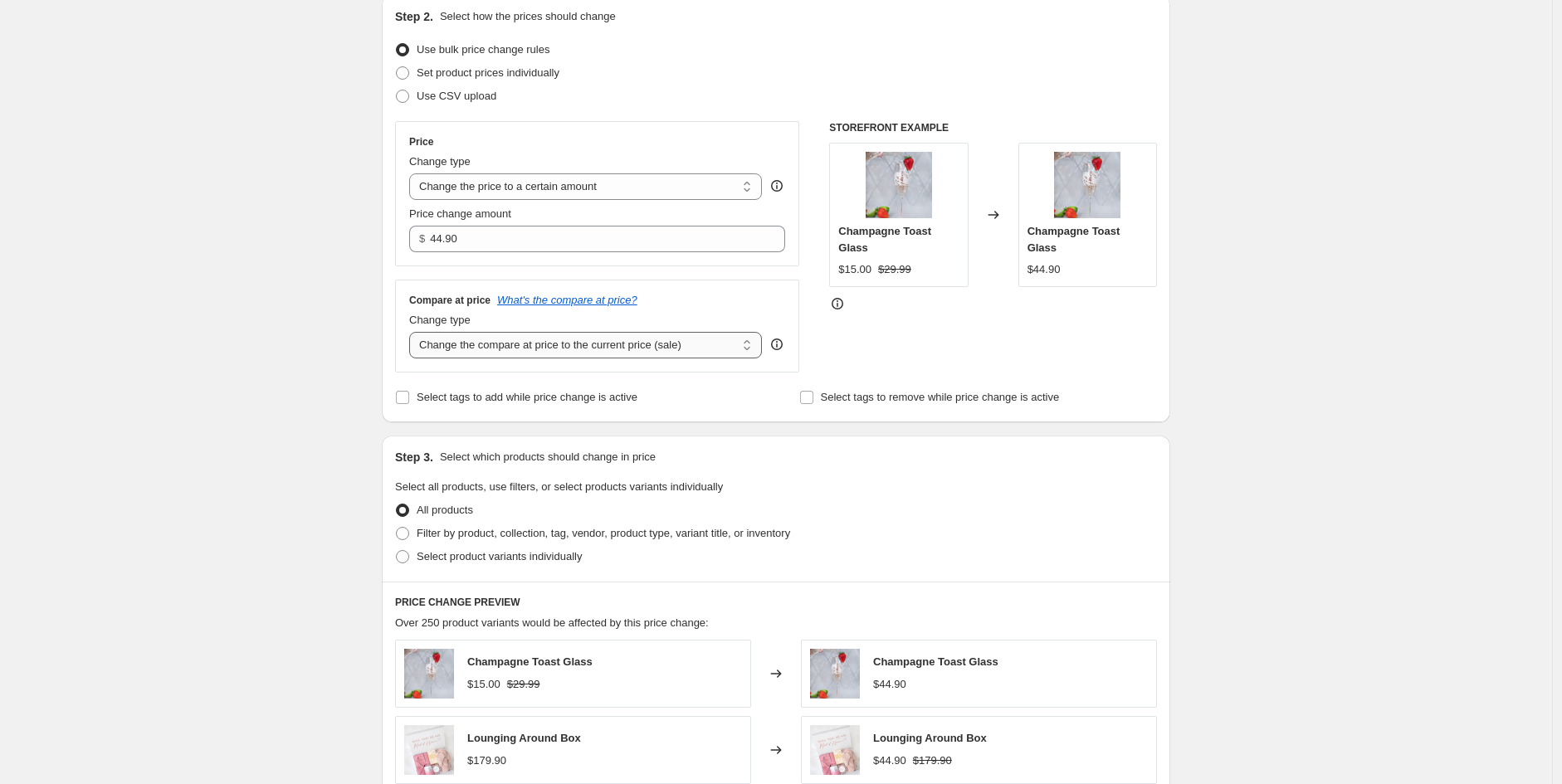
select select "no_change"
click at [413, 333] on select "Change the compare at price to the current price (sale) Change the compare at p…" at bounding box center [585, 345] width 352 height 26
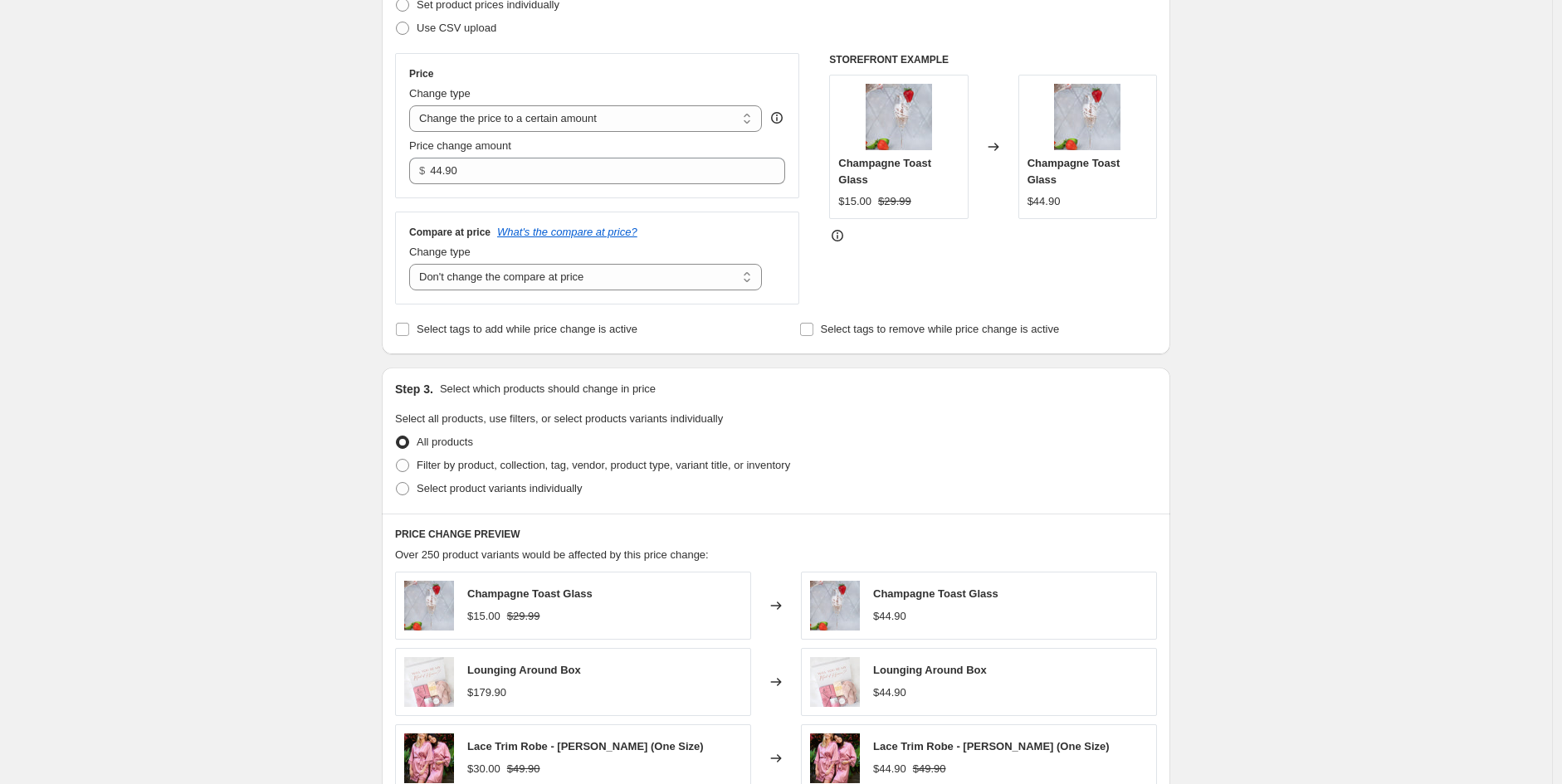
scroll to position [644, 0]
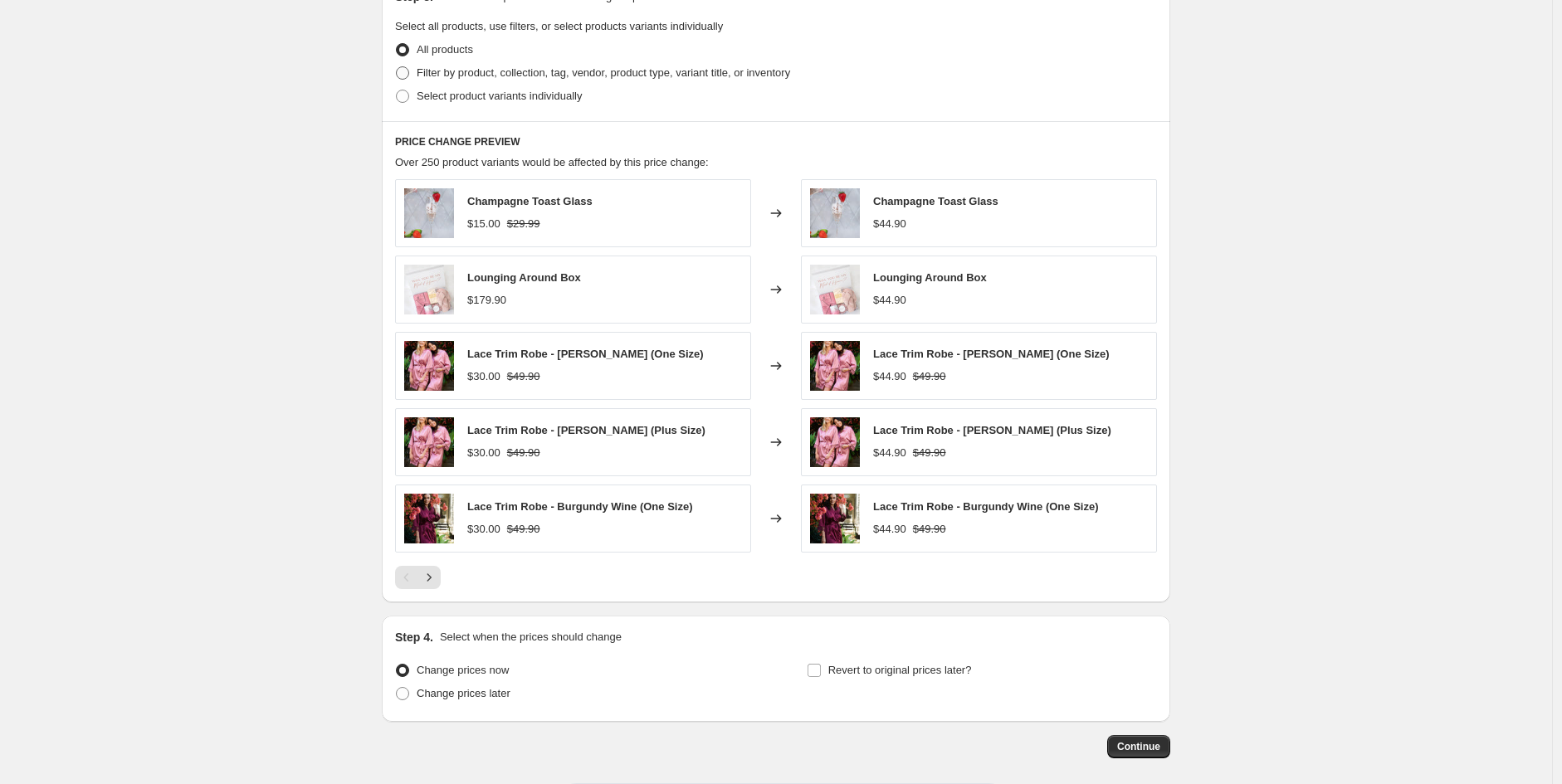
click at [490, 79] on span "Filter by product, collection, tag, vendor, product type, variant title, or inv…" at bounding box center [603, 73] width 374 height 12
click at [396, 67] on input "Filter by product, collection, tag, vendor, product type, variant title, or inv…" at bounding box center [396, 67] width 1 height 1
radio input "true"
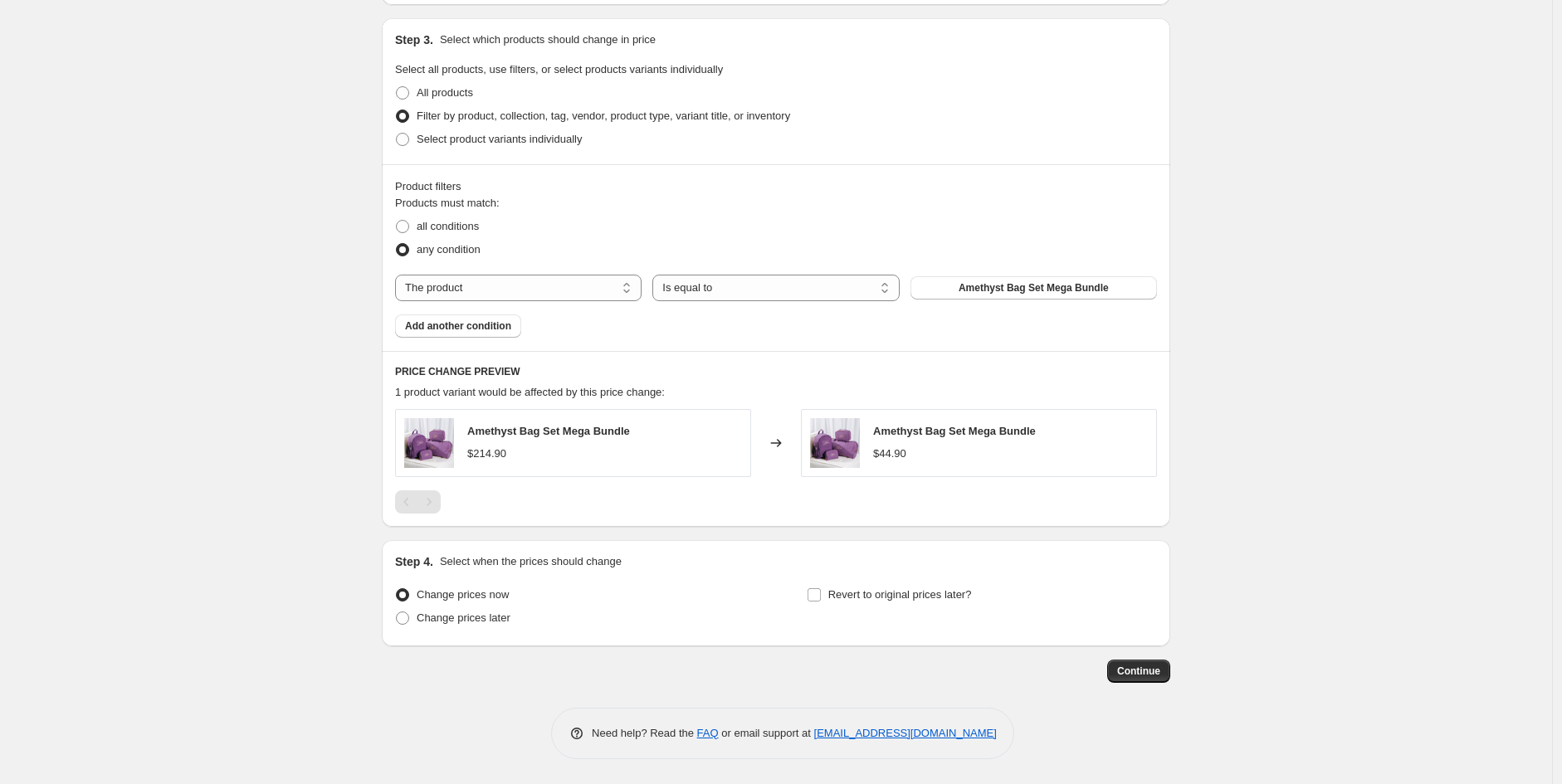
scroll to position [602, 0]
click at [491, 282] on select "The product The product's collection The product's tag The product's vendor The…" at bounding box center [518, 287] width 246 height 26
select select "collection"
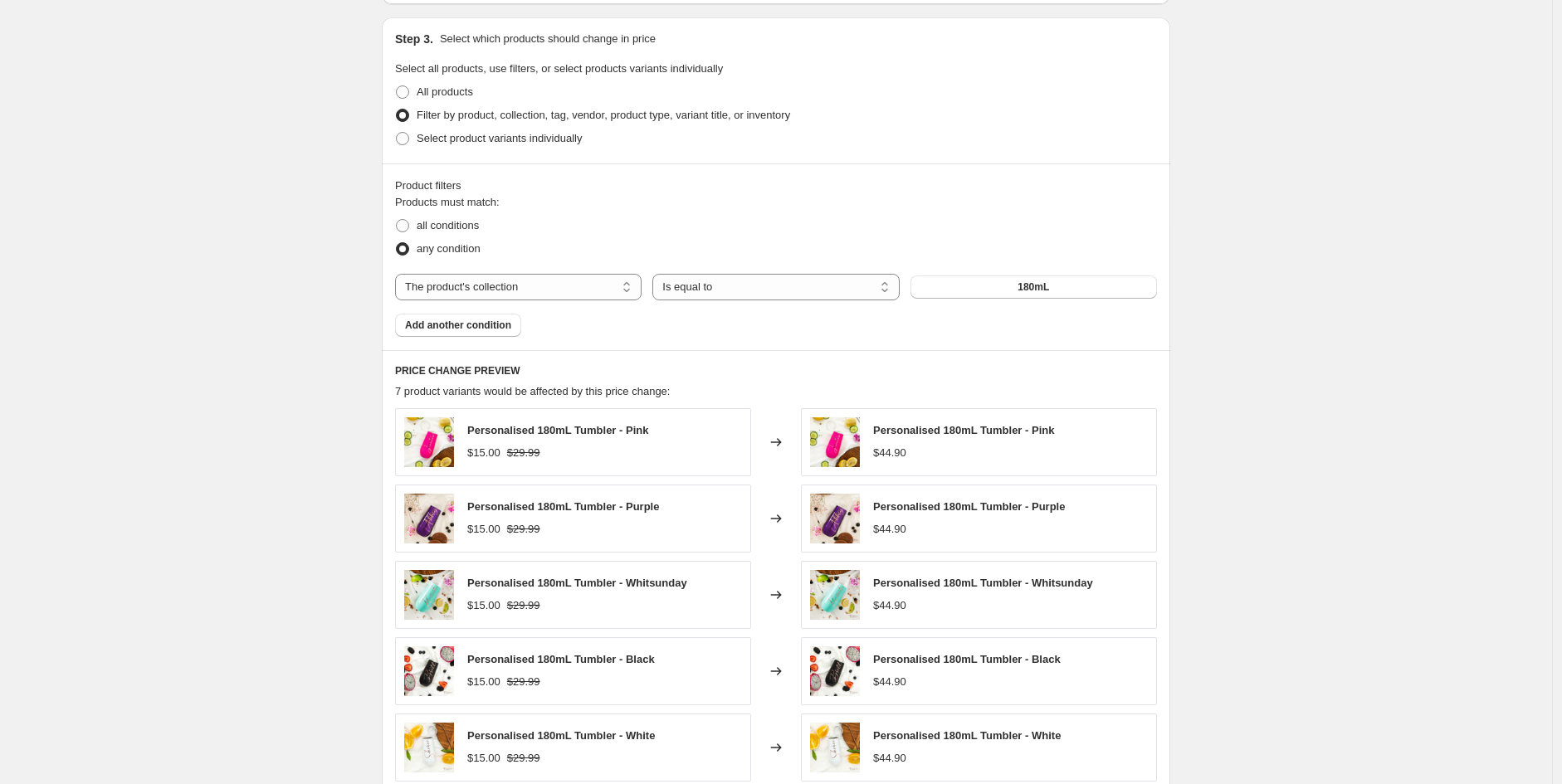
click at [1049, 292] on span "180mL" at bounding box center [1033, 287] width 32 height 13
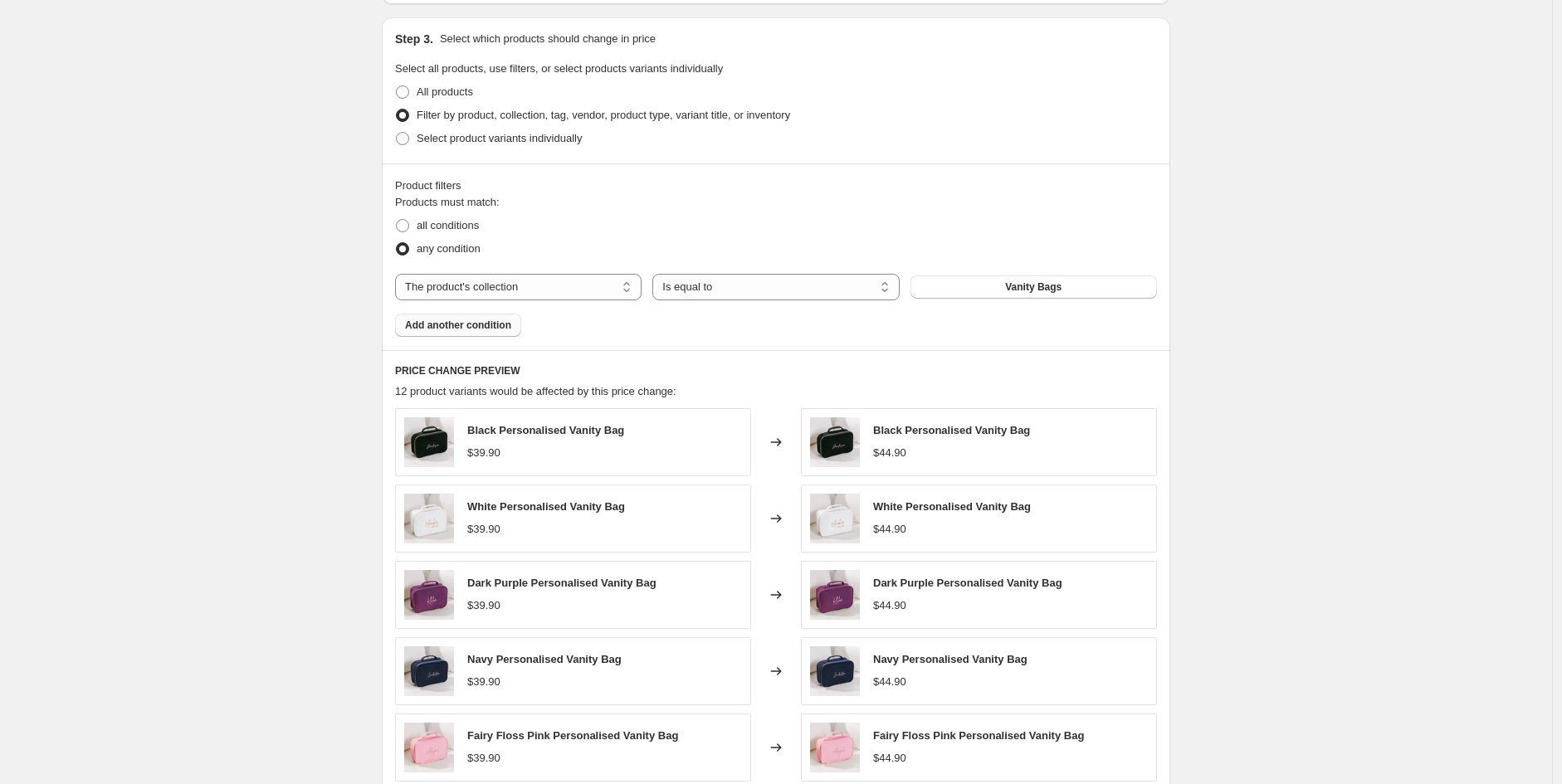
click at [467, 326] on span "Add another condition" at bounding box center [458, 324] width 106 height 13
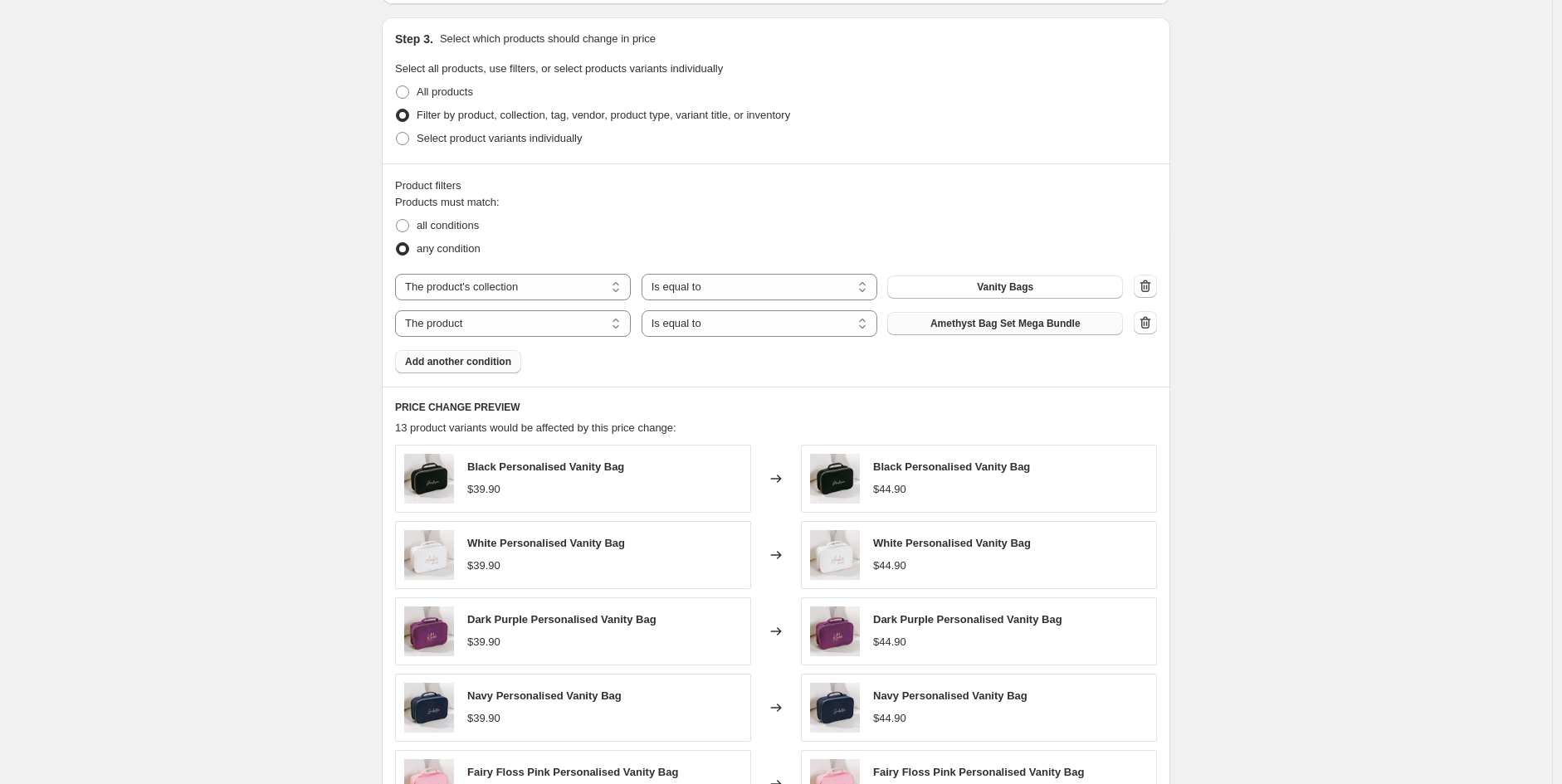
click at [1021, 324] on span "Amethyst Bag Set Mega Bundle" at bounding box center [1005, 323] width 150 height 13
click at [454, 364] on span "Add another condition" at bounding box center [458, 361] width 106 height 13
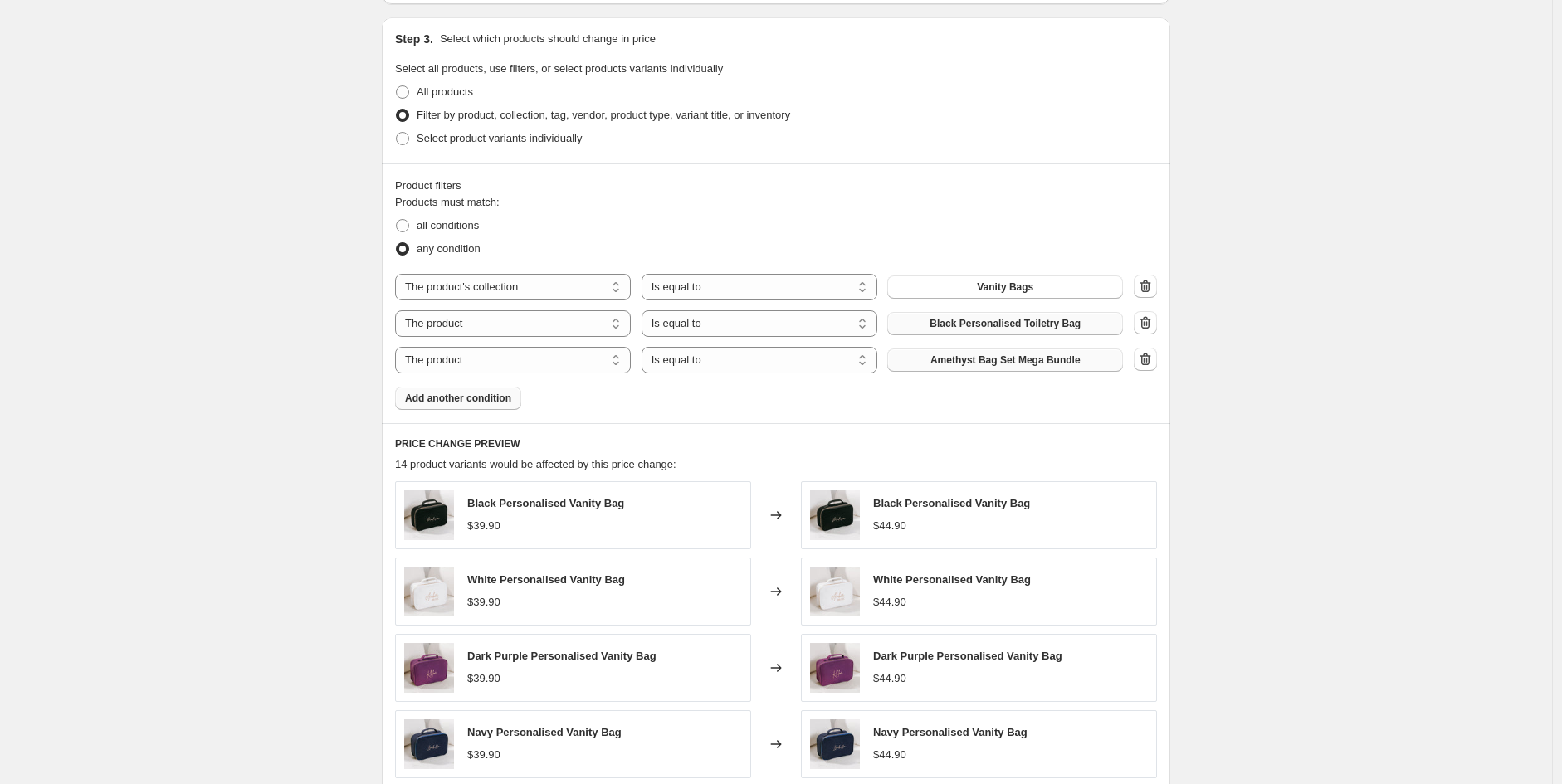
click at [1027, 364] on span "Amethyst Bag Set Mega Bundle" at bounding box center [1005, 359] width 150 height 13
click at [1264, 388] on div "Create new price [MEDICAL_DATA]. This page is ready Create new price [MEDICAL_D…" at bounding box center [775, 279] width 1551 height 1764
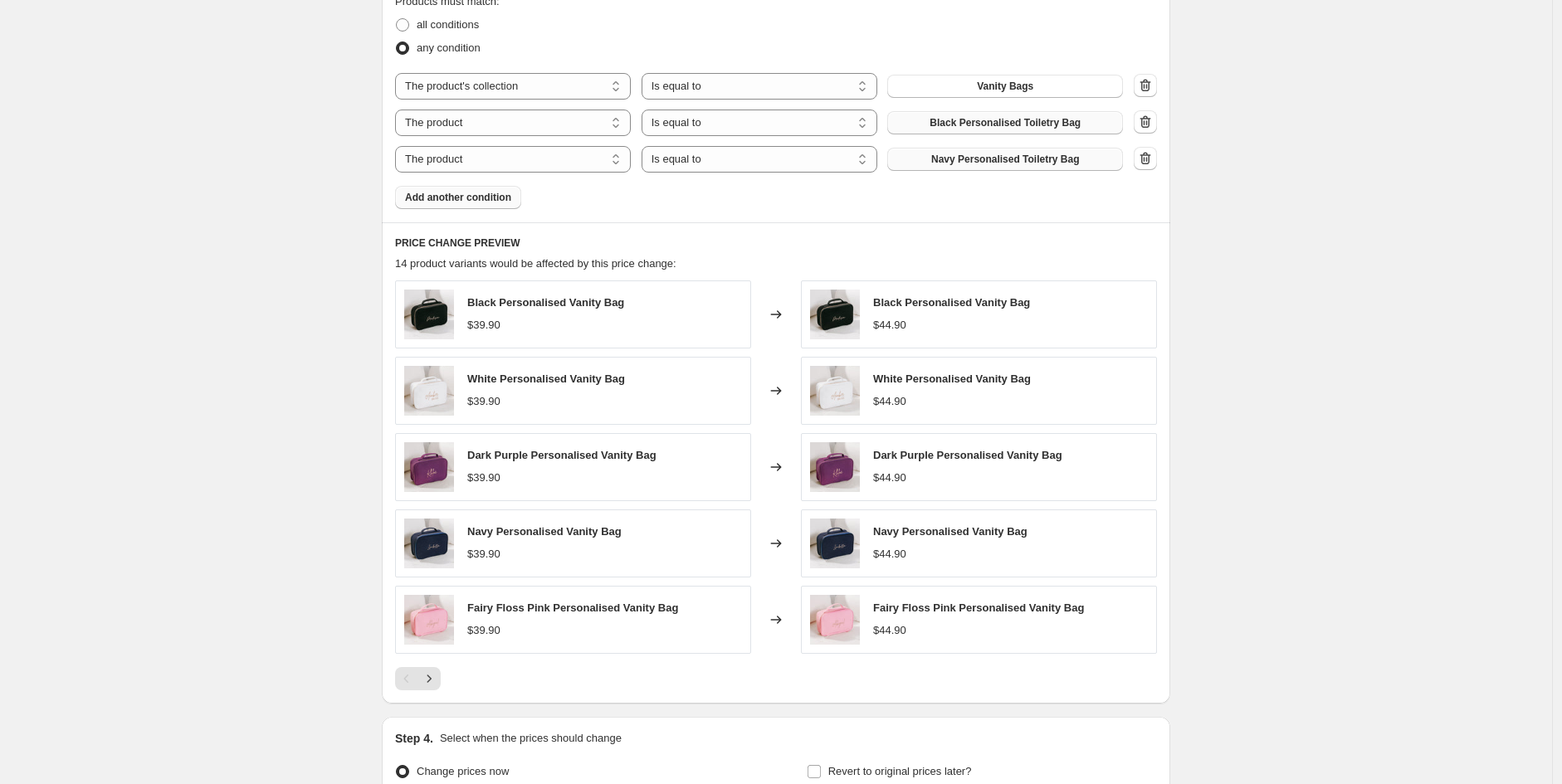
scroll to position [971, 0]
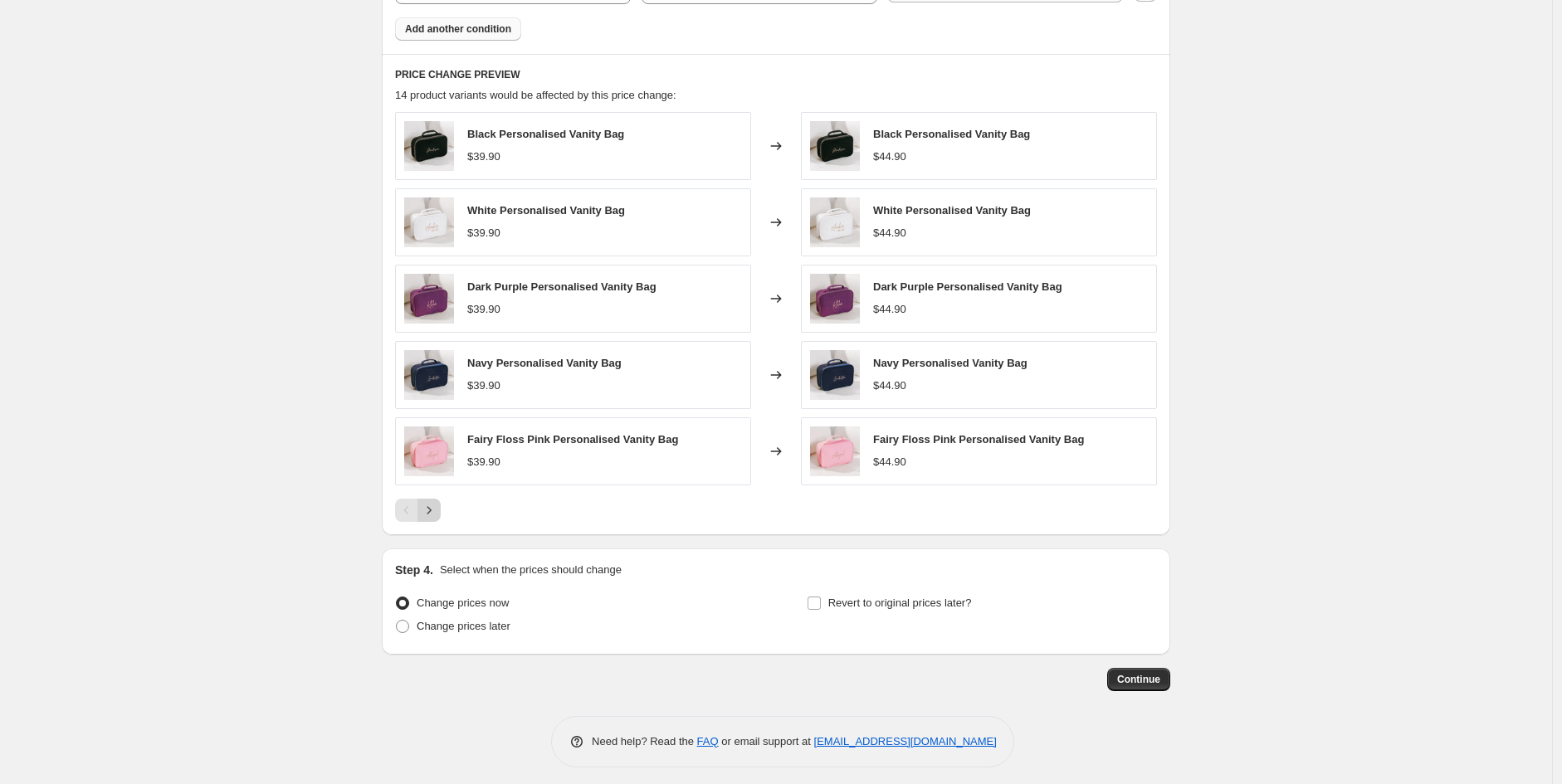
click at [430, 515] on icon "Next" at bounding box center [429, 510] width 17 height 17
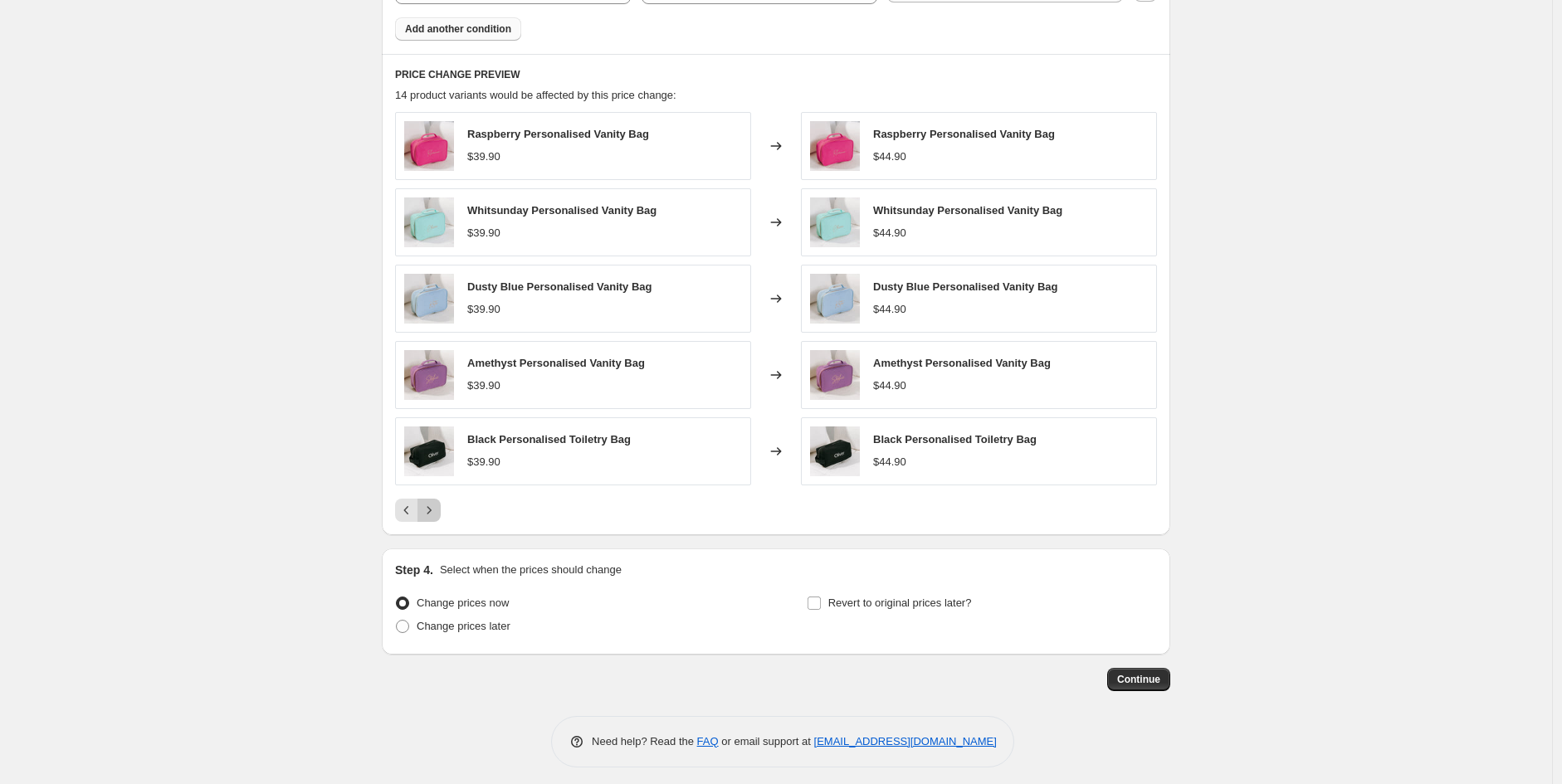
click at [430, 515] on icon "Next" at bounding box center [429, 510] width 17 height 17
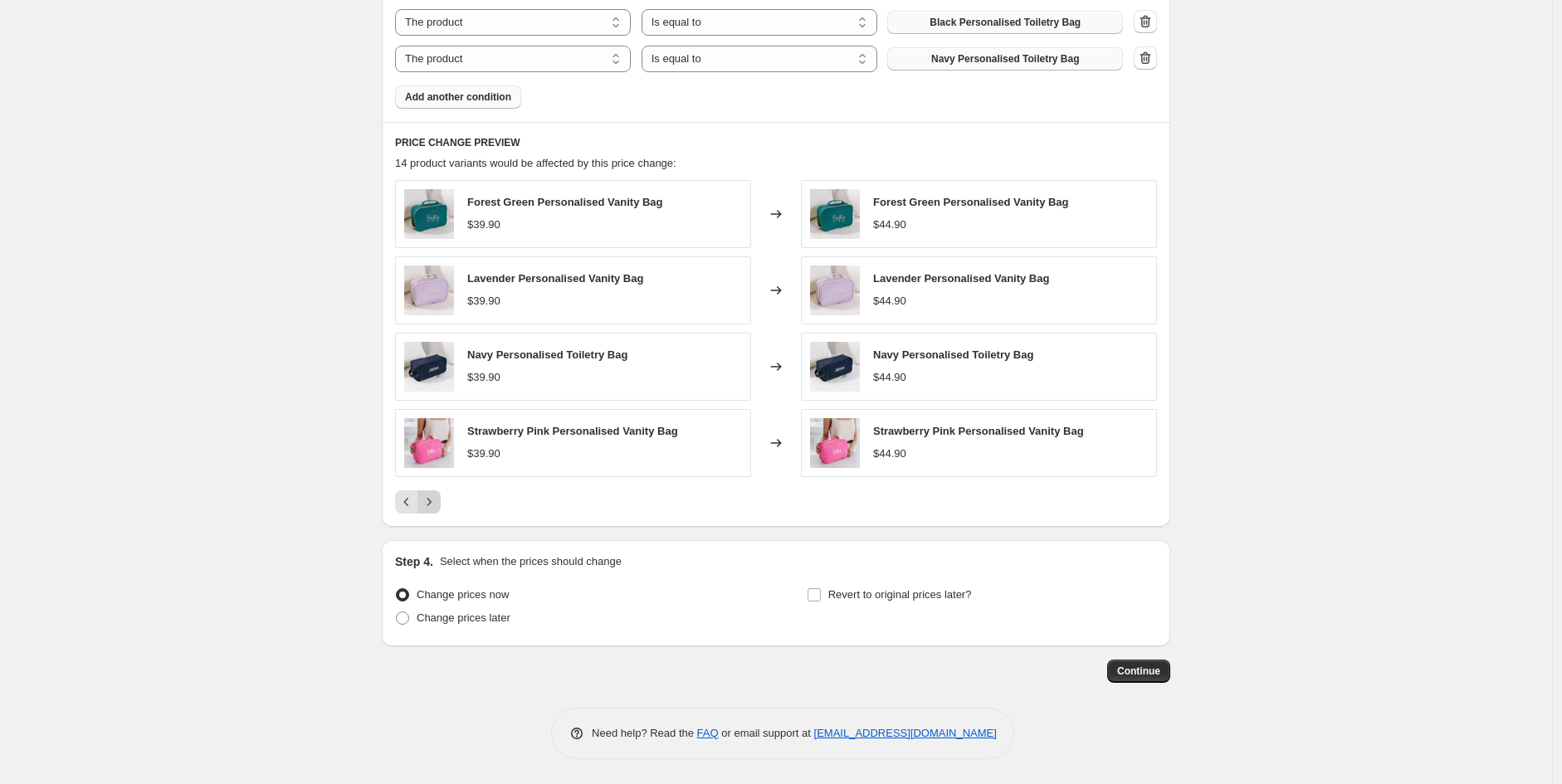
scroll to position [905, 0]
click at [430, 515] on div "PRICE CHANGE PREVIEW 14 product variants would be affected by this price change…" at bounding box center [775, 324] width 788 height 404
click at [483, 619] on span "Change prices later" at bounding box center [463, 618] width 94 height 12
click at [396, 613] on input "Change prices later" at bounding box center [396, 612] width 1 height 1
radio input "true"
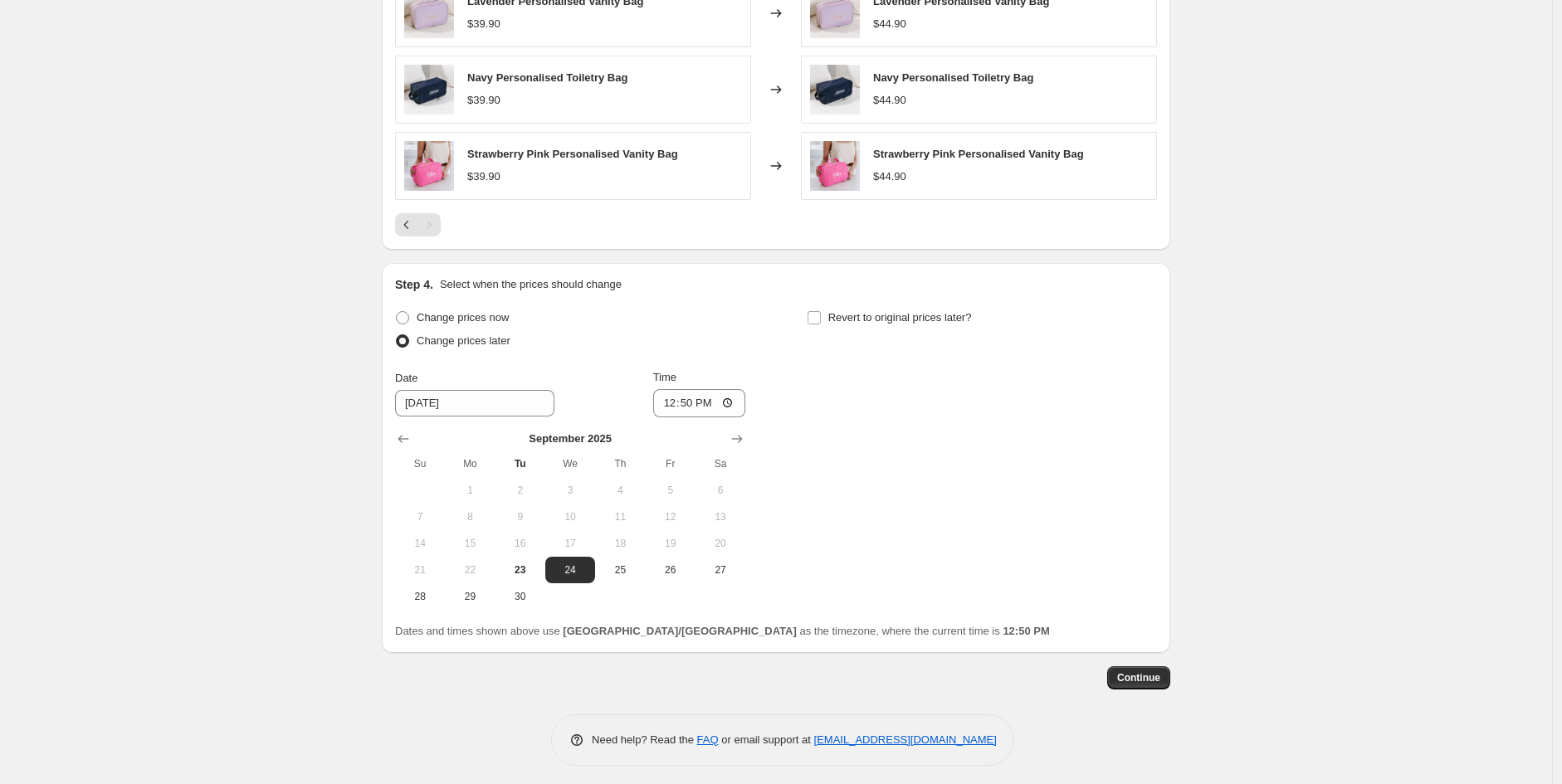
scroll to position [1181, 0]
click at [467, 599] on span "29" at bounding box center [470, 595] width 37 height 13
type input "[DATE]"
click at [670, 402] on input "12:50" at bounding box center [700, 403] width 93 height 28
click at [711, 403] on input "13:00" at bounding box center [700, 403] width 93 height 28
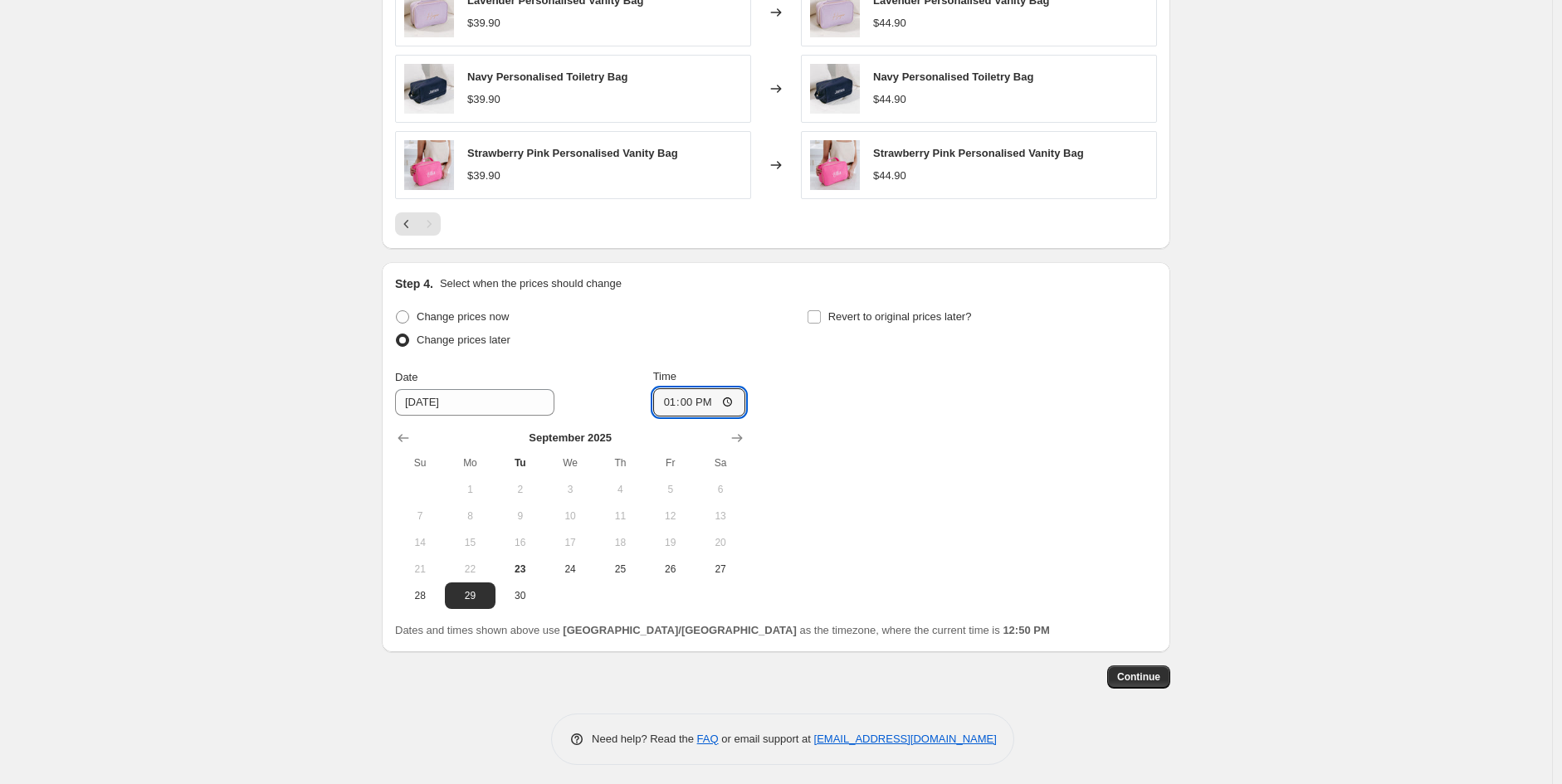
type input "01:00"
click at [975, 467] on div "Change prices now Change prices later Date [DATE] Time 01:00 [DATE] Su Mo Tu We…" at bounding box center [775, 456] width 762 height 303
click at [1159, 685] on button "Continue" at bounding box center [1138, 677] width 63 height 23
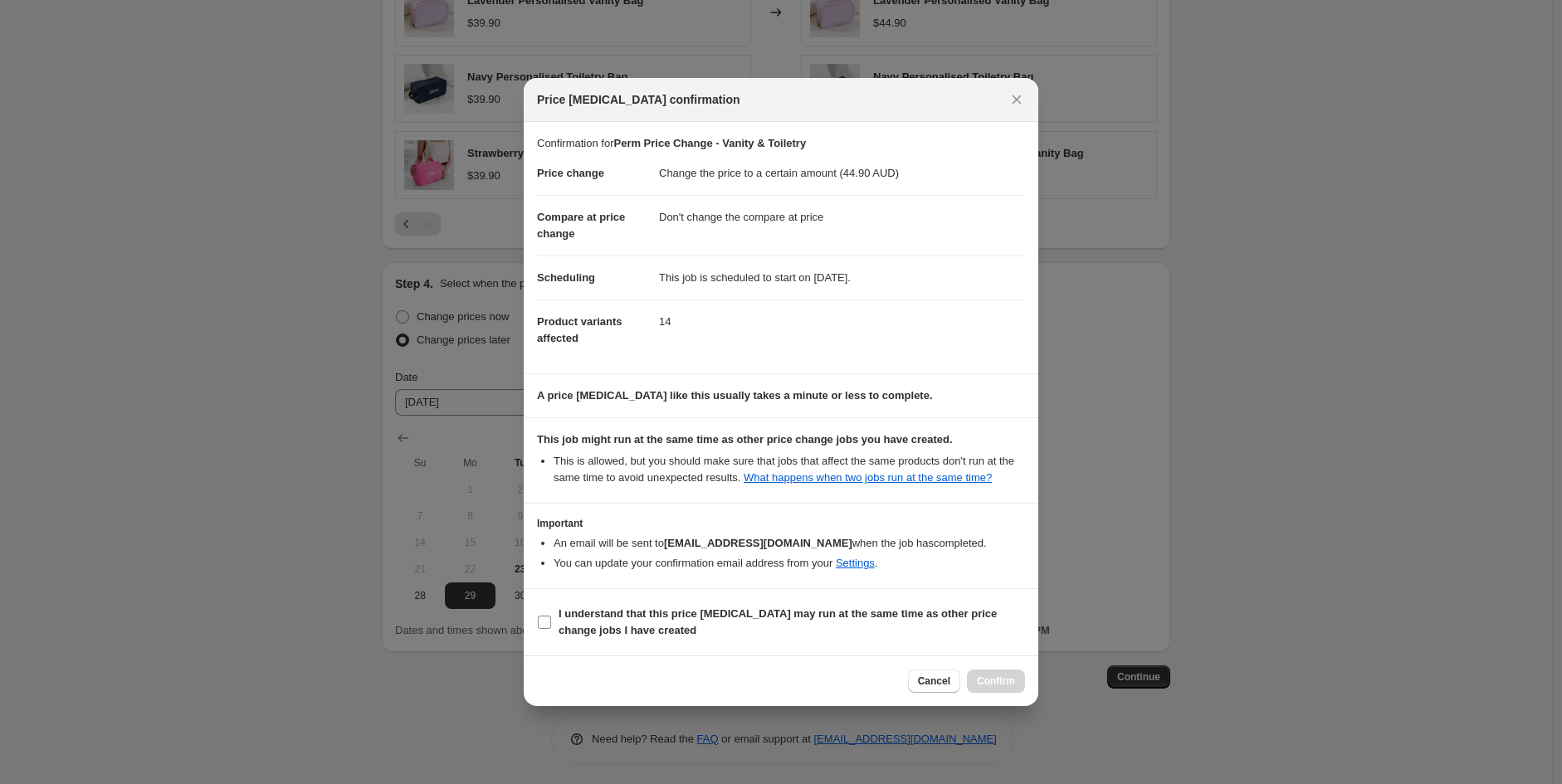
click at [815, 617] on b "I understand that this price [MEDICAL_DATA] may run at the same time as other p…" at bounding box center [777, 621] width 438 height 29
click at [551, 617] on input "I understand that this price [MEDICAL_DATA] may run at the same time as other p…" at bounding box center [544, 621] width 13 height 13
checkbox input "true"
drag, startPoint x: 1006, startPoint y: 674, endPoint x: 1004, endPoint y: 633, distance: 41.0
click at [1006, 675] on span "Confirm" at bounding box center [995, 680] width 38 height 13
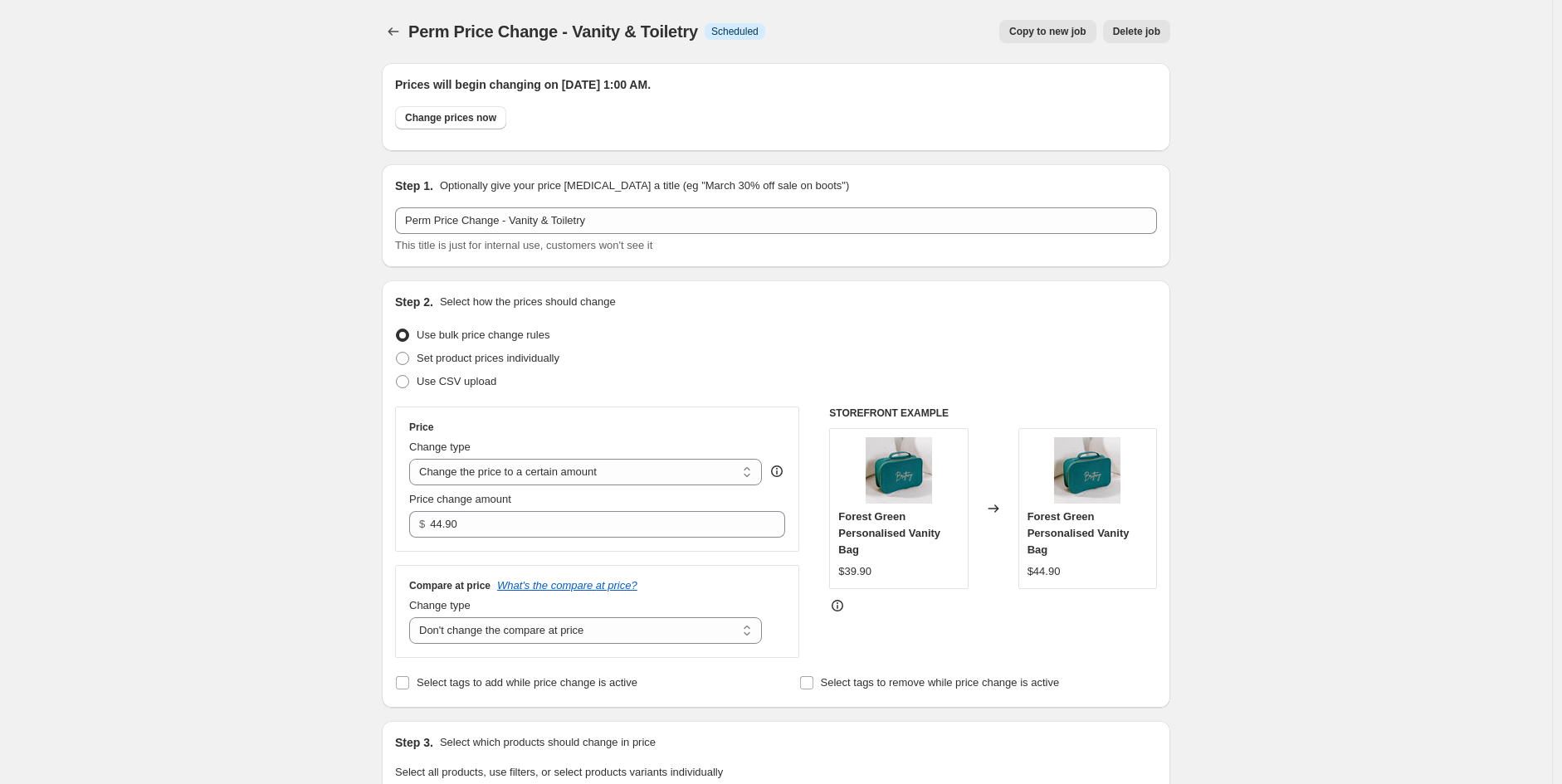
scroll to position [1181, 0]
